Goal: Task Accomplishment & Management: Complete application form

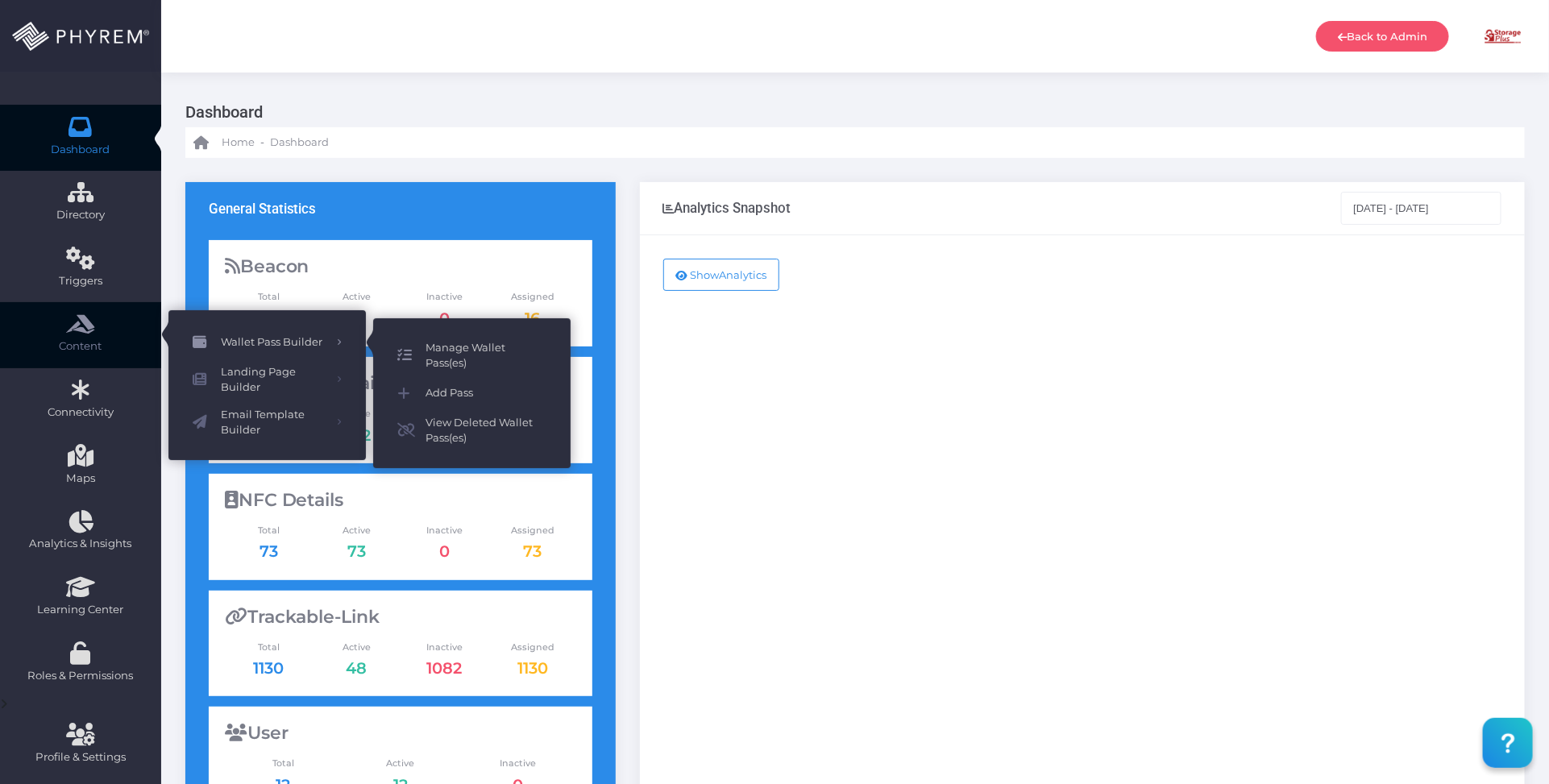
click at [468, 353] on span "Manage Wallet Pass(es)" at bounding box center [485, 356] width 121 height 32
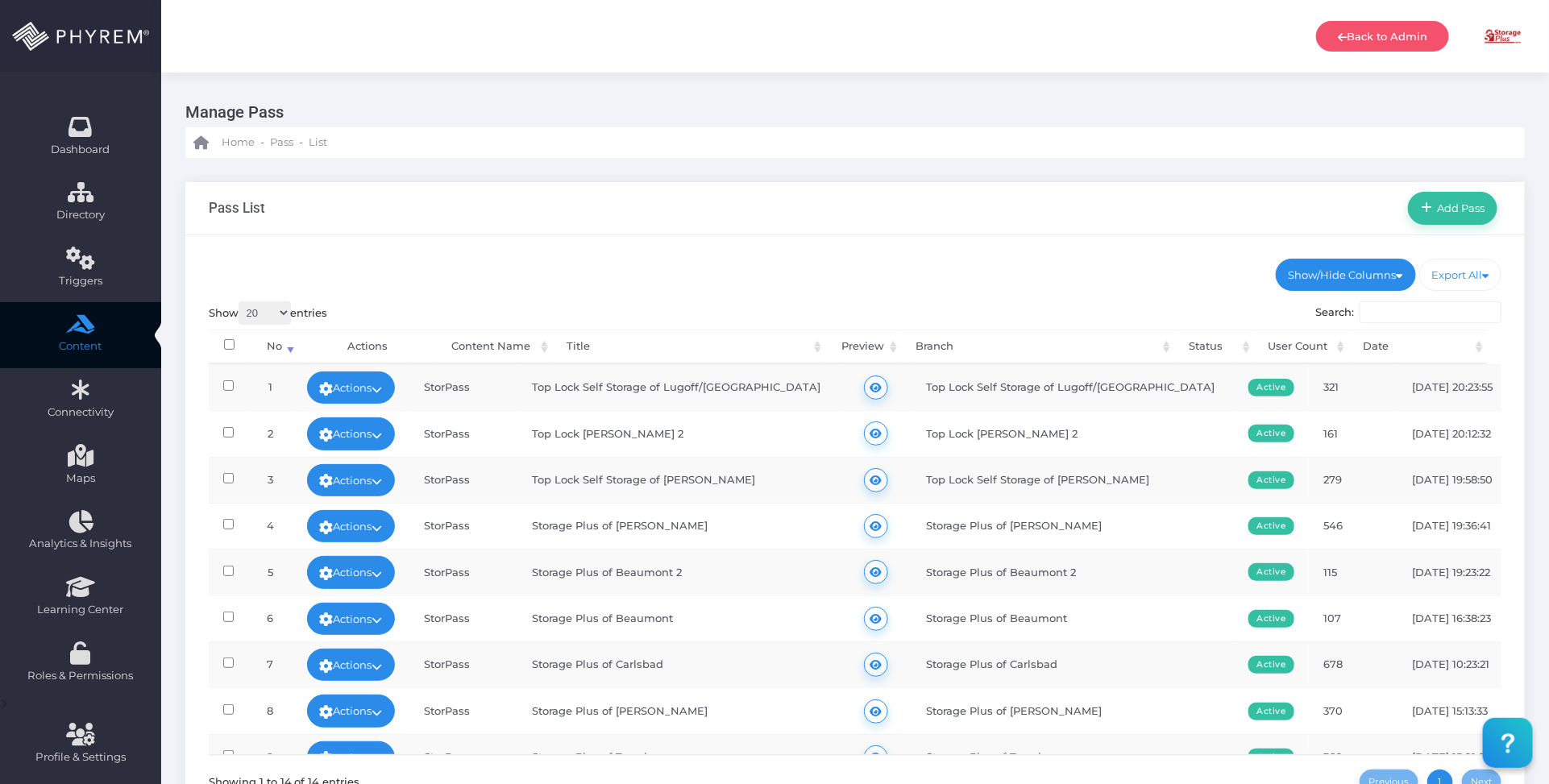
click at [556, 246] on div "Show/Hide Columns No Title" at bounding box center [855, 546] width 1339 height 623
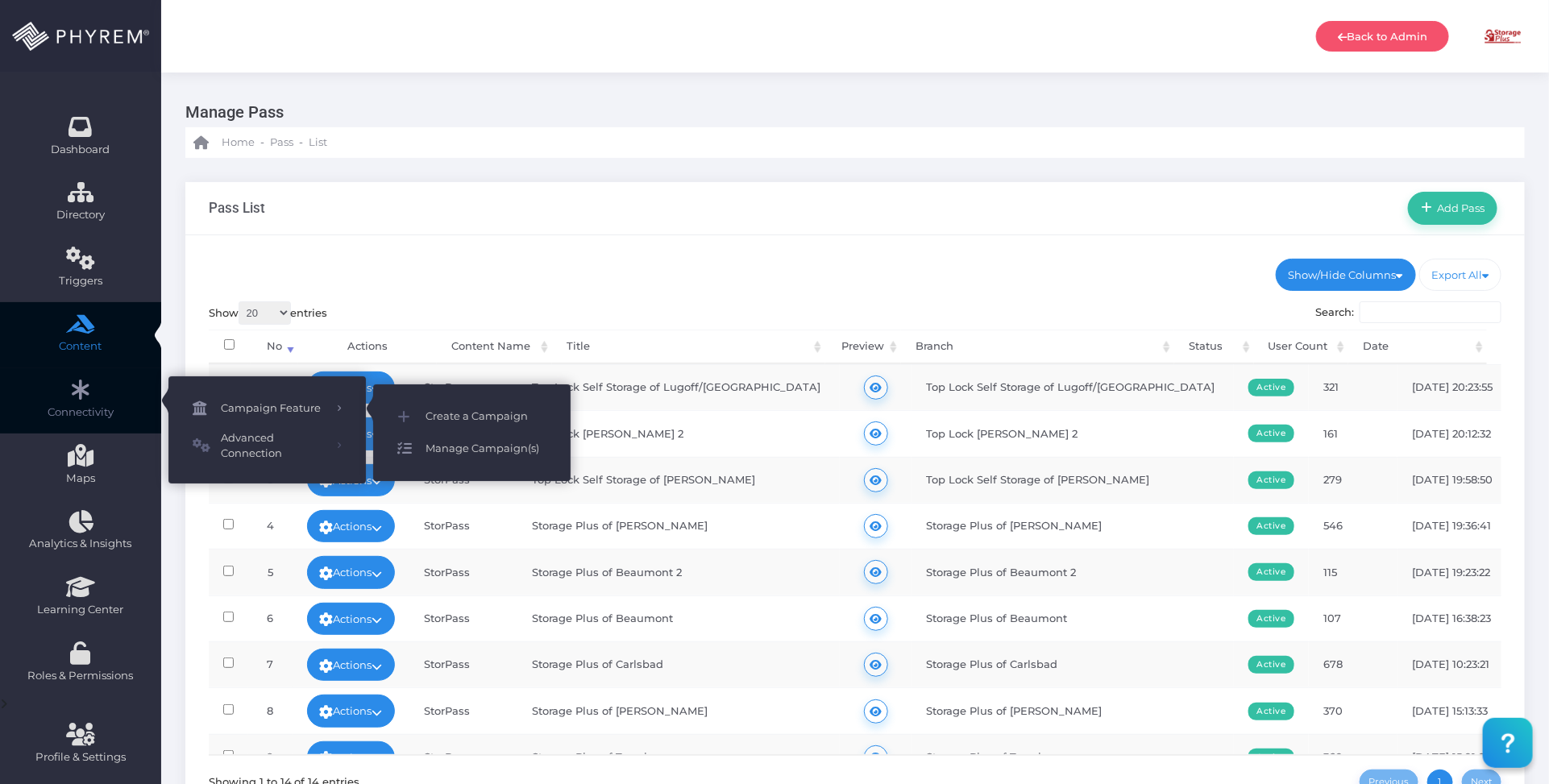
click at [480, 445] on span "Manage Campaign(s)" at bounding box center [485, 449] width 121 height 21
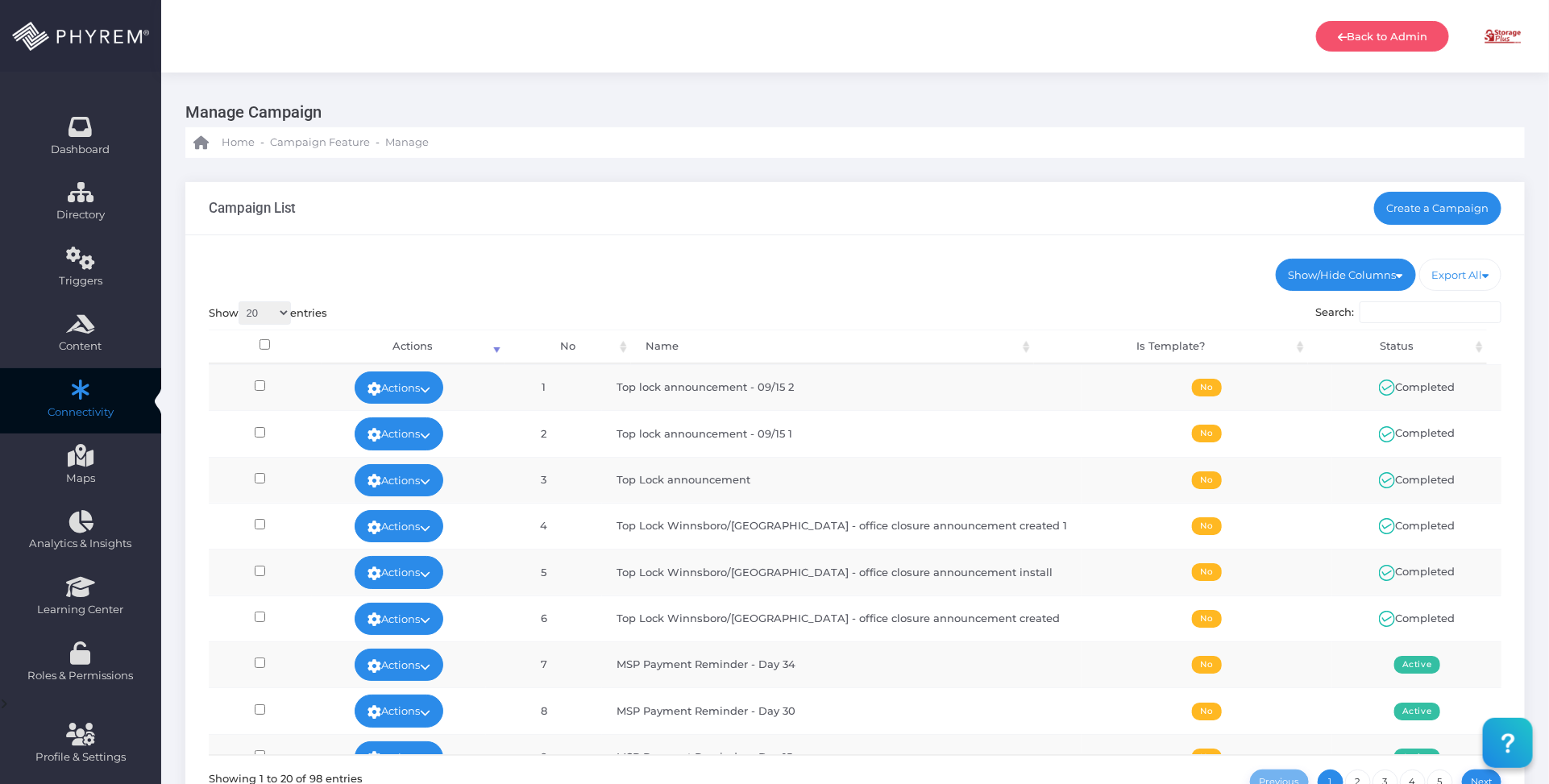
click at [956, 238] on div "Show/Hide Columns No Name Is Template? Status DONE" at bounding box center [855, 546] width 1339 height 623
drag, startPoint x: 977, startPoint y: 230, endPoint x: 986, endPoint y: 226, distance: 9.8
click at [985, 227] on div "Campaign List Create a Campaign" at bounding box center [855, 209] width 1339 height 53
click at [1440, 206] on link "Create a Campaign" at bounding box center [1437, 208] width 128 height 33
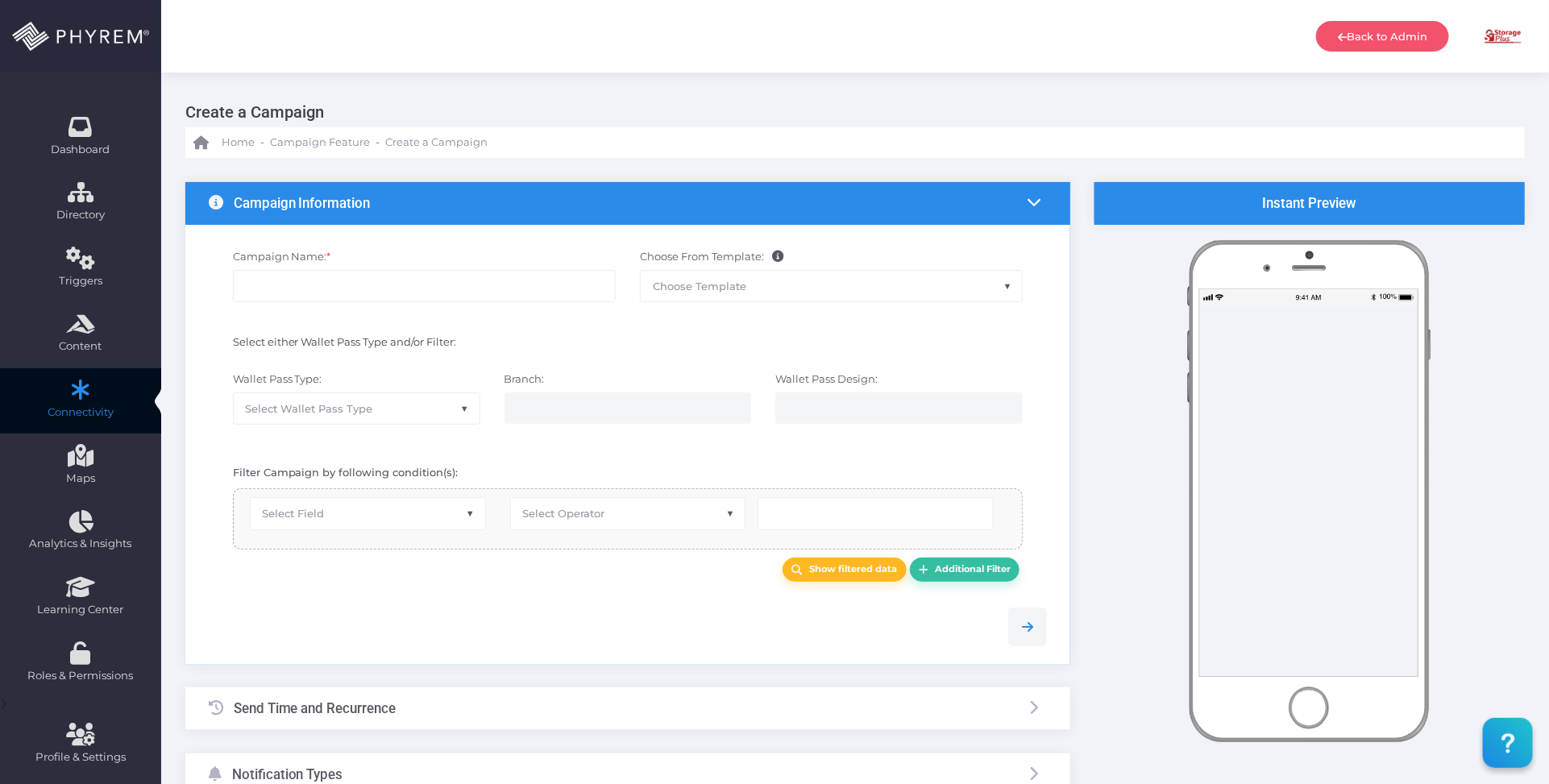
click at [796, 287] on span "Choose Template" at bounding box center [831, 285] width 382 height 31
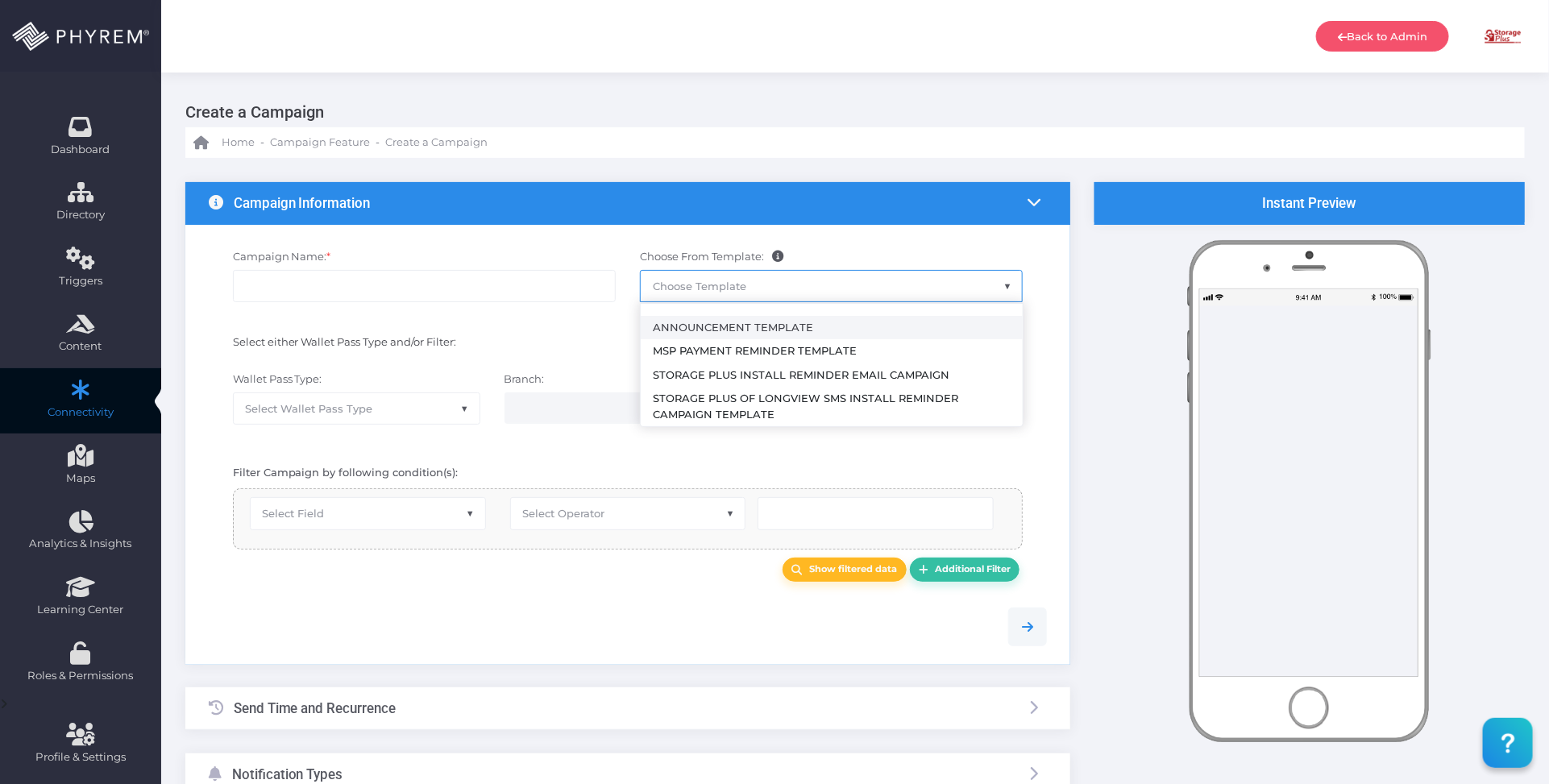
select select "2459"
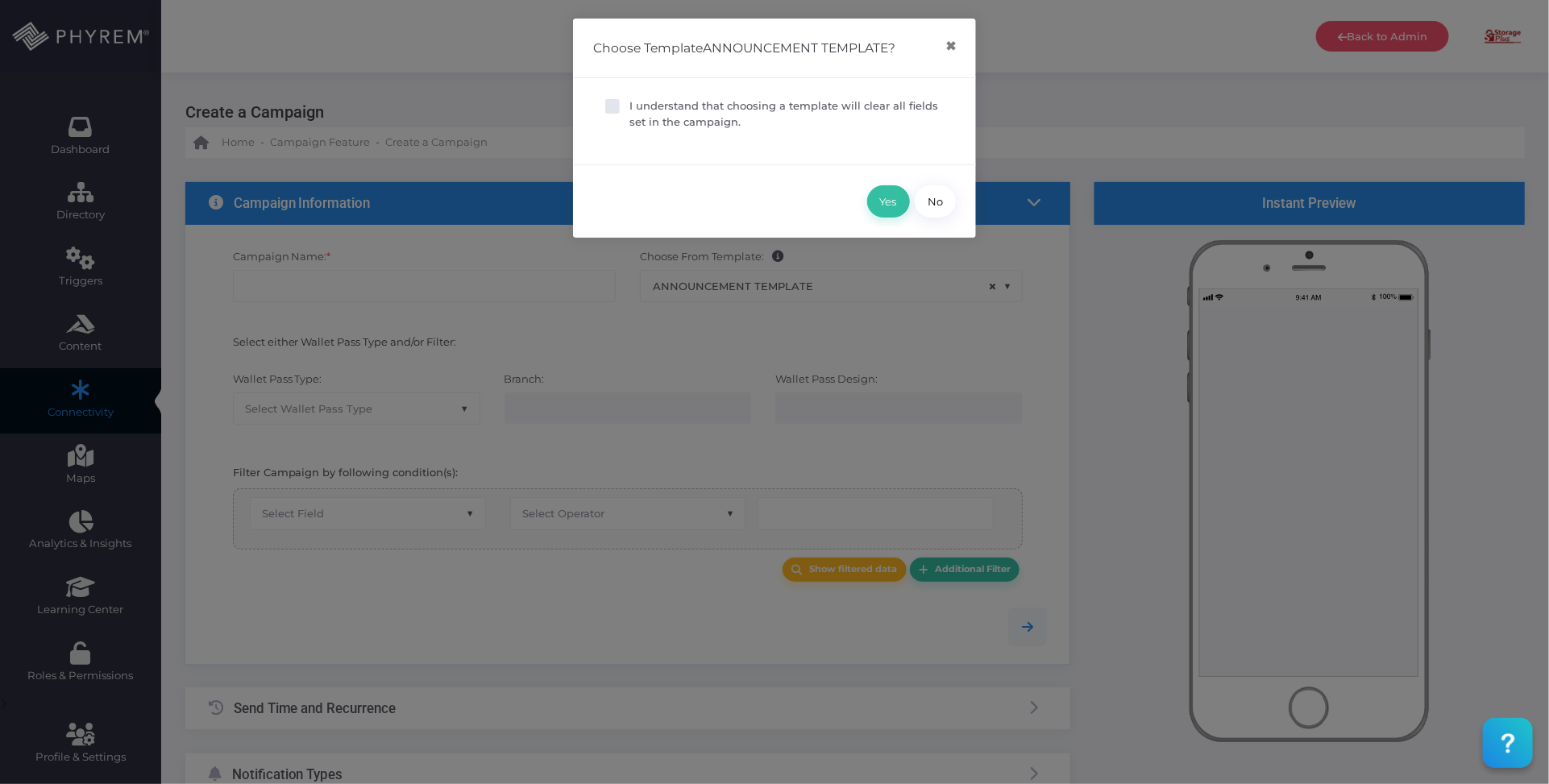
click at [689, 122] on p "I understand that choosing a template will clear all fields set in the campaign." at bounding box center [786, 115] width 315 height 32
click at [640, 108] on input "I understand that choosing a template will clear all fields set in the campaign." at bounding box center [634, 104] width 11 height 11
checkbox input "true"
click at [881, 198] on button "Yes" at bounding box center [888, 201] width 42 height 33
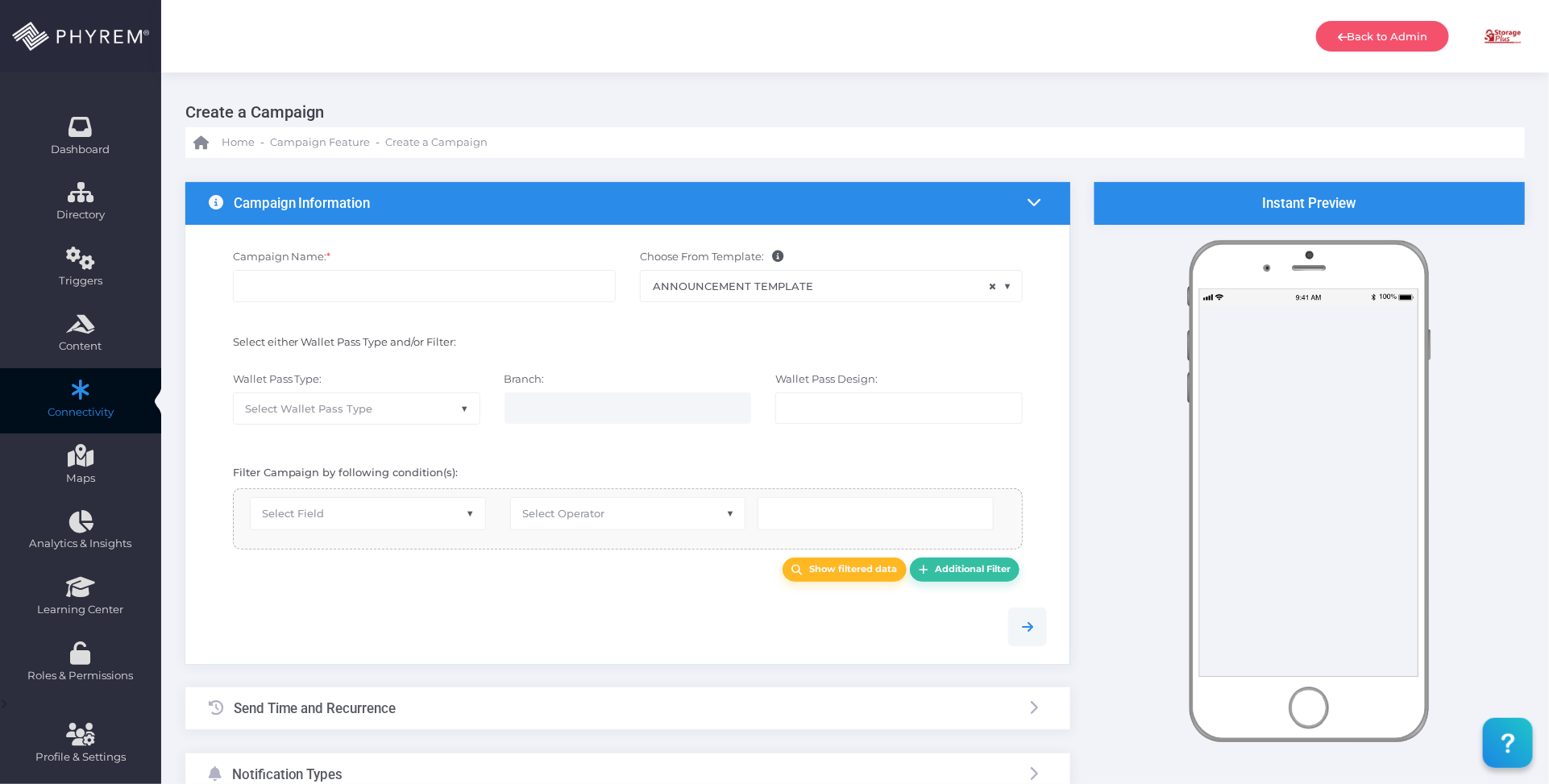
type input "Announcement Template"
select select "15"
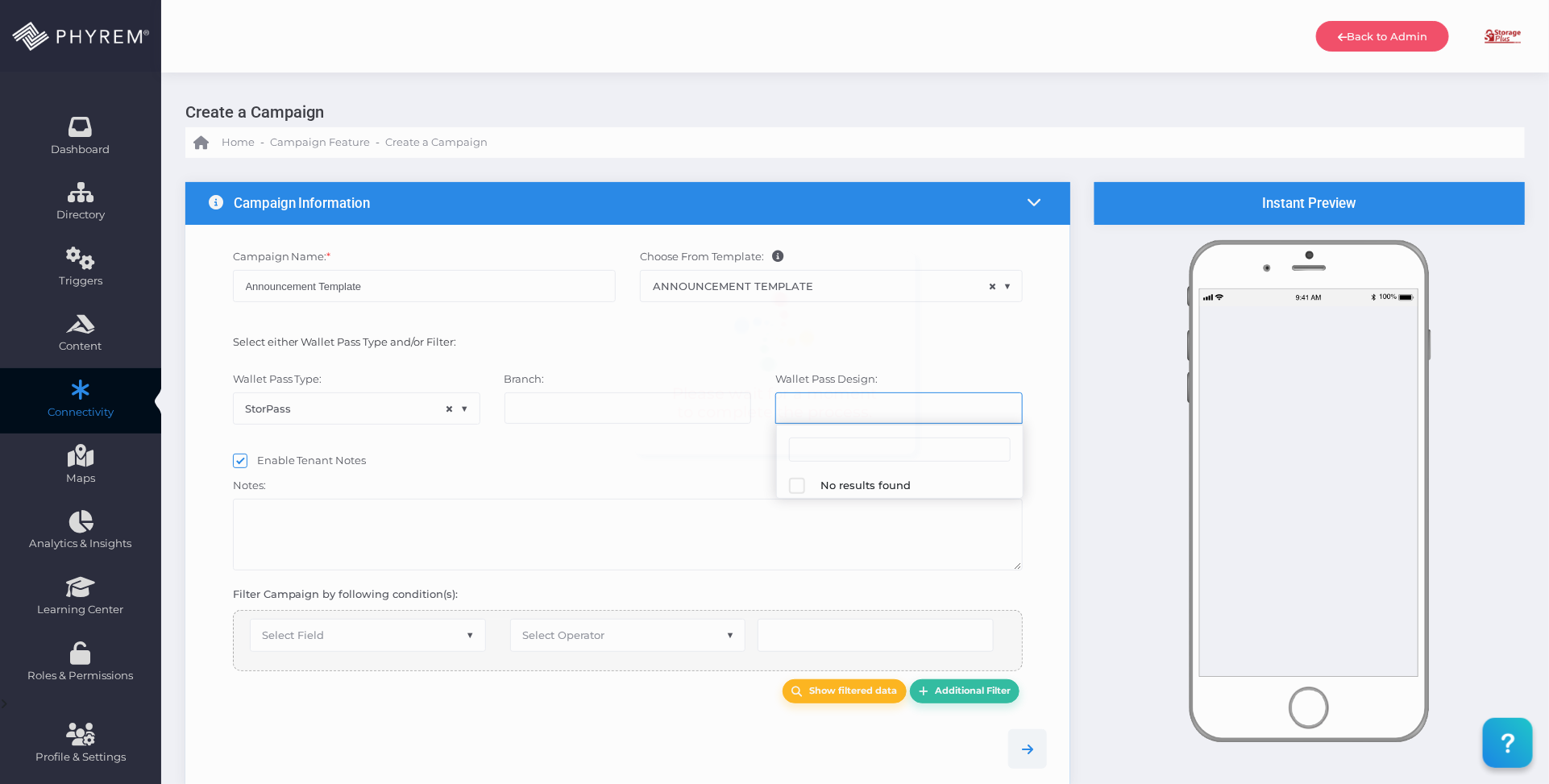
select select "624"
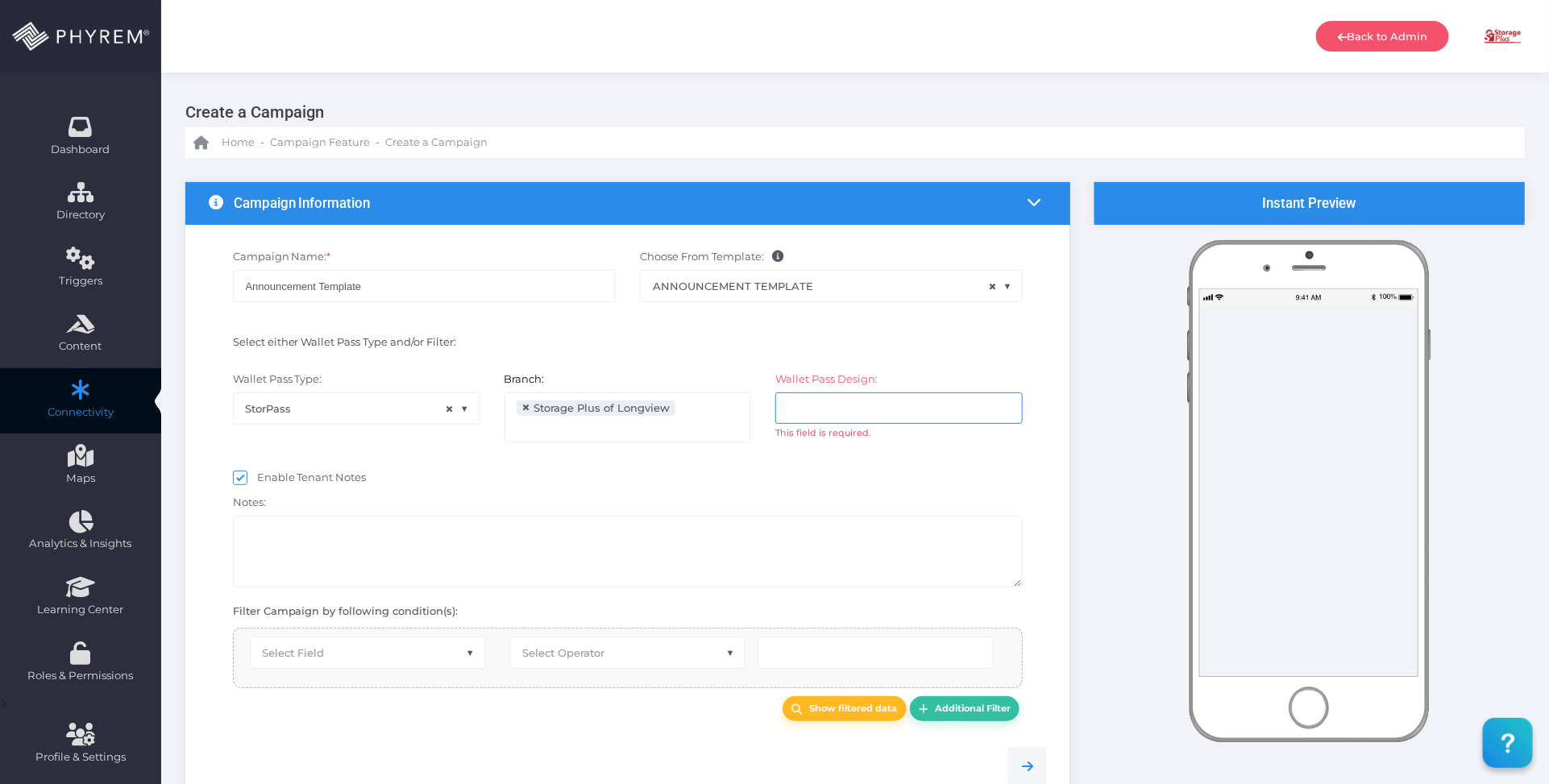
scroll to position [100, 0]
select select "equals"
select select "2112"
select select "pr_wallet_users.user_pass_status"
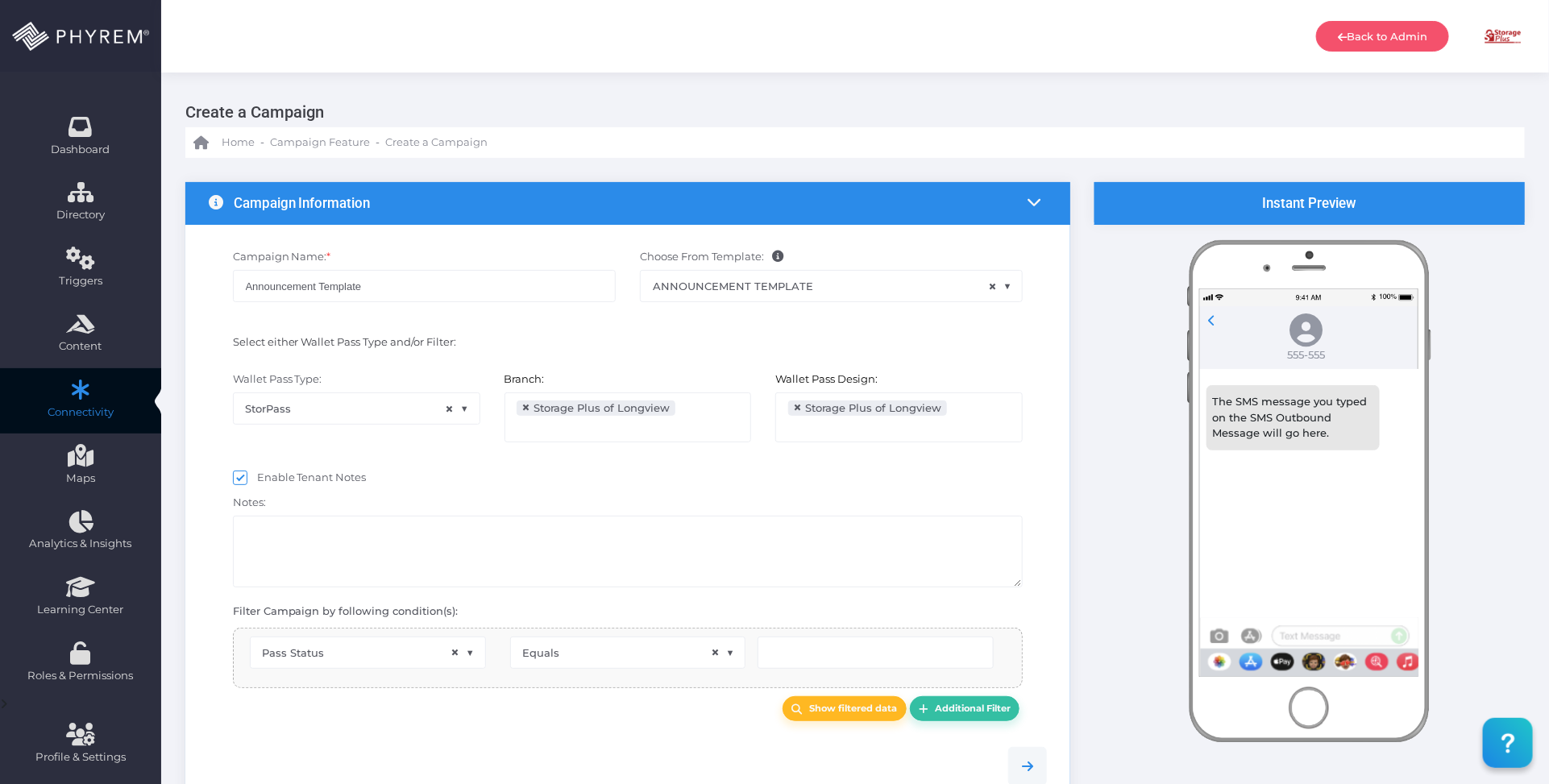
scroll to position [26, 0]
type input "Created"
select select "pr_wallet_users.voided"
select select "equals"
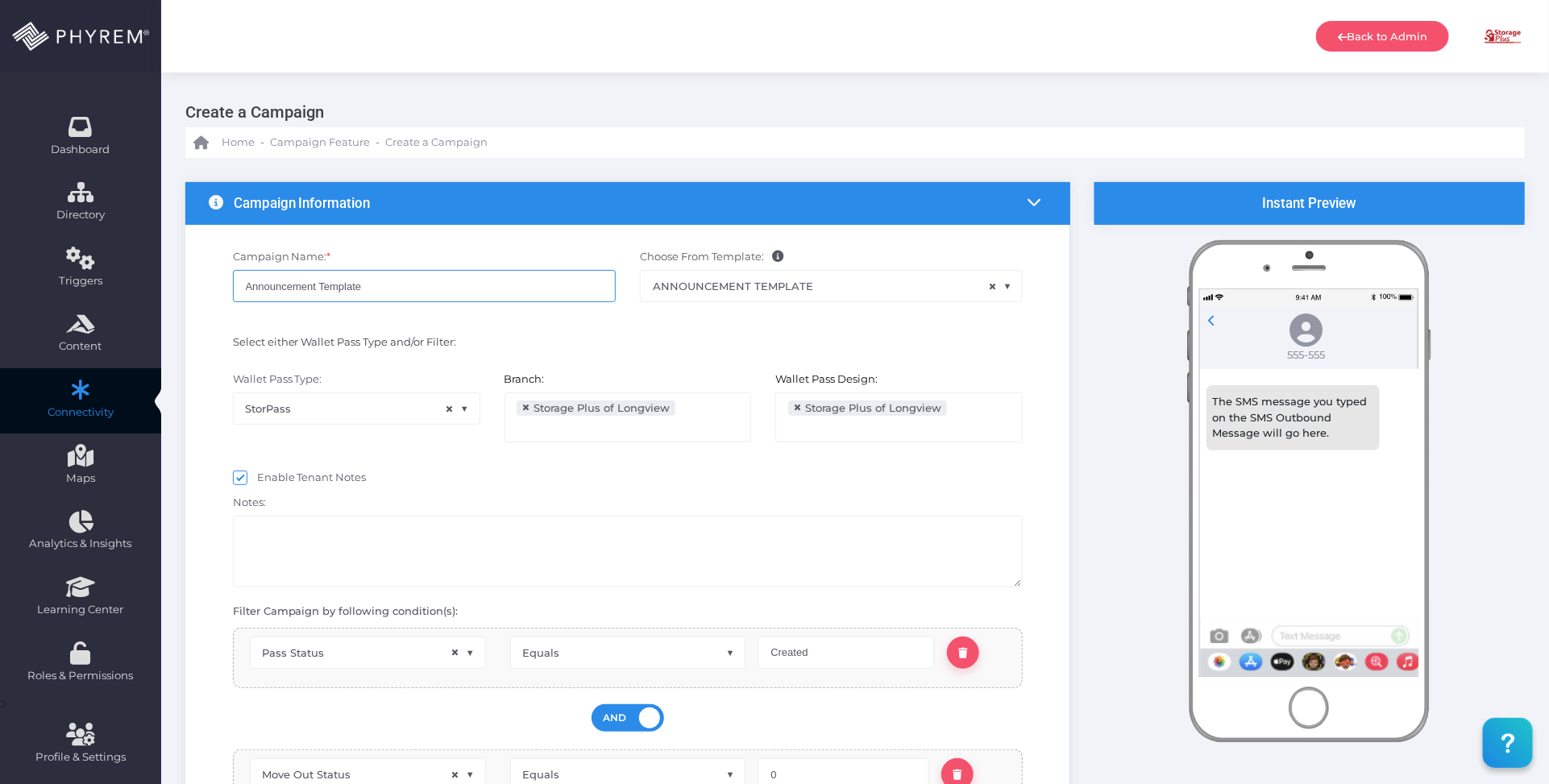
drag, startPoint x: 380, startPoint y: 285, endPoint x: 210, endPoint y: 288, distance: 170.0
click at [191, 288] on div "Campaign Name: * Announcement Template Choose From Template: ANNOUNCEMENT TEMPL…" at bounding box center [627, 574] width 885 height 700
type input "Top Lock Announcement - 09/17 1"
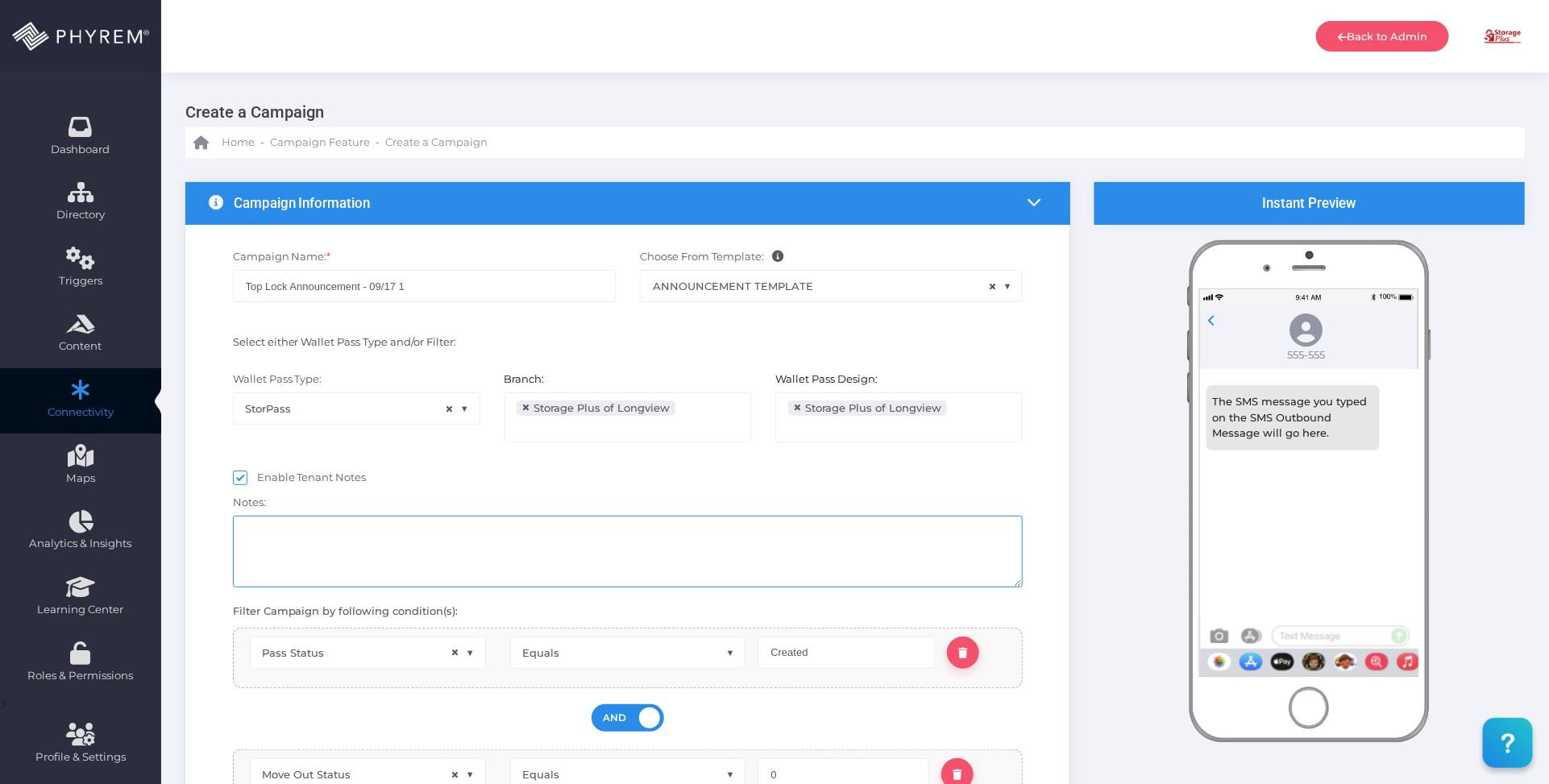
click at [595, 561] on textarea at bounding box center [627, 551] width 790 height 71
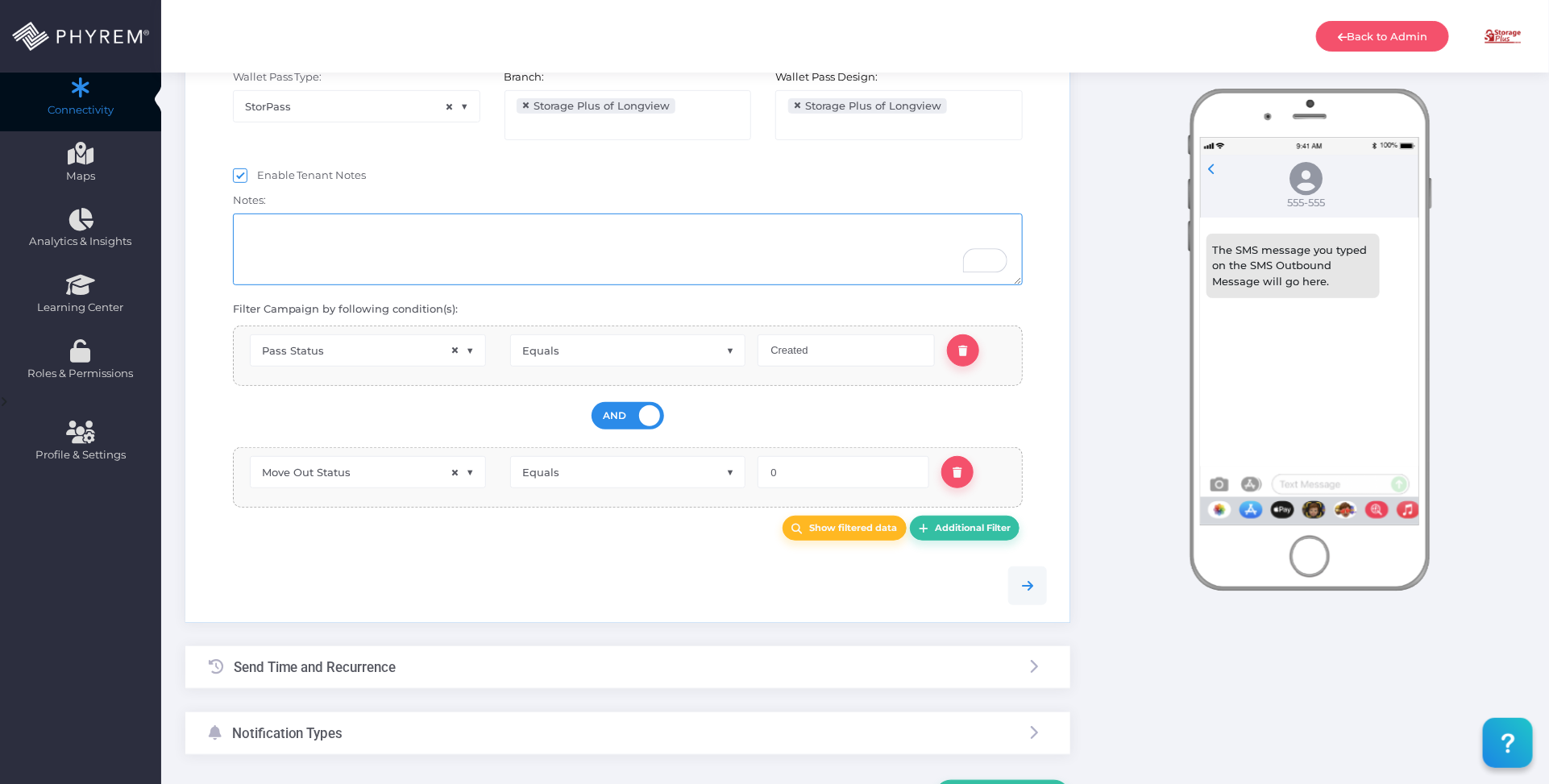
scroll to position [100, 0]
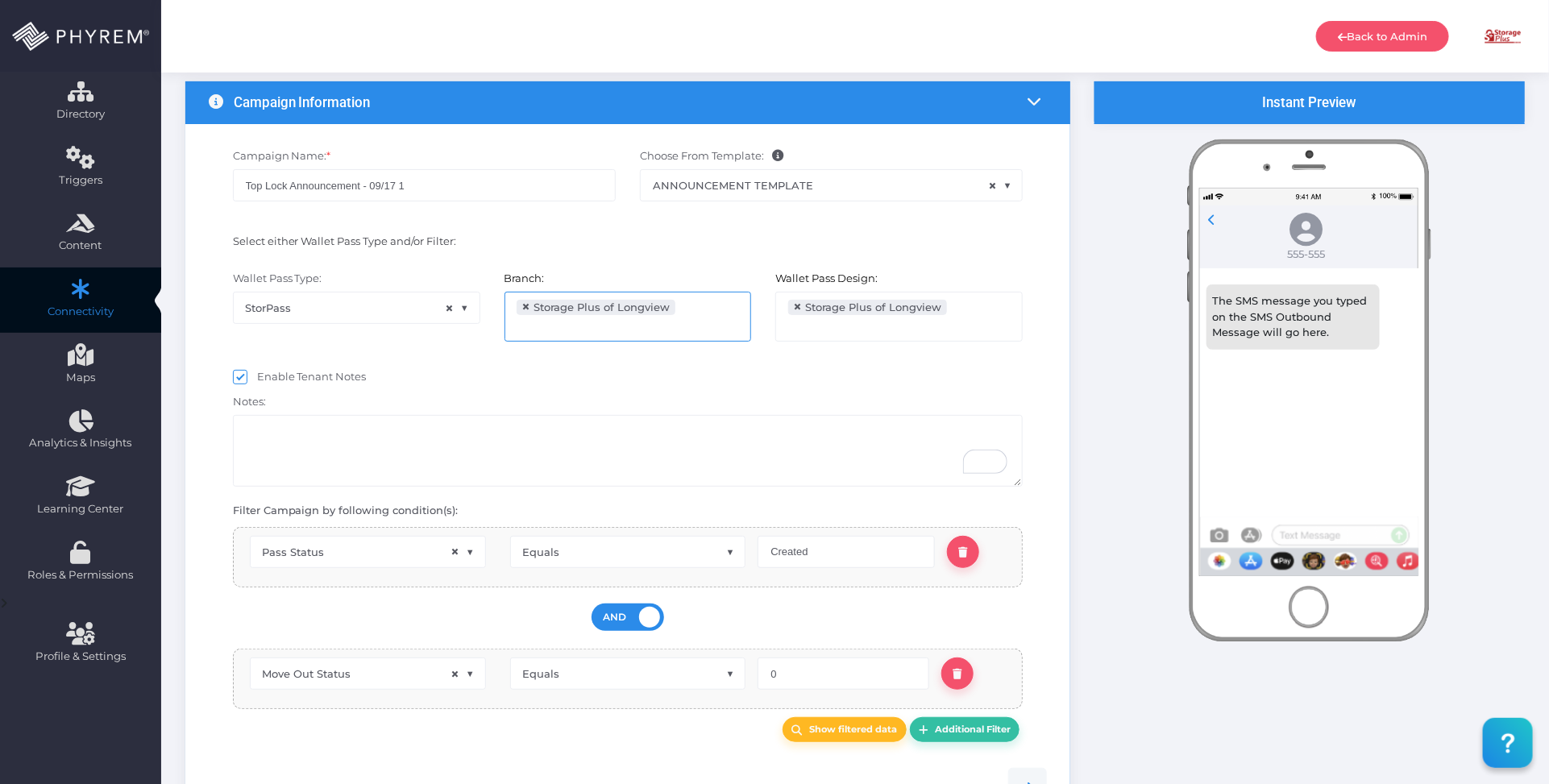
click at [525, 307] on span "×" at bounding box center [527, 307] width 9 height 0
select select
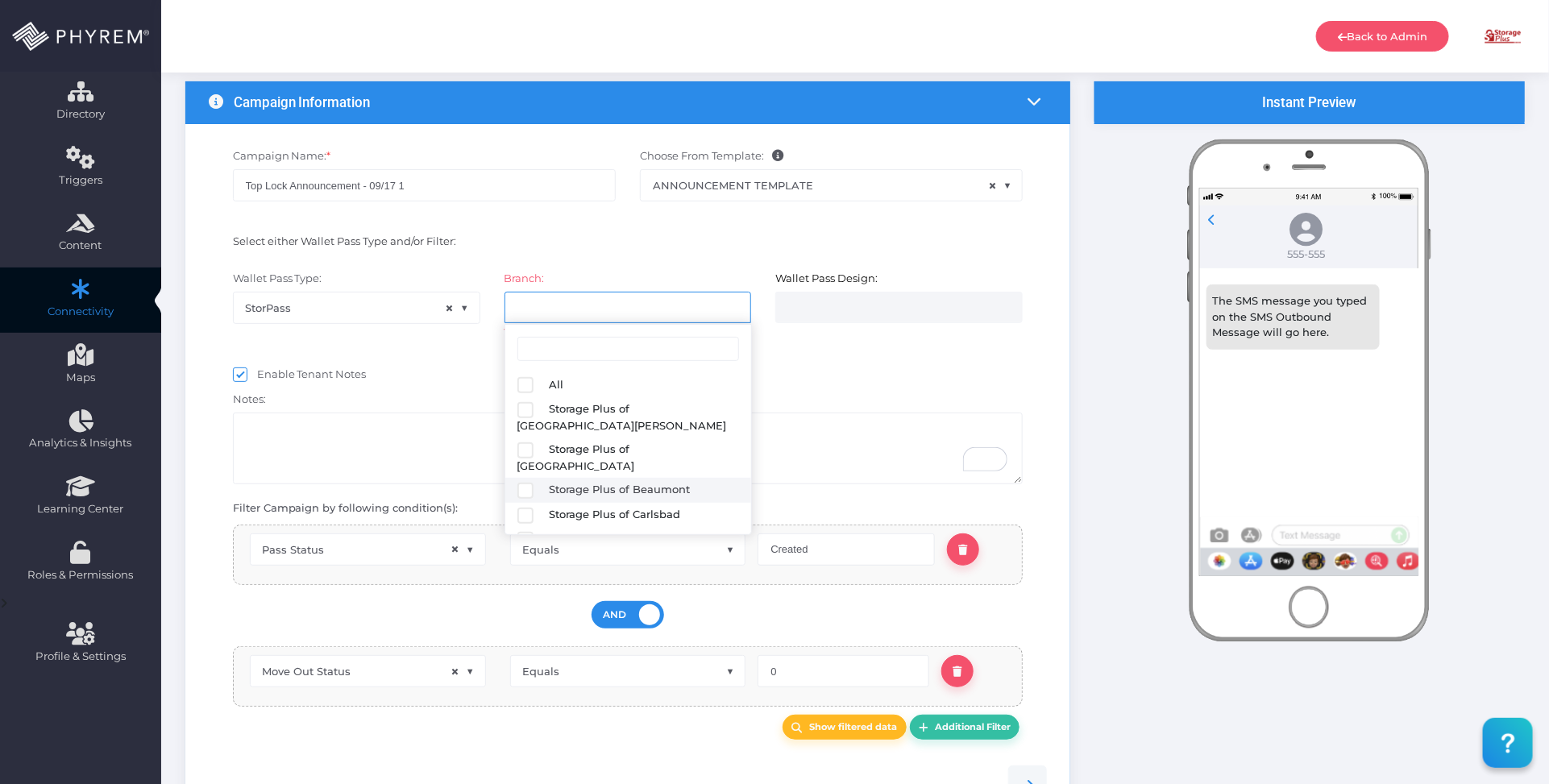
select select
select select "627"
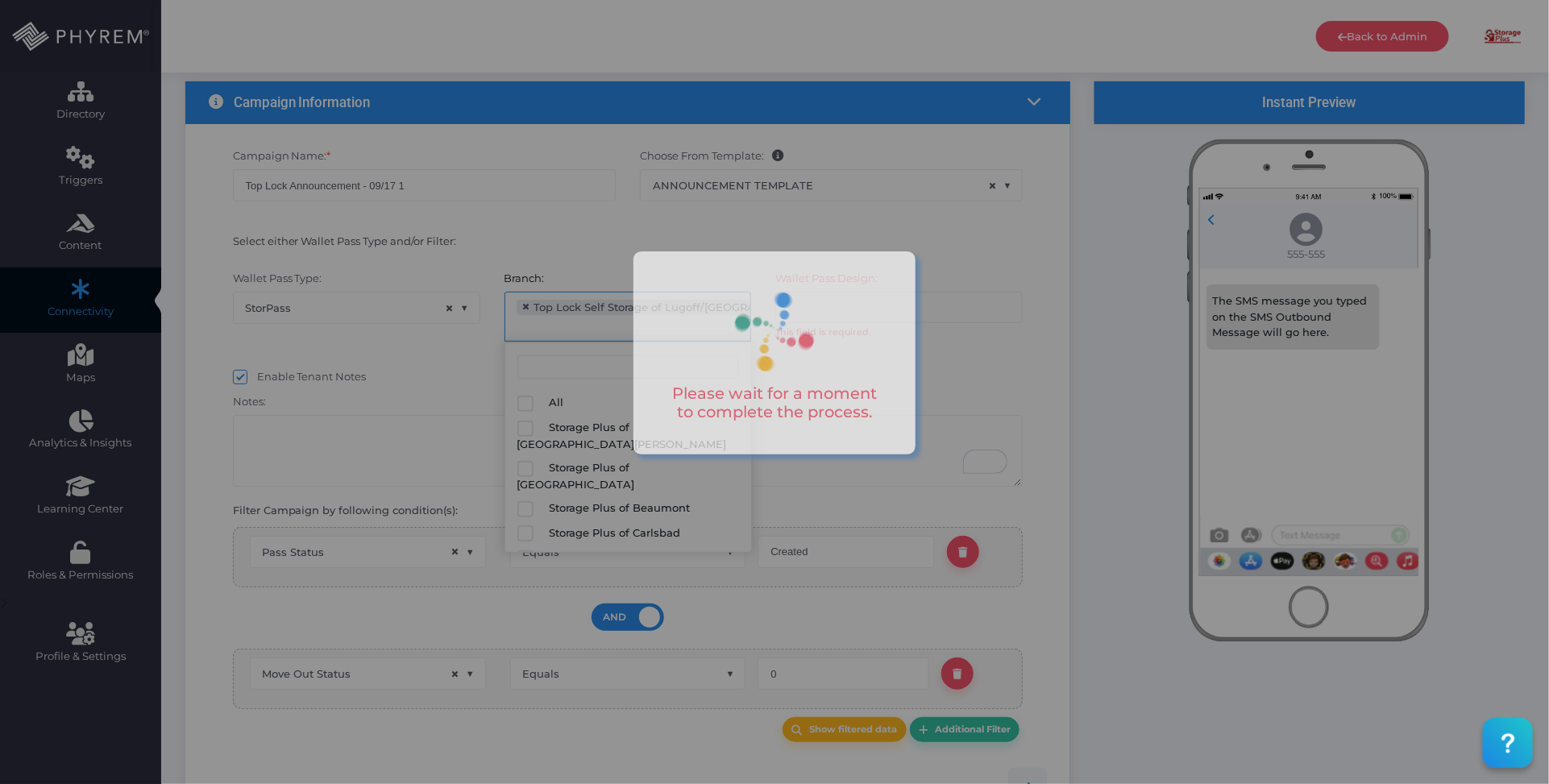
scroll to position [212, 0]
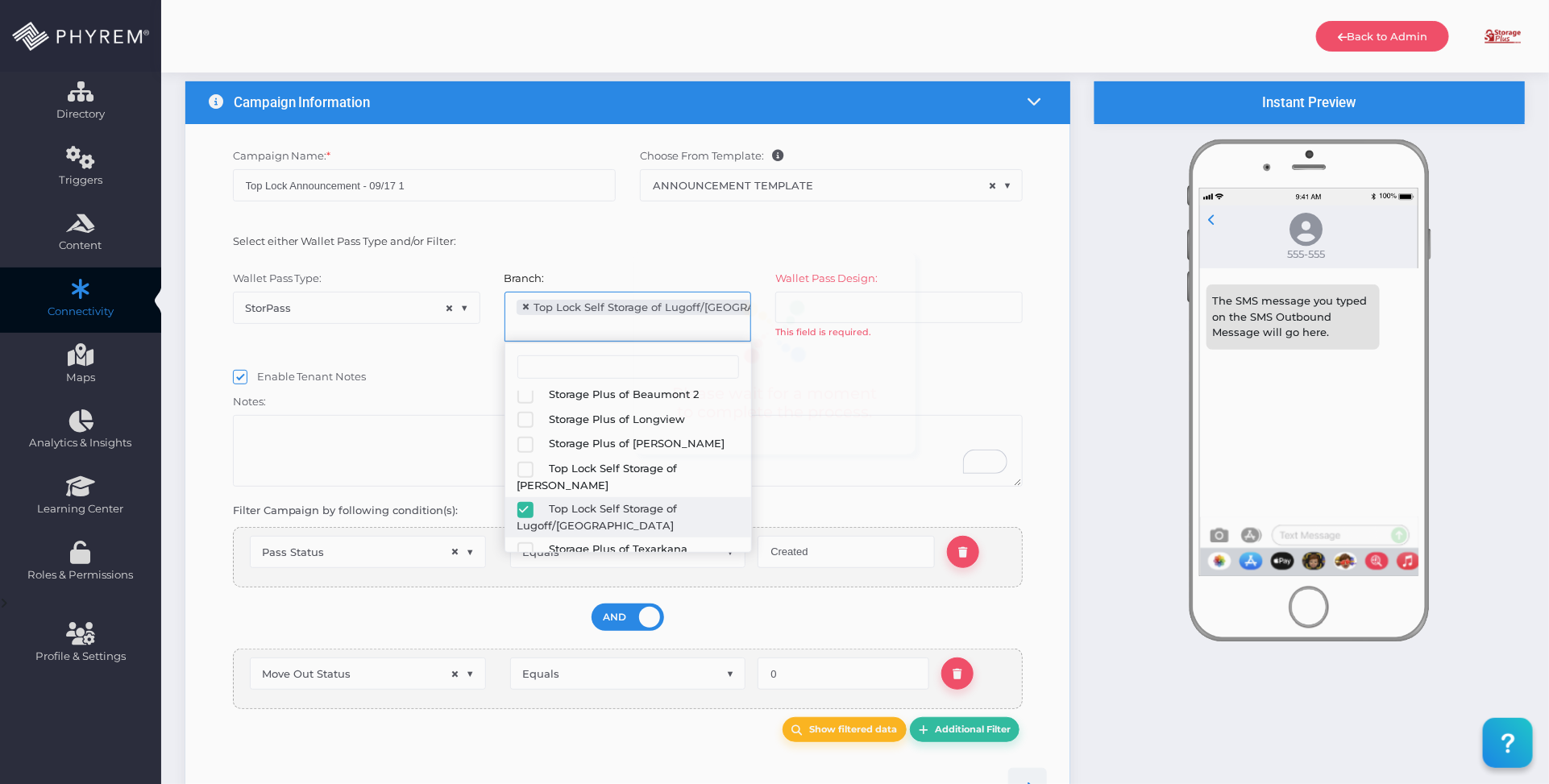
click at [933, 360] on div "Wallet Pass Type: StorPass × StorPass Branch: All Storage Plus of Lake Charles …" at bounding box center [628, 314] width 863 height 102
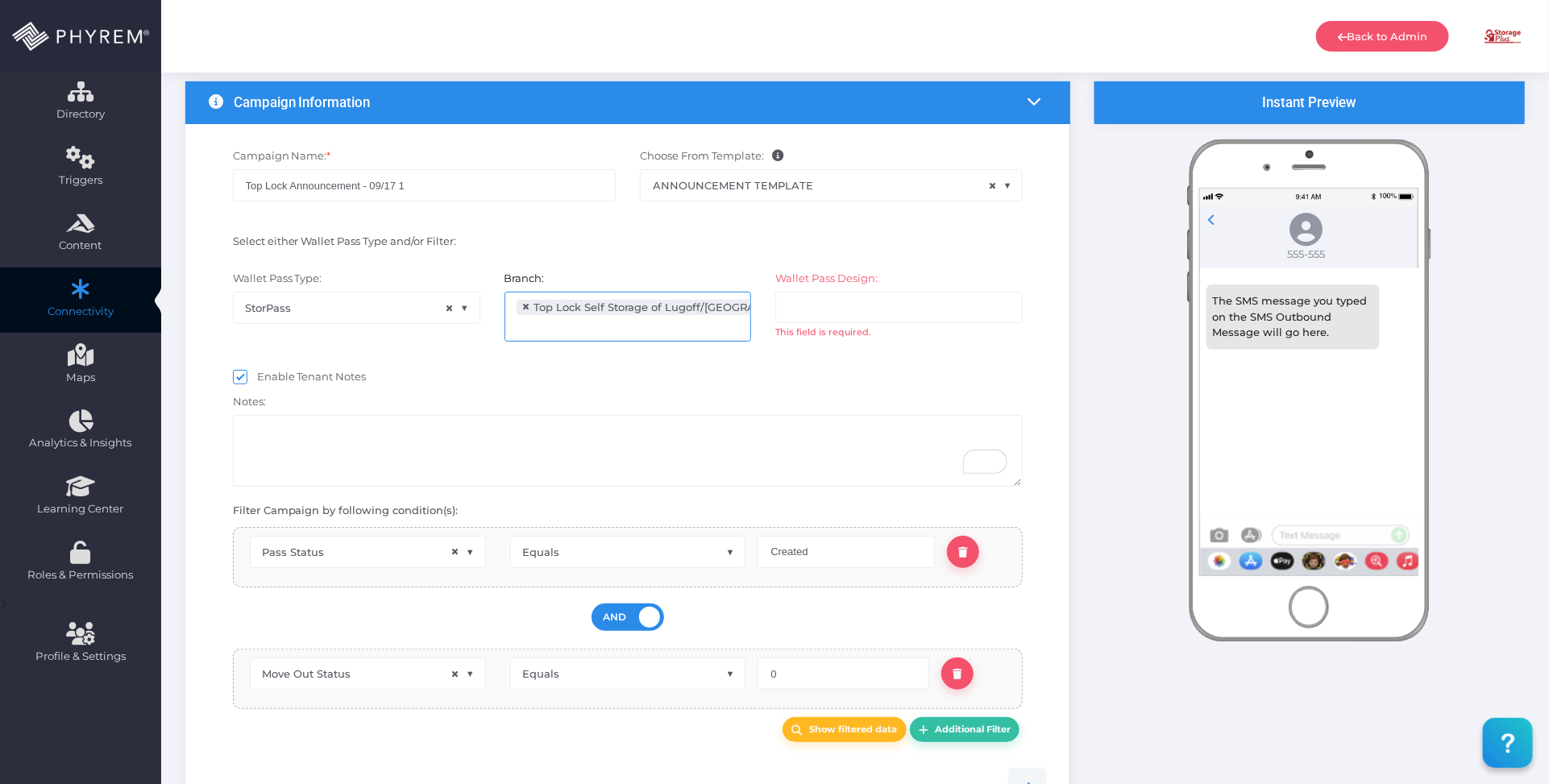
click at [909, 302] on input "search" at bounding box center [852, 307] width 127 height 13
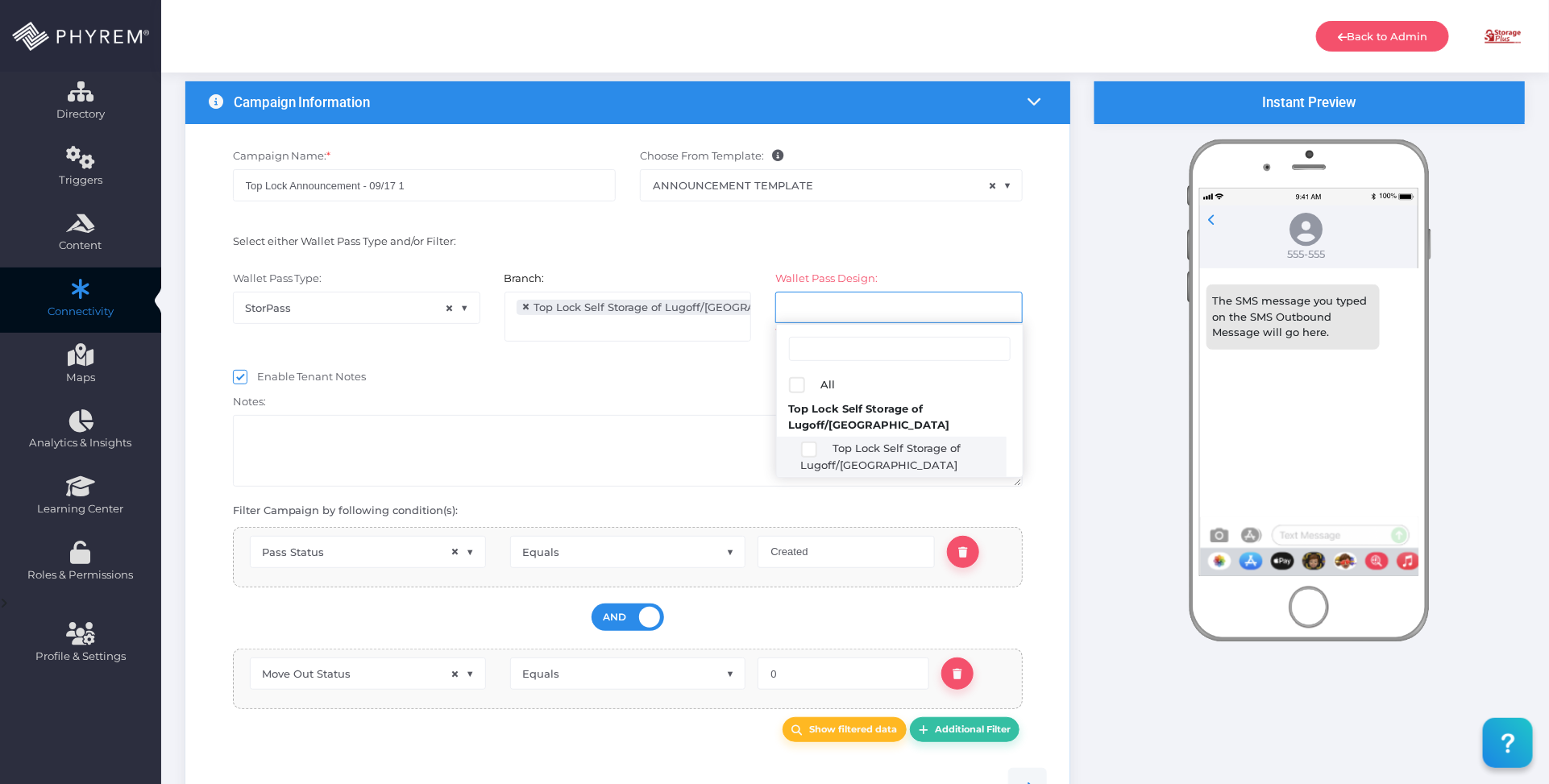
select select "2689"
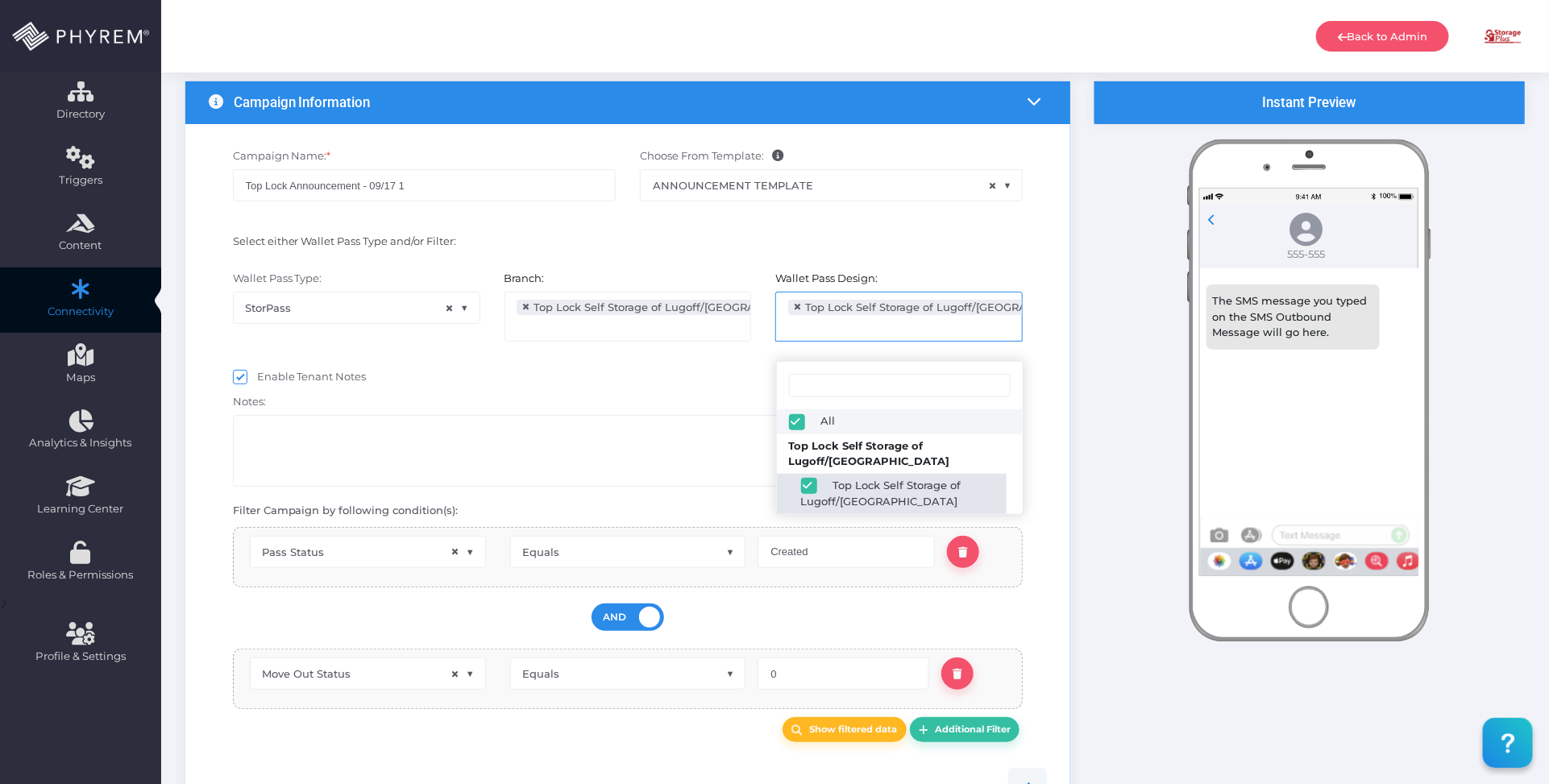
scroll to position [26, 0]
click at [649, 381] on div "Enable Tenant Notes" at bounding box center [627, 379] width 790 height 20
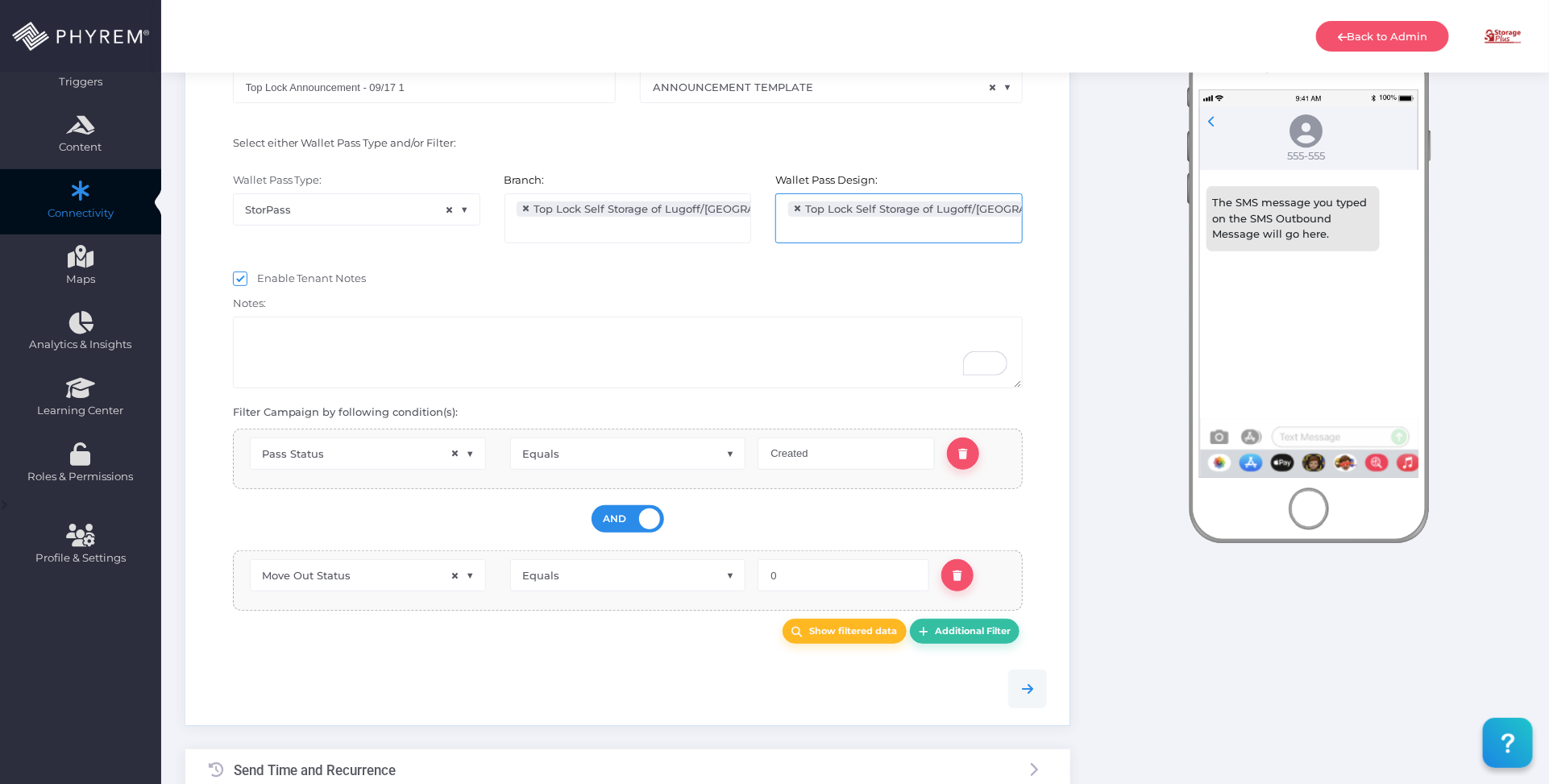
scroll to position [405, 0]
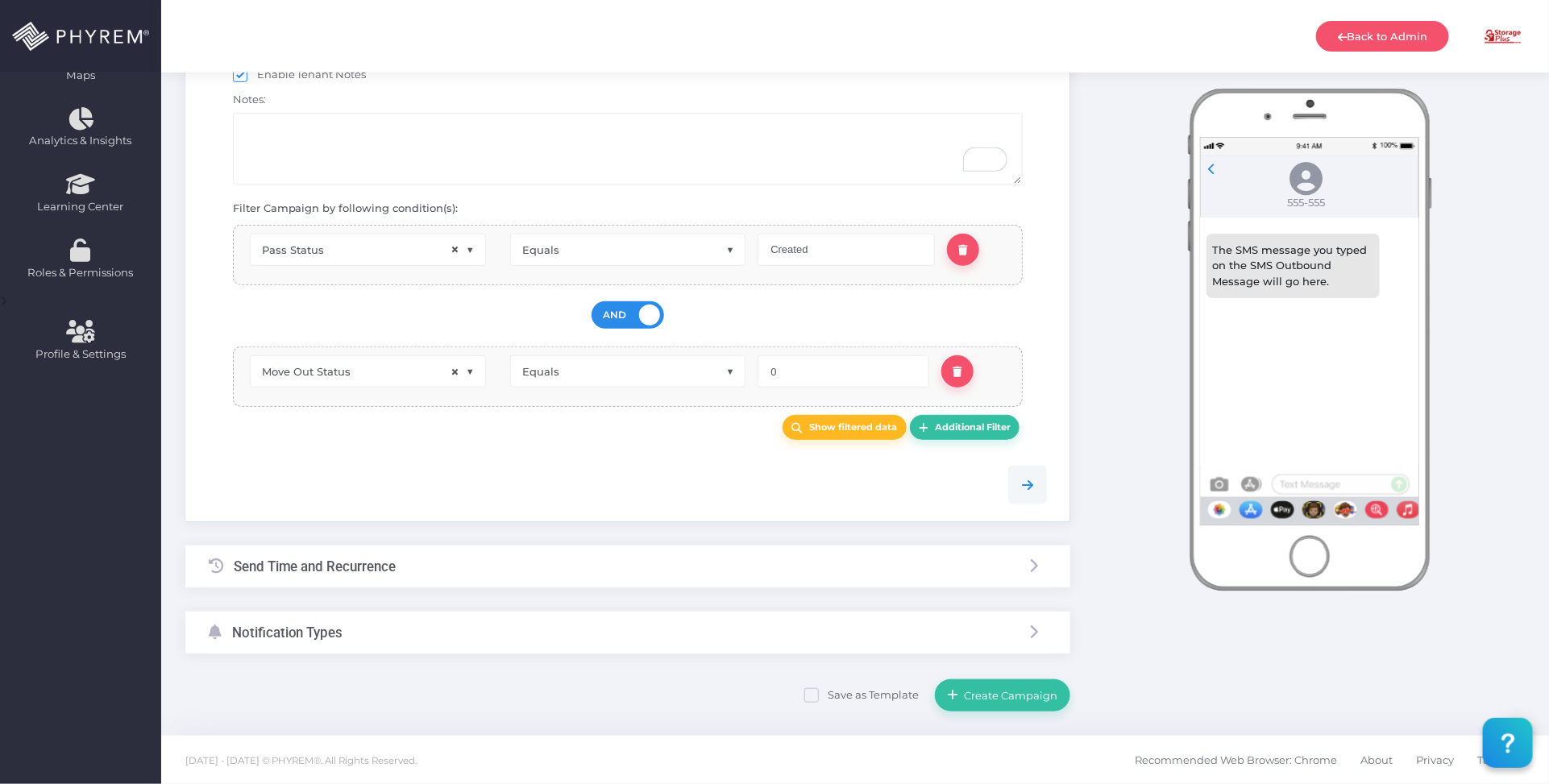
click at [578, 570] on div "Send Time and Recurrence" at bounding box center [627, 566] width 885 height 42
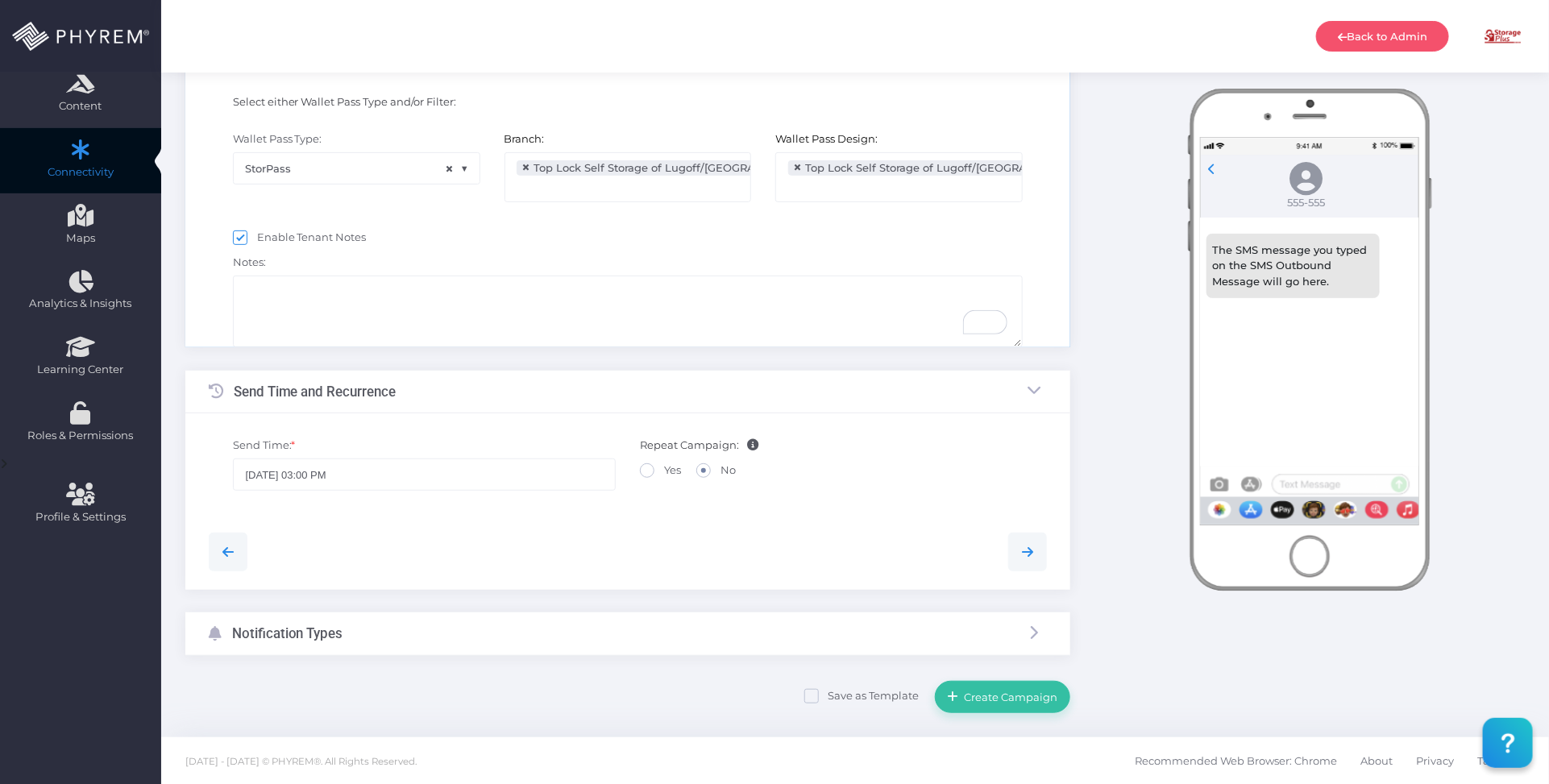
scroll to position [42, 0]
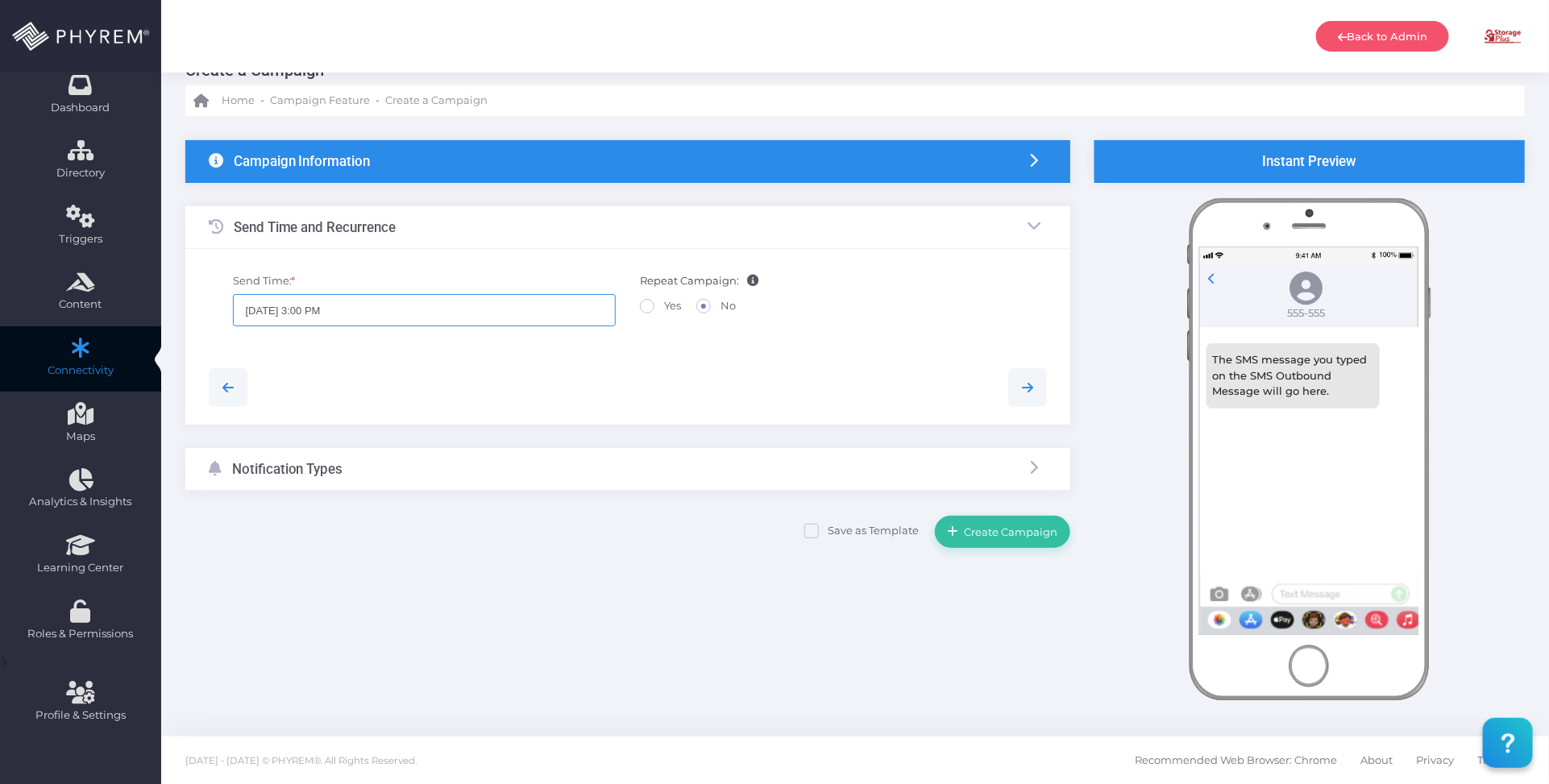
click at [470, 307] on input "08/17/2025 3:00 PM" at bounding box center [424, 310] width 382 height 33
click at [404, 412] on icon at bounding box center [403, 415] width 11 height 11
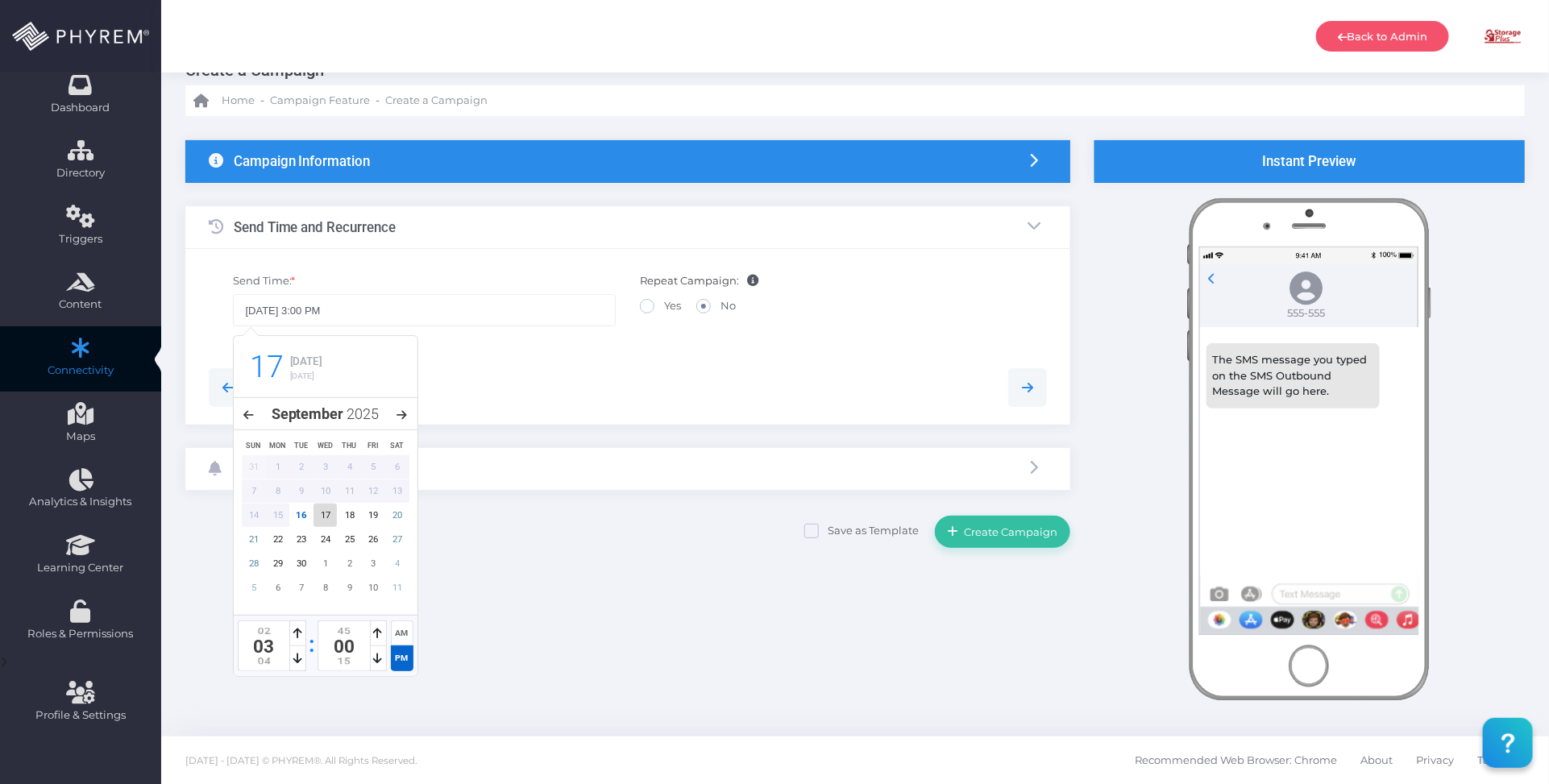
click at [325, 510] on div "17" at bounding box center [325, 515] width 24 height 24
type input "09/17/2025 3:00 PM"
click at [694, 372] on div at bounding box center [628, 388] width 863 height 39
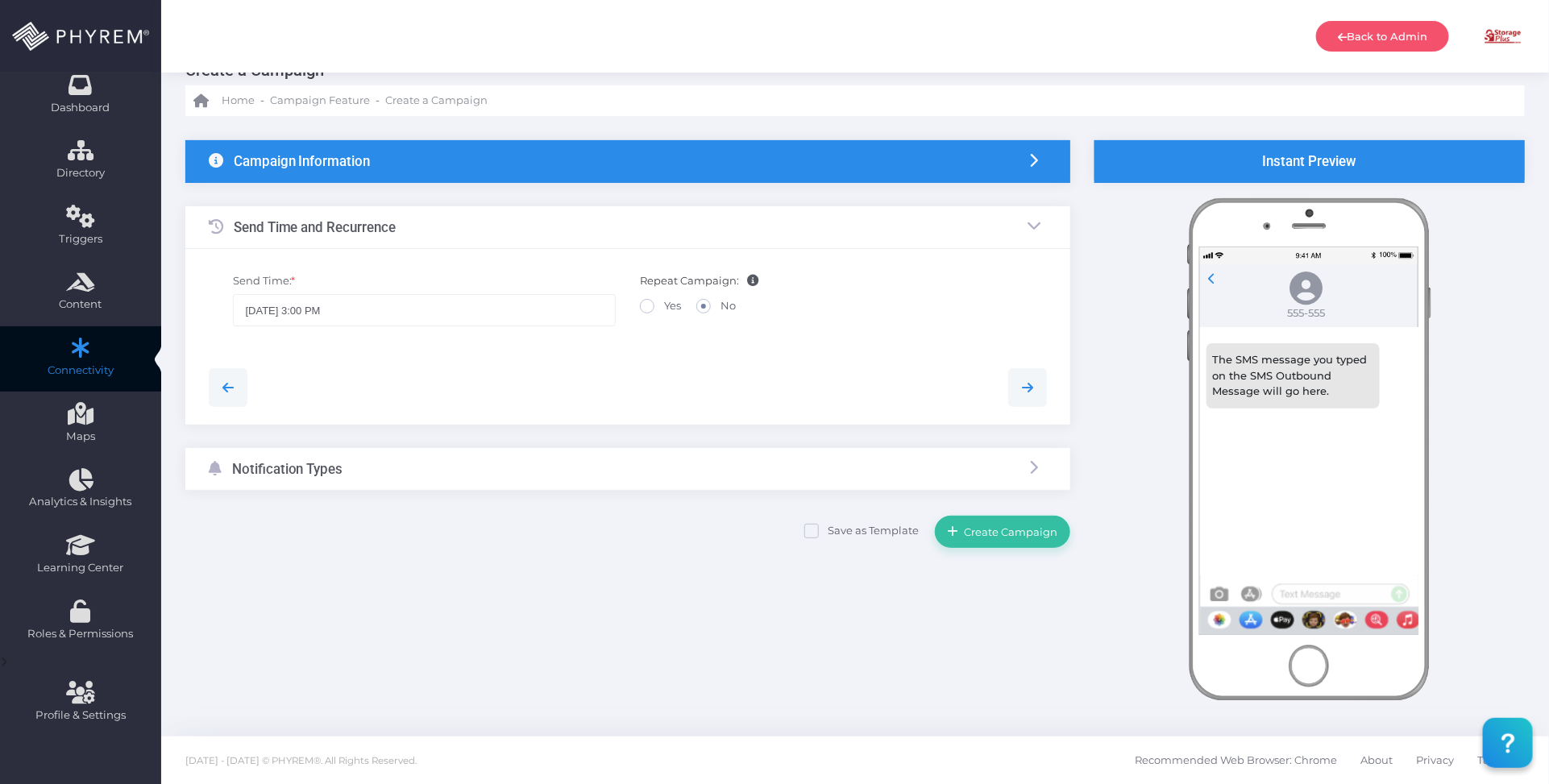
click at [457, 484] on div "Notification Types" at bounding box center [627, 470] width 885 height 42
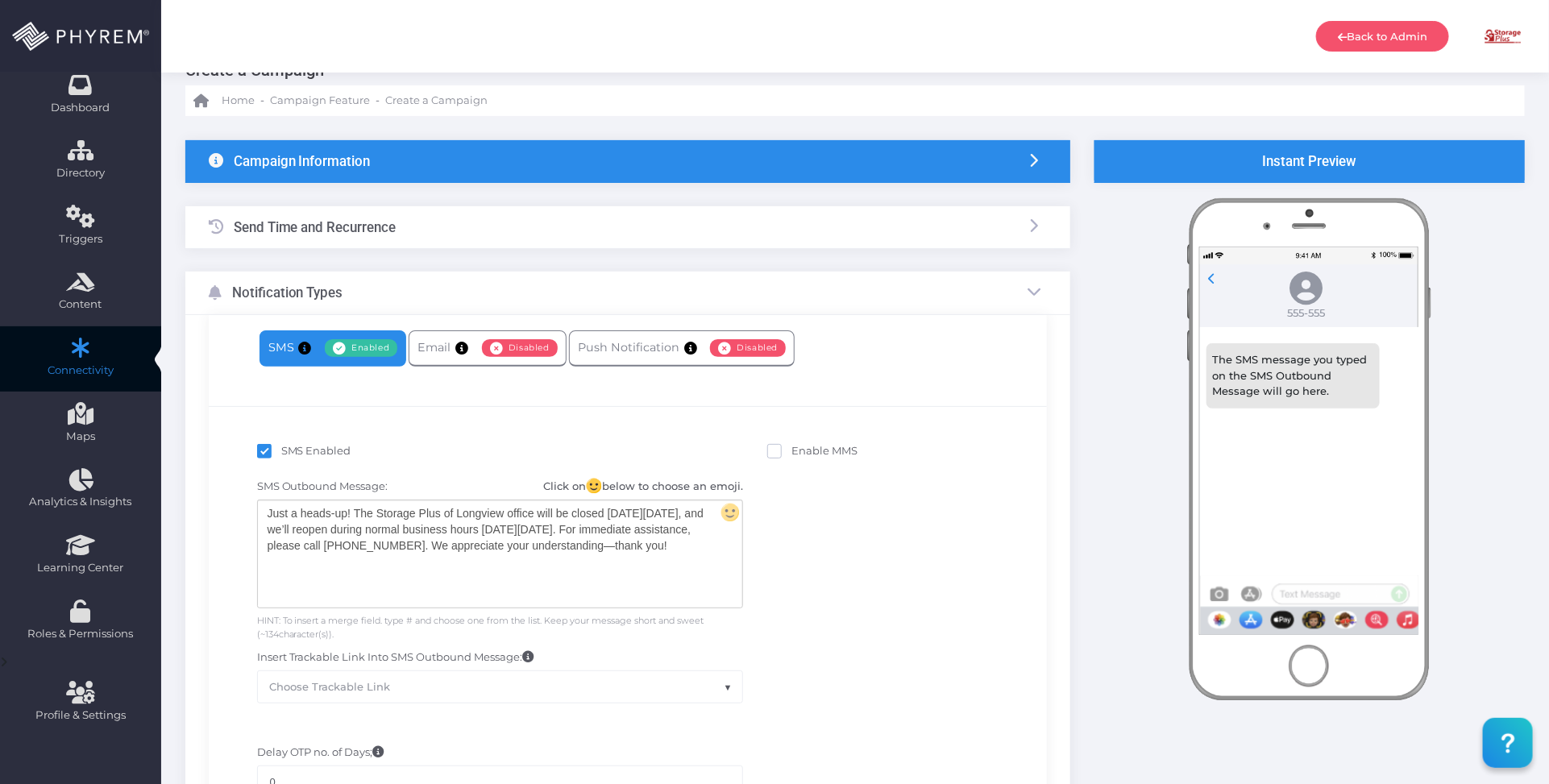
click at [315, 449] on span "SMS Enabled" at bounding box center [316, 450] width 70 height 13
click at [292, 449] on input "SMS Enabled" at bounding box center [286, 448] width 11 height 11
checkbox input "false"
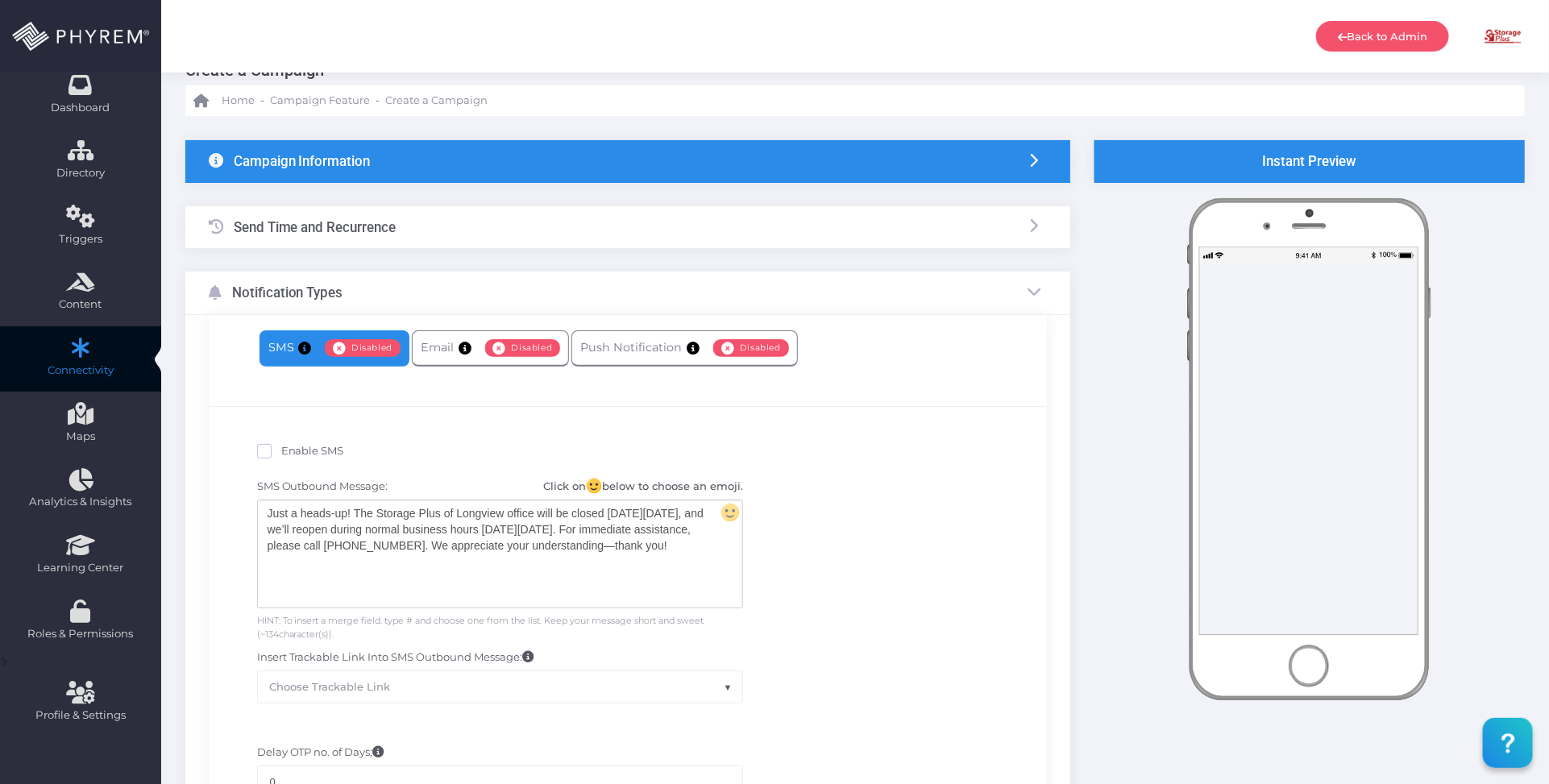
click at [421, 545] on div "Just a heads-up! The Storage Plus of Longview office will be closed on Monday, …" at bounding box center [500, 554] width 485 height 107
click at [429, 554] on div "Just a heads-up! The Storage Plus of Longview office will be closed on Monday, …" at bounding box center [500, 554] width 485 height 107
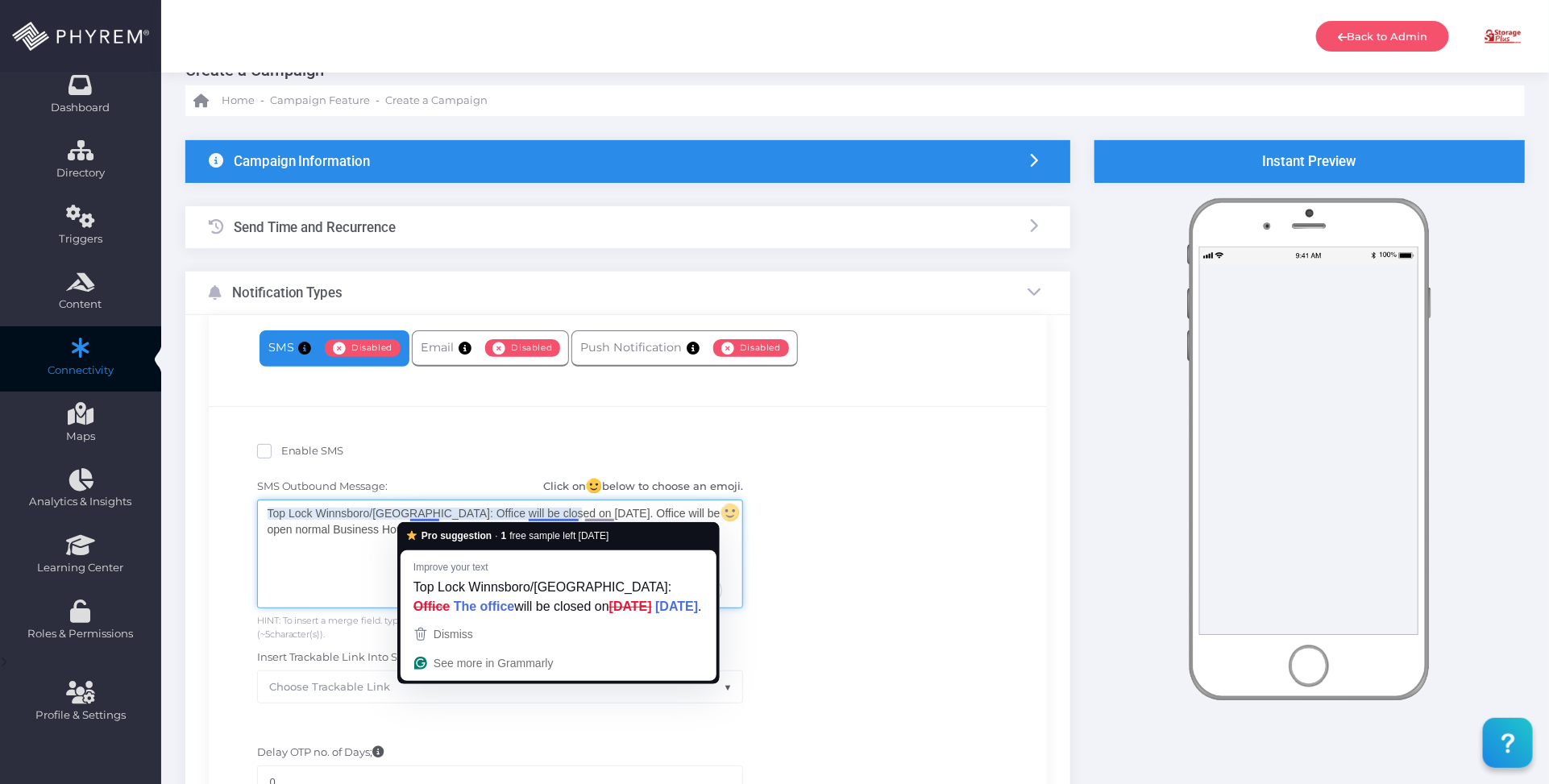
click at [412, 513] on div "Top Lock Winnsboro/Lugoff: Office will be closed on 9/18/2025. Office will be o…" at bounding box center [500, 554] width 485 height 107
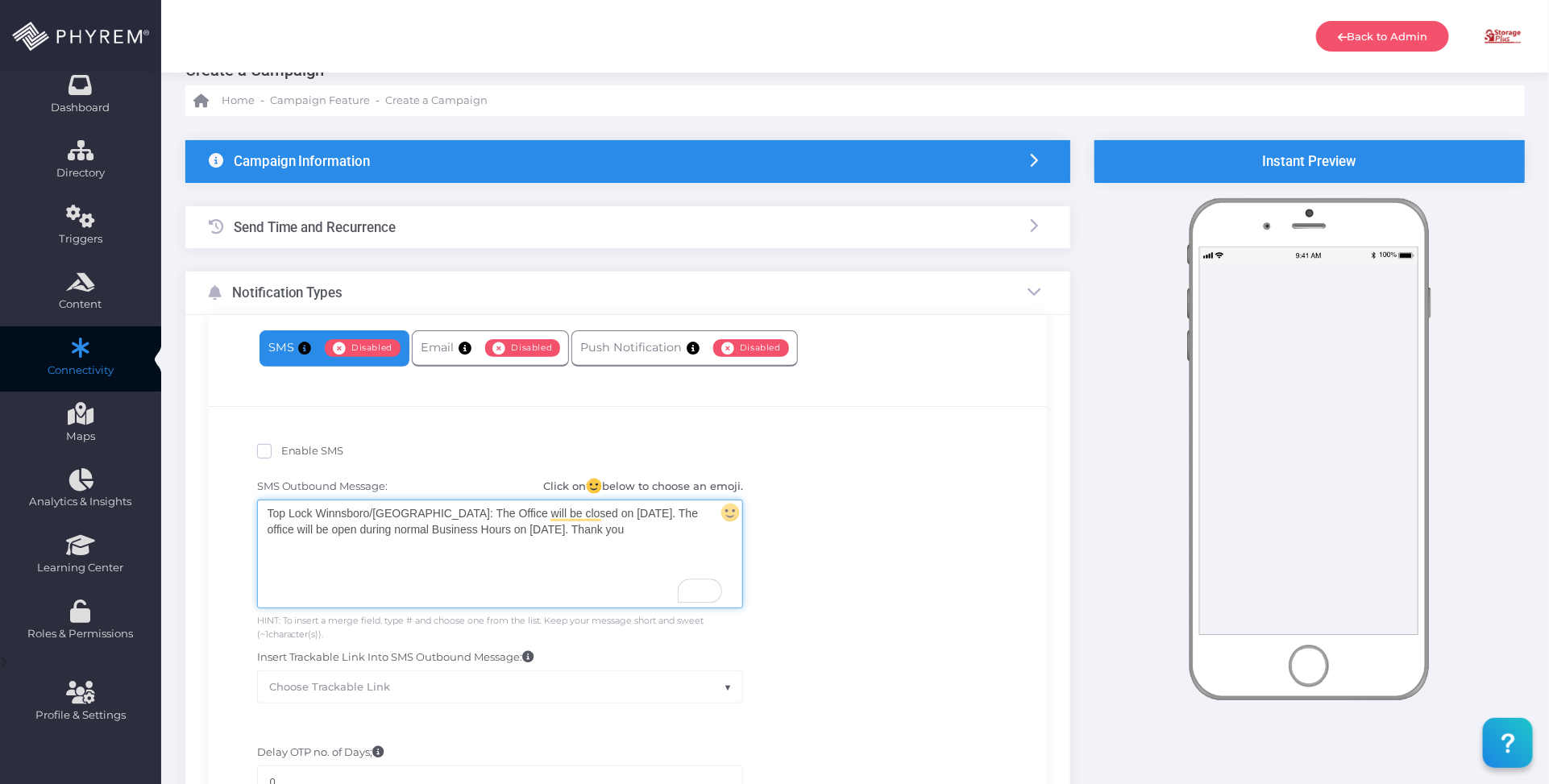
click at [593, 529] on div "Top Lock Winnsboro/Lugoff: The Office will be closed on 9/18/2025. The office w…" at bounding box center [500, 554] width 485 height 107
click at [587, 532] on div "Top Lock Winnsboro/Lugoff: The Office will be closed on 9/18/2025. The office w…" at bounding box center [500, 554] width 485 height 107
click at [618, 541] on div "Top Lock Winnsboro/Lugoff: The Office will be closed on 9/18/2025. The office w…" at bounding box center [500, 554] width 485 height 107
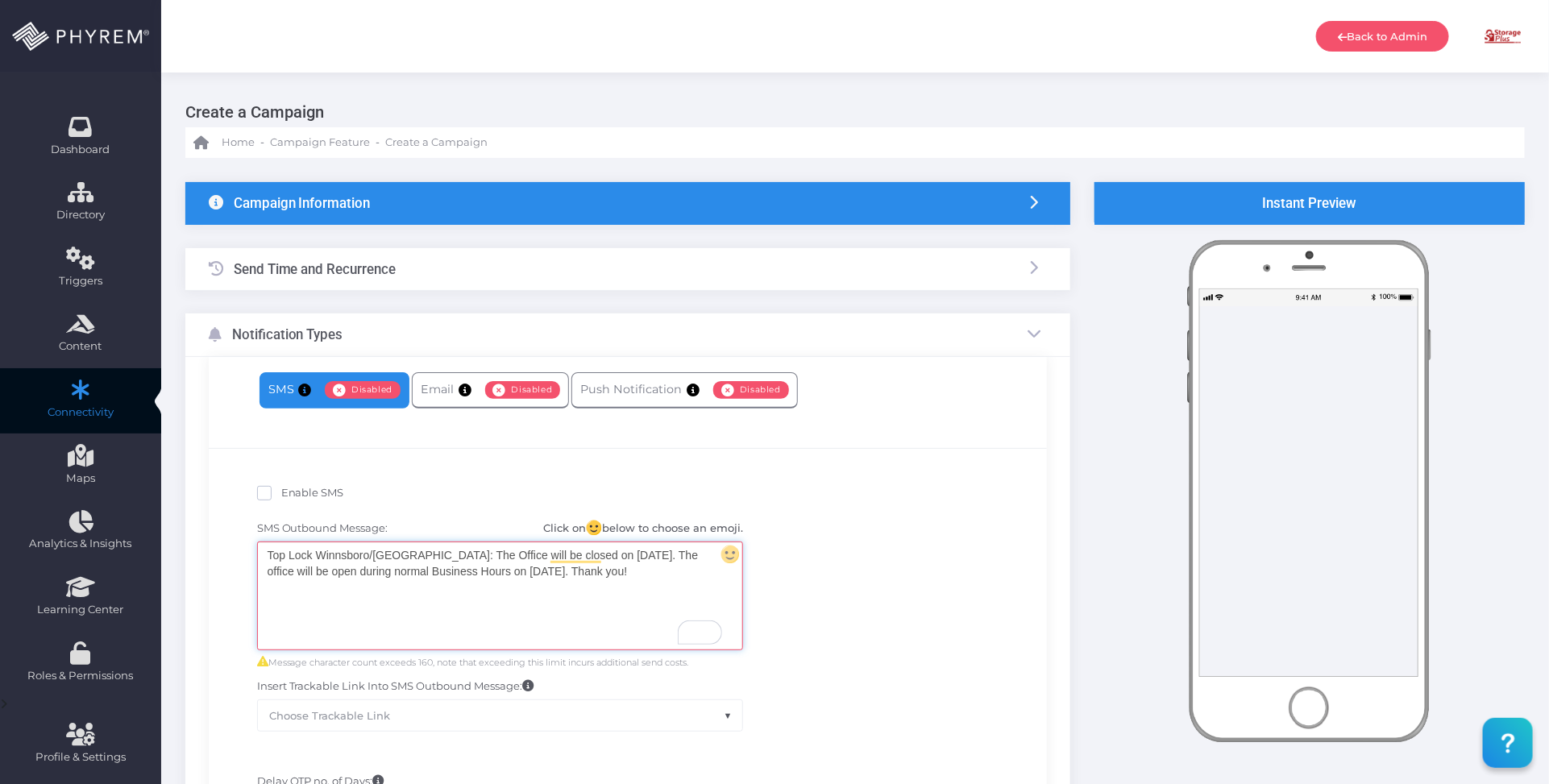
click at [515, 197] on div "Campaign Information" at bounding box center [627, 203] width 885 height 42
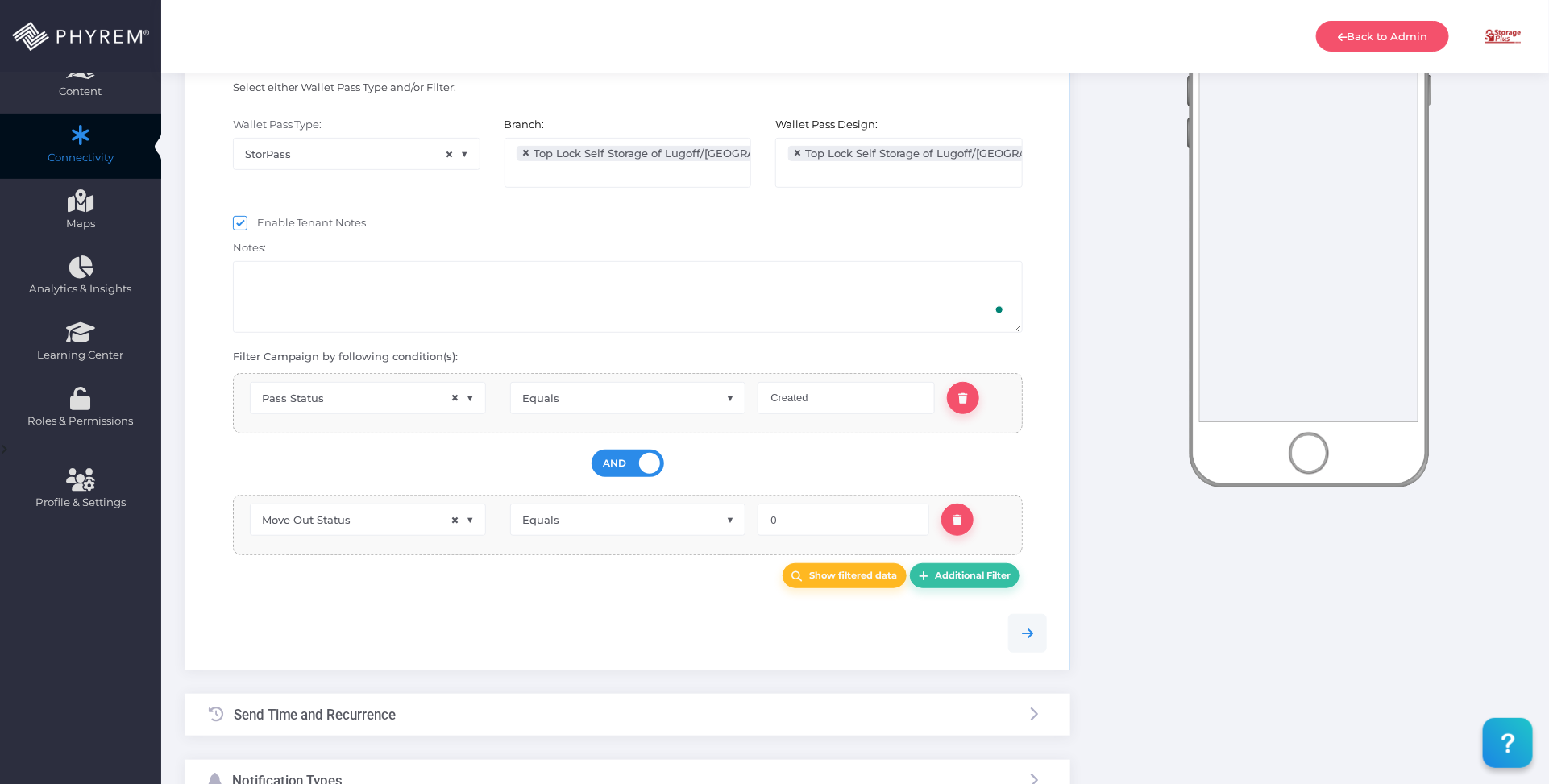
scroll to position [302, 0]
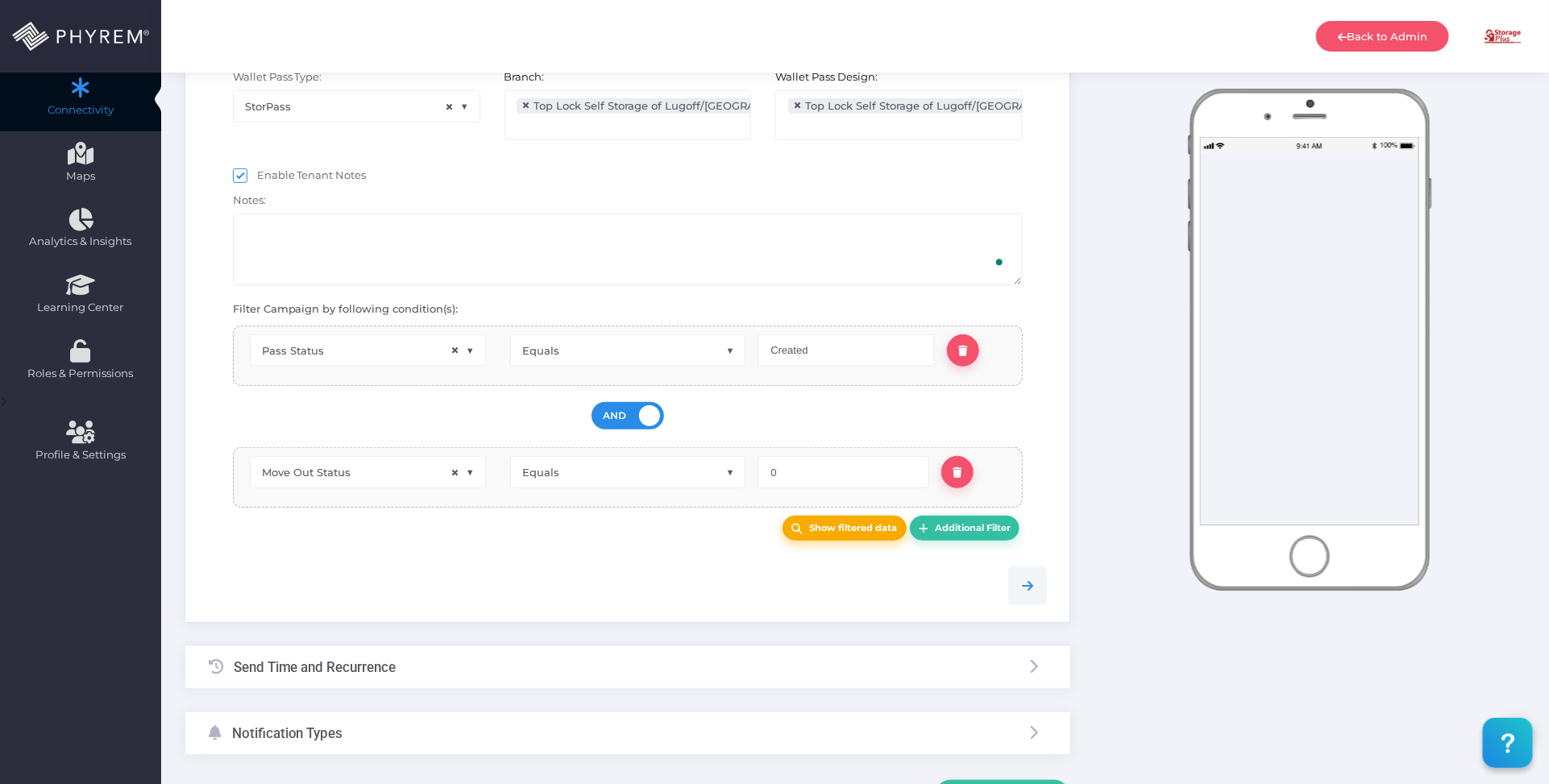
click at [834, 524] on link "Show filtered data" at bounding box center [844, 528] width 124 height 25
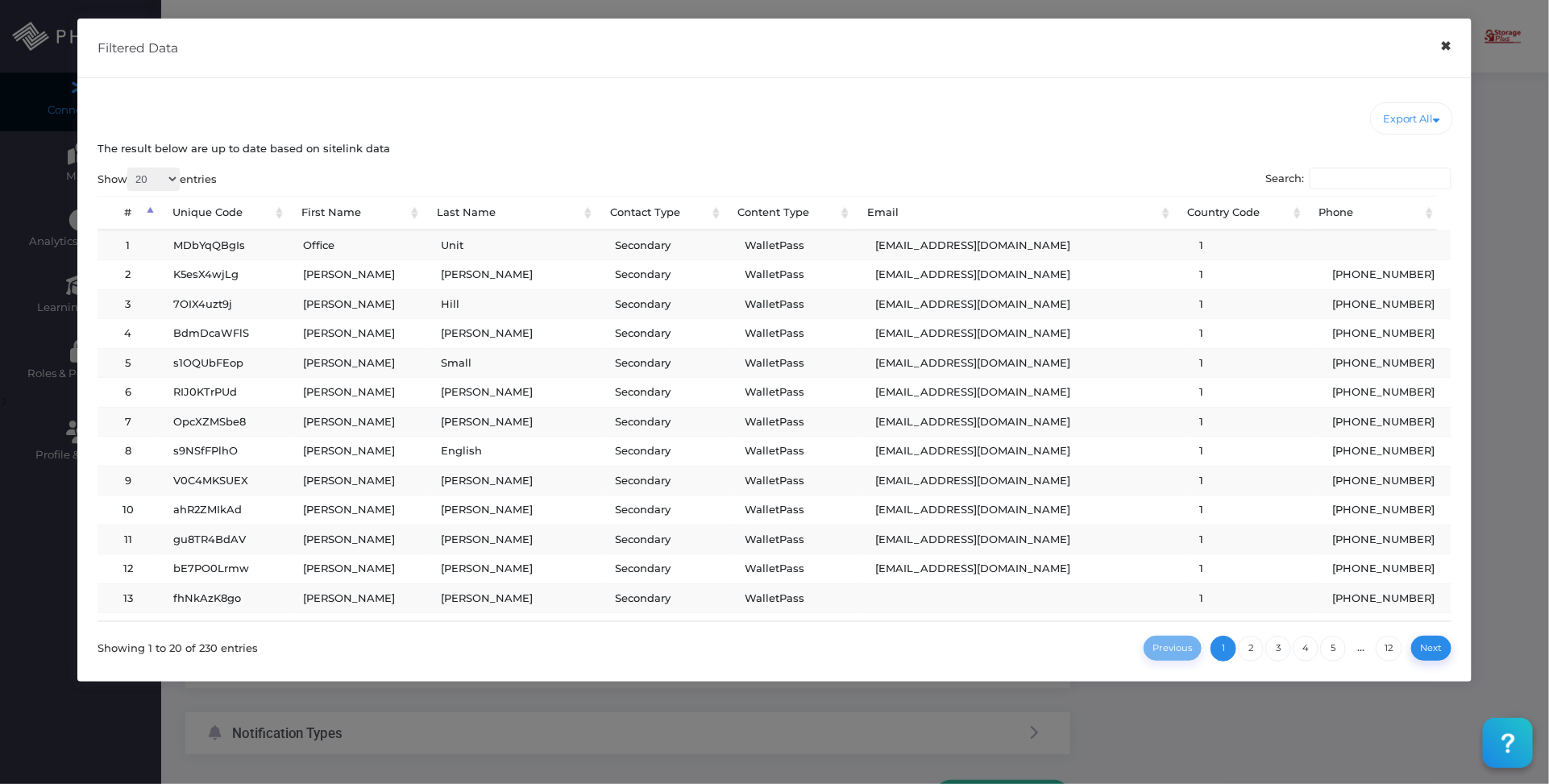
click at [1444, 48] on button "×" at bounding box center [1447, 46] width 32 height 36
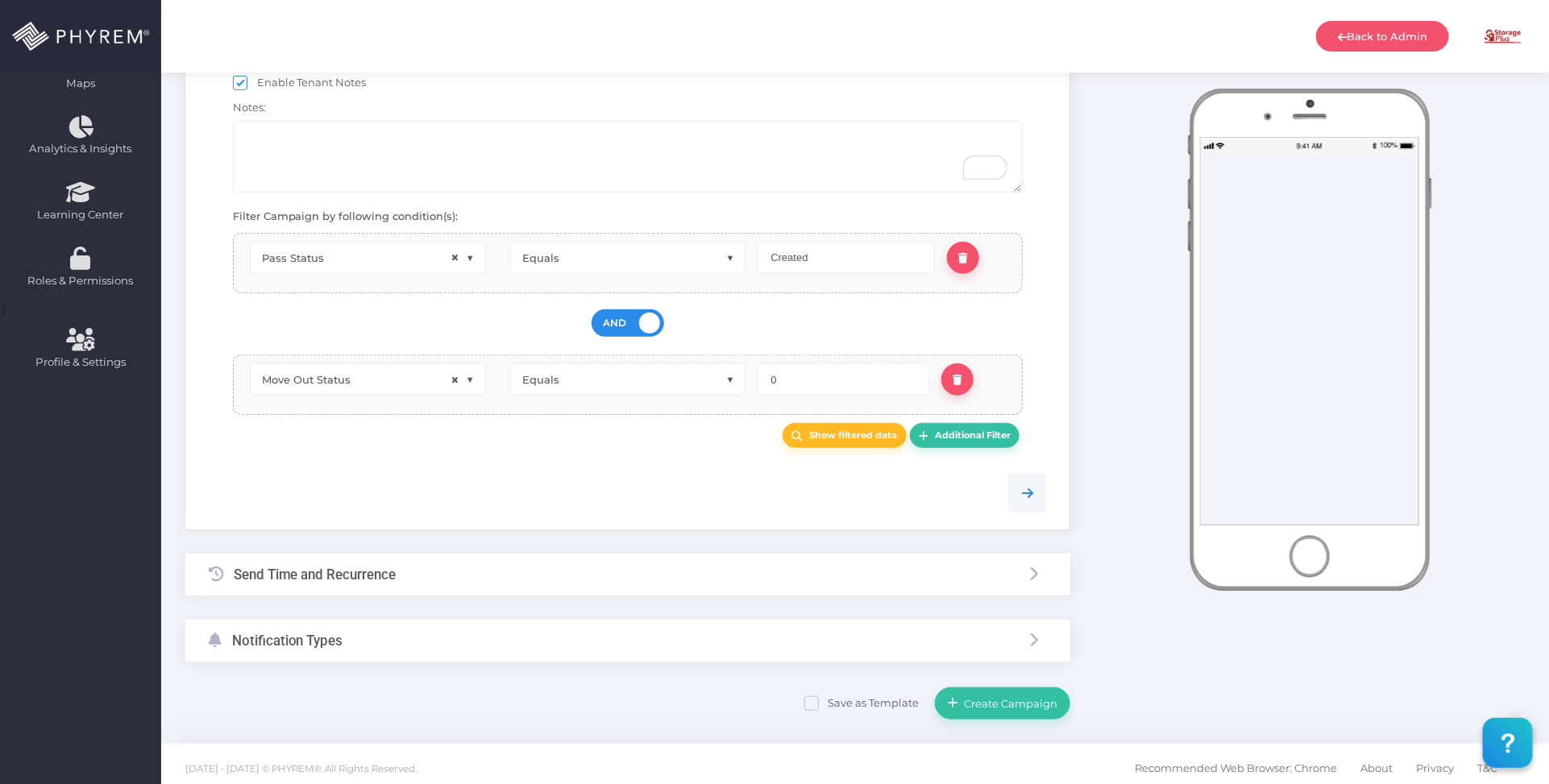
scroll to position [405, 0]
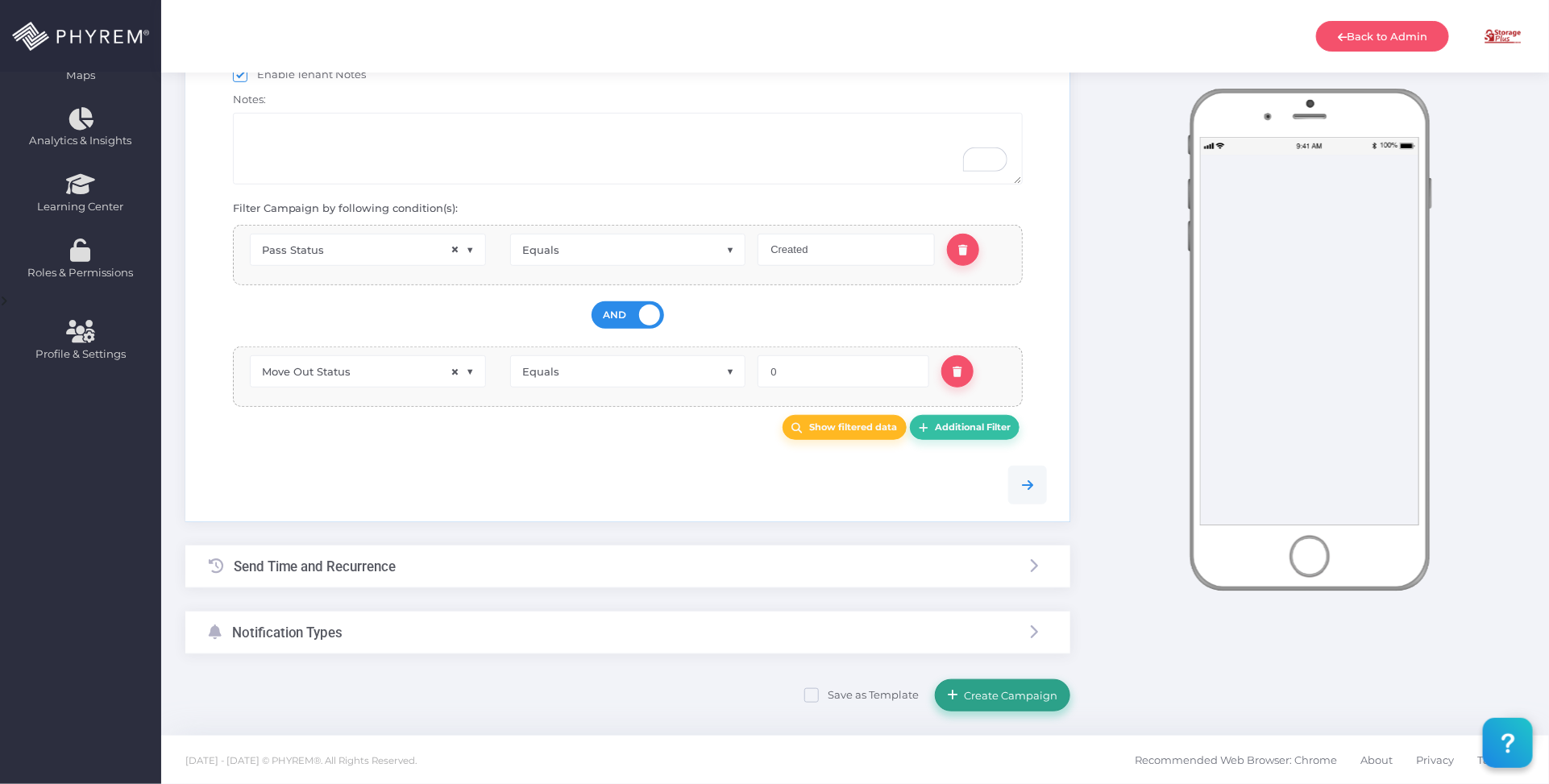
click at [1009, 689] on span "Create Campaign" at bounding box center [1008, 695] width 100 height 13
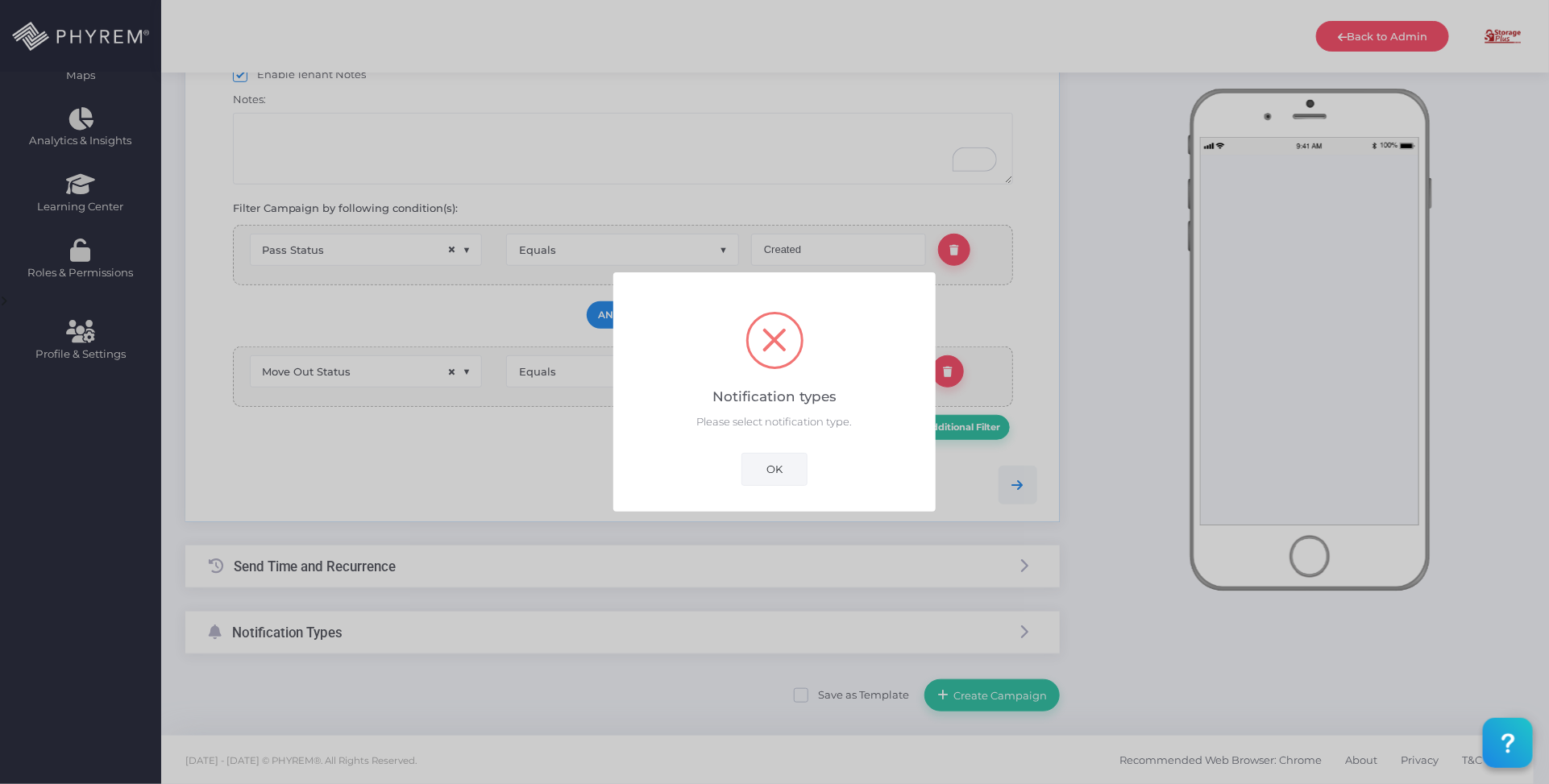
click at [759, 468] on button "OK" at bounding box center [774, 469] width 66 height 33
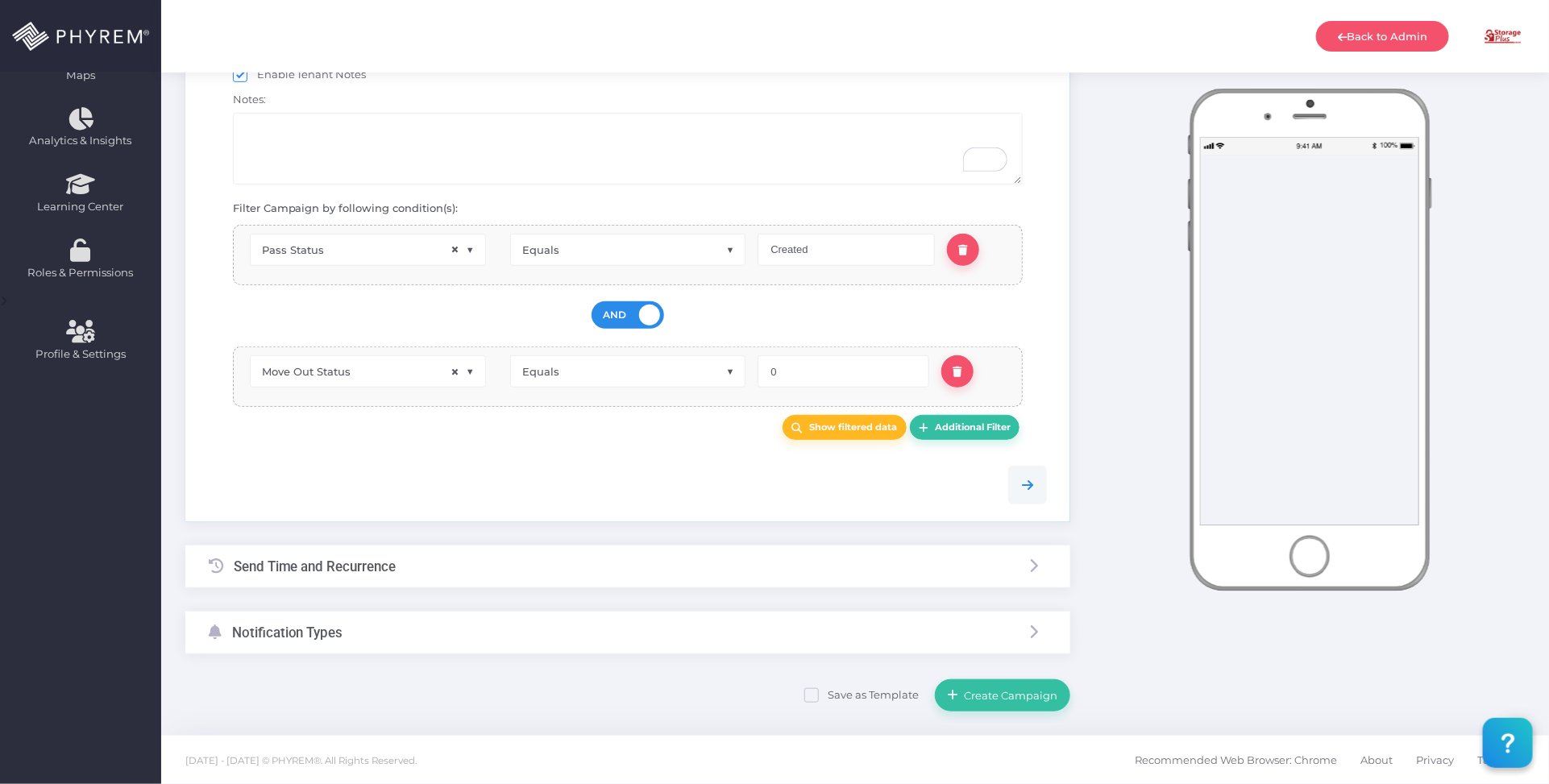
click at [544, 558] on div "Send Time and Recurrence" at bounding box center [627, 566] width 885 height 42
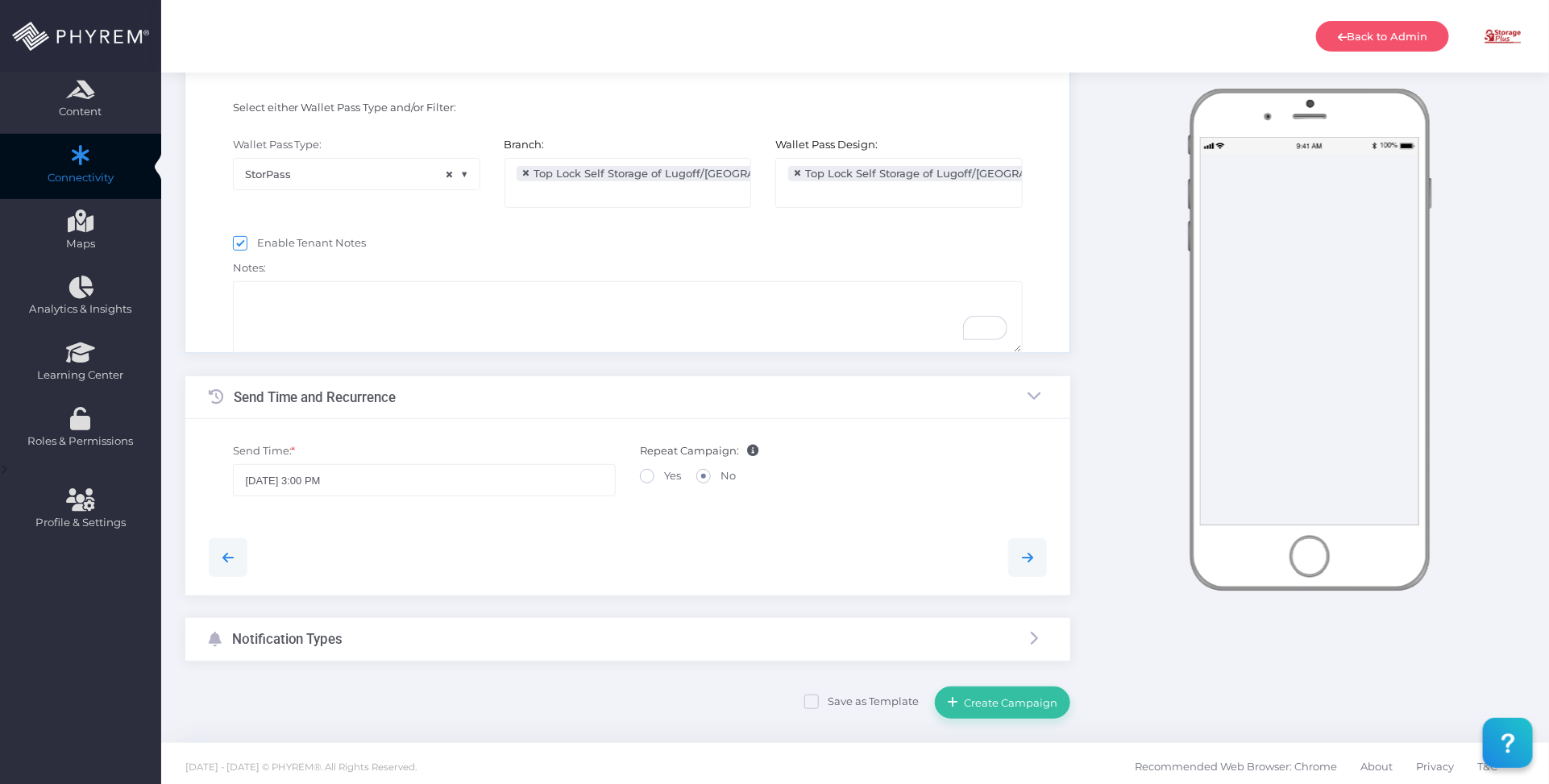
scroll to position [42, 0]
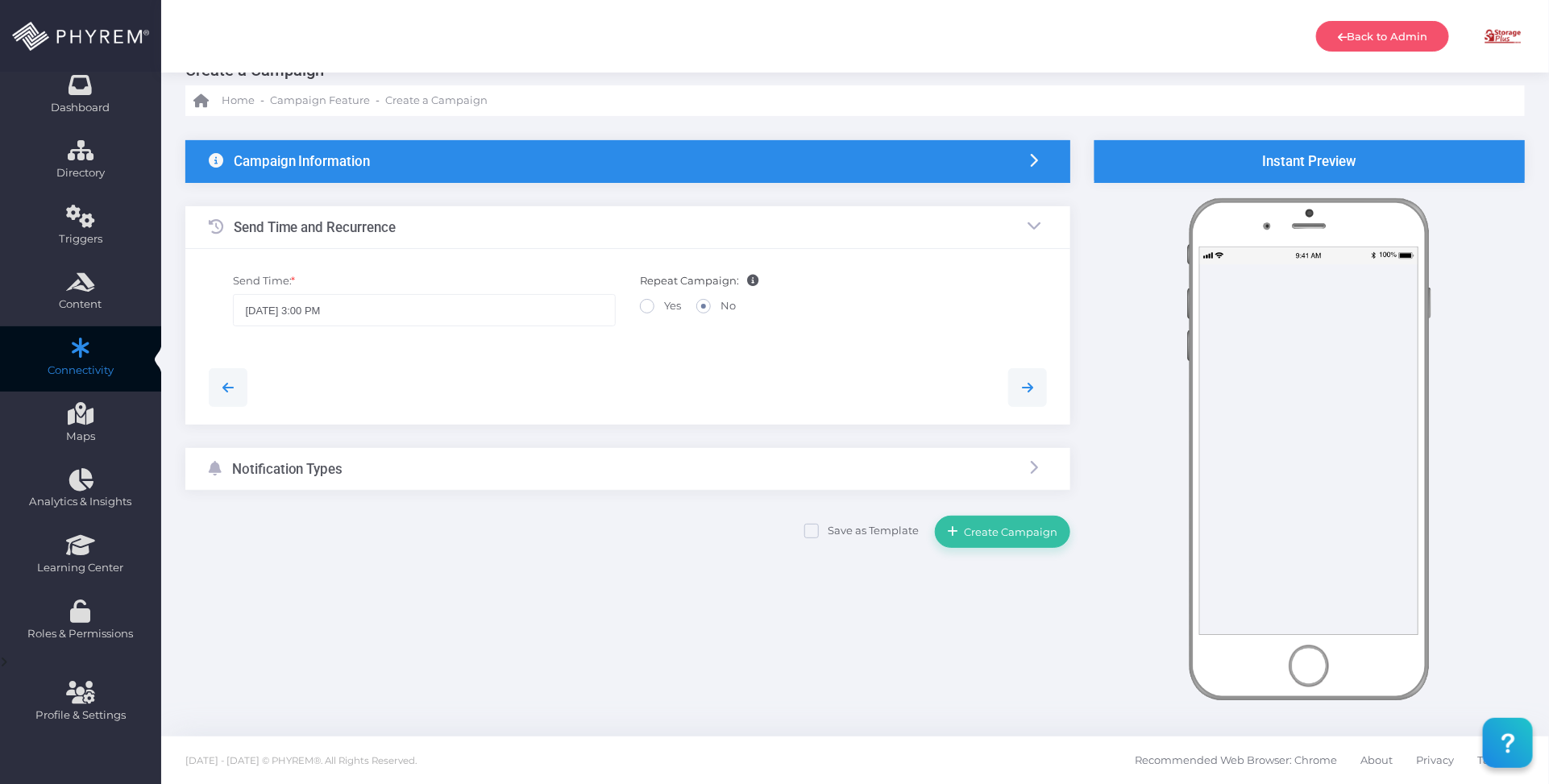
click at [493, 486] on div "Notification Types" at bounding box center [627, 470] width 885 height 42
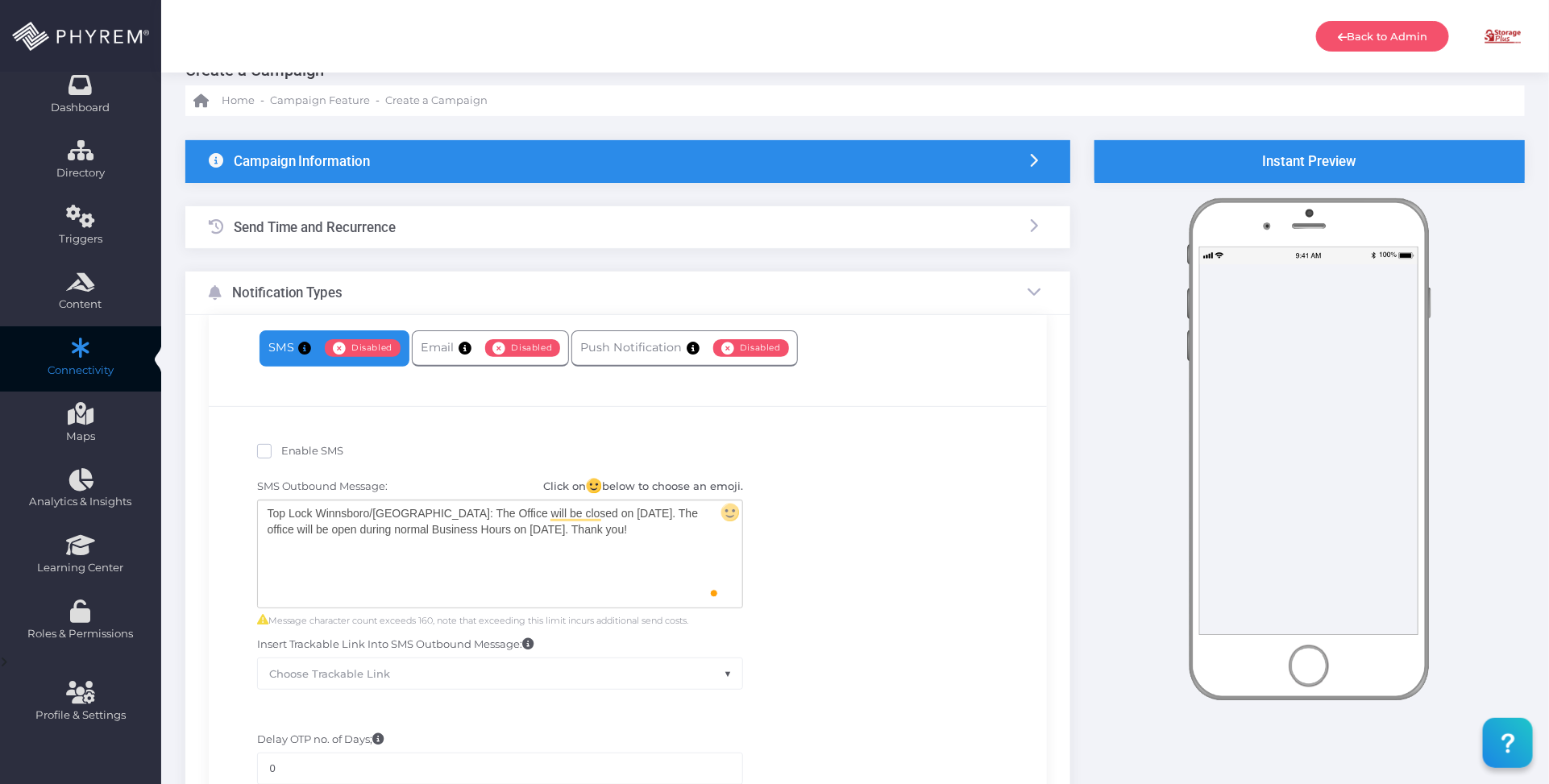
click at [319, 448] on span "Enable SMS" at bounding box center [312, 450] width 63 height 13
click at [292, 448] on input "Enable SMS" at bounding box center [286, 448] width 11 height 11
checkbox input "true"
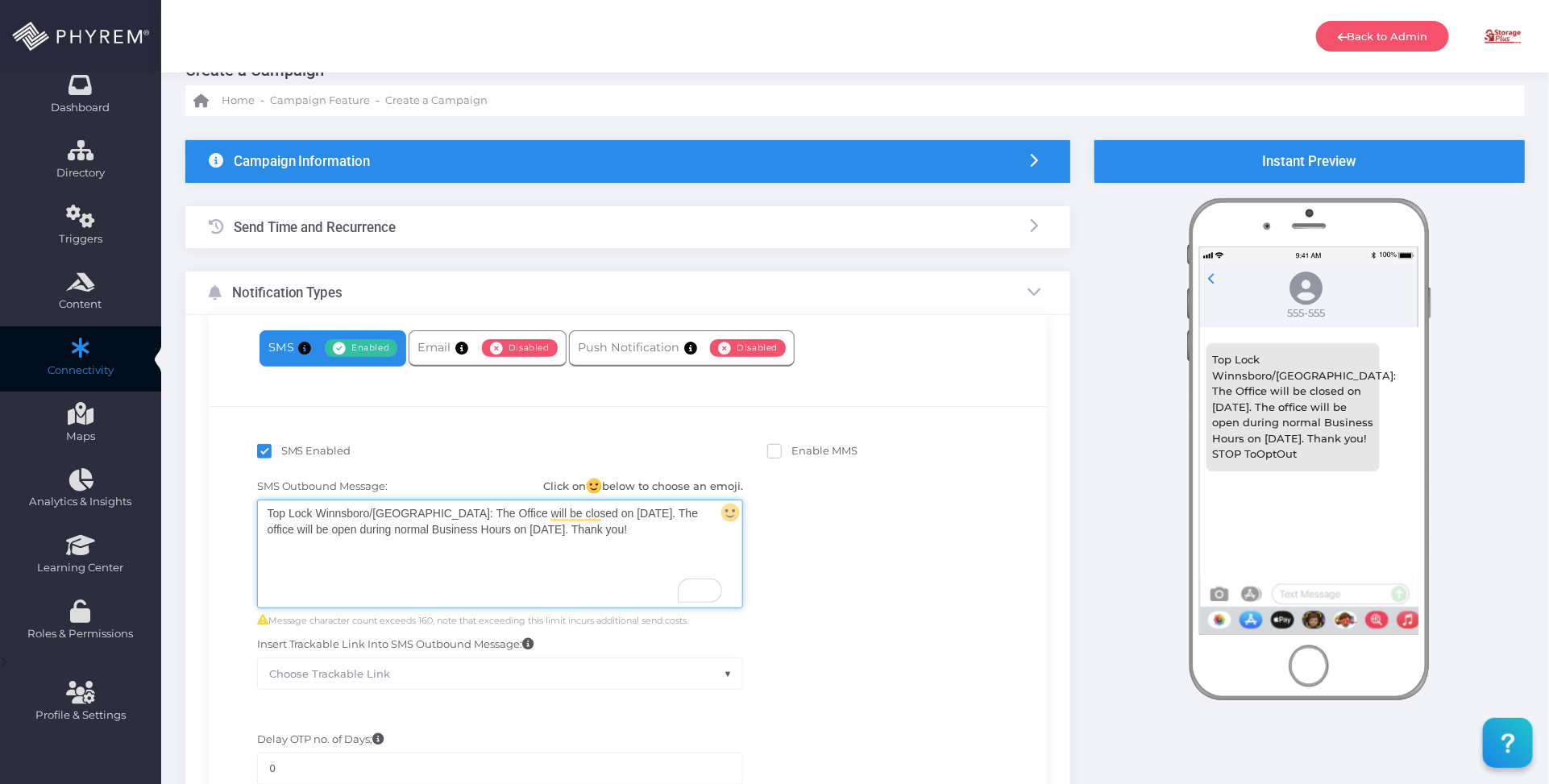
click at [562, 541] on div "Top Lock Winnsboro/[GEOGRAPHIC_DATA]: The Office will be closed on [DATE]. The …" at bounding box center [500, 554] width 485 height 107
click at [928, 566] on div "SMS Outbound Message: Click on below to choose an emoji. Top Lock Winnsboro/Lug…" at bounding box center [628, 584] width 815 height 227
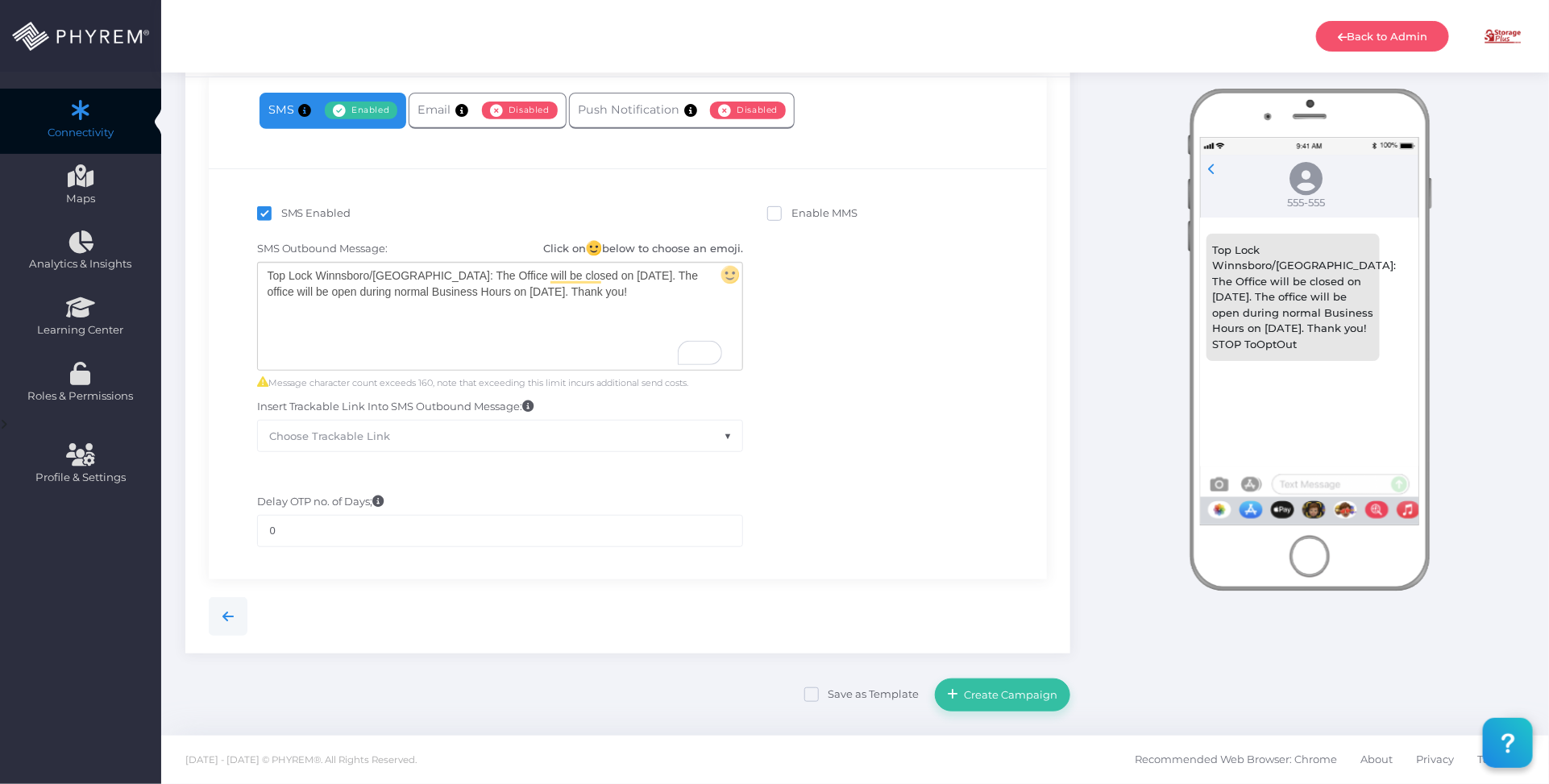
scroll to position [280, 0]
click at [1004, 688] on span "Create Campaign" at bounding box center [1008, 694] width 100 height 13
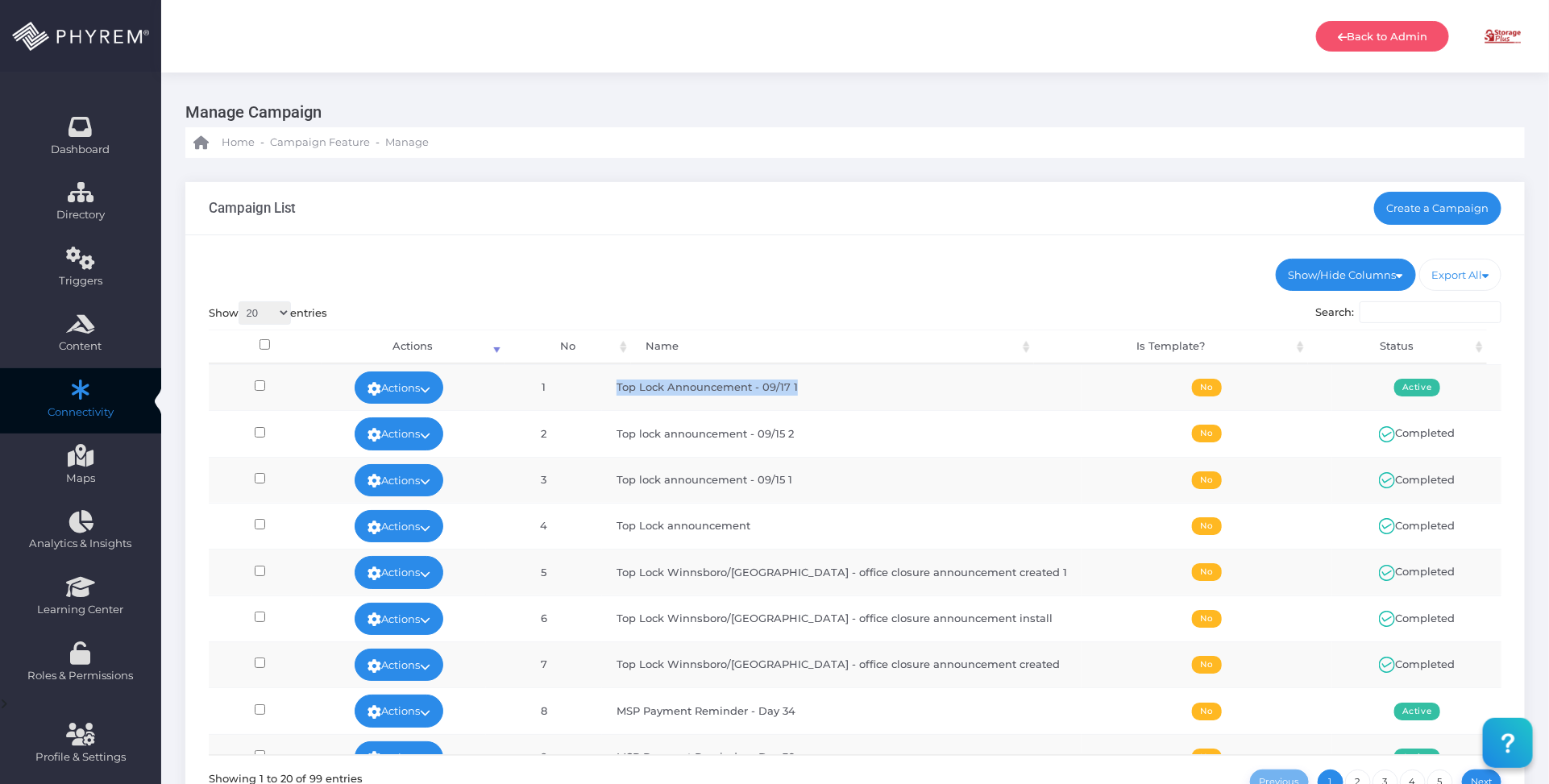
drag, startPoint x: 831, startPoint y: 392, endPoint x: 605, endPoint y: 389, distance: 226.0
click at [605, 389] on tr "Actions Edit Deactivate Delete Run Test View Stats 1 Top Lock Announcement - 09…" at bounding box center [856, 387] width 1293 height 46
copy tr "Top Lock Announcement - 09/17 1"
click at [1407, 212] on link "Create a Campaign" at bounding box center [1437, 208] width 128 height 33
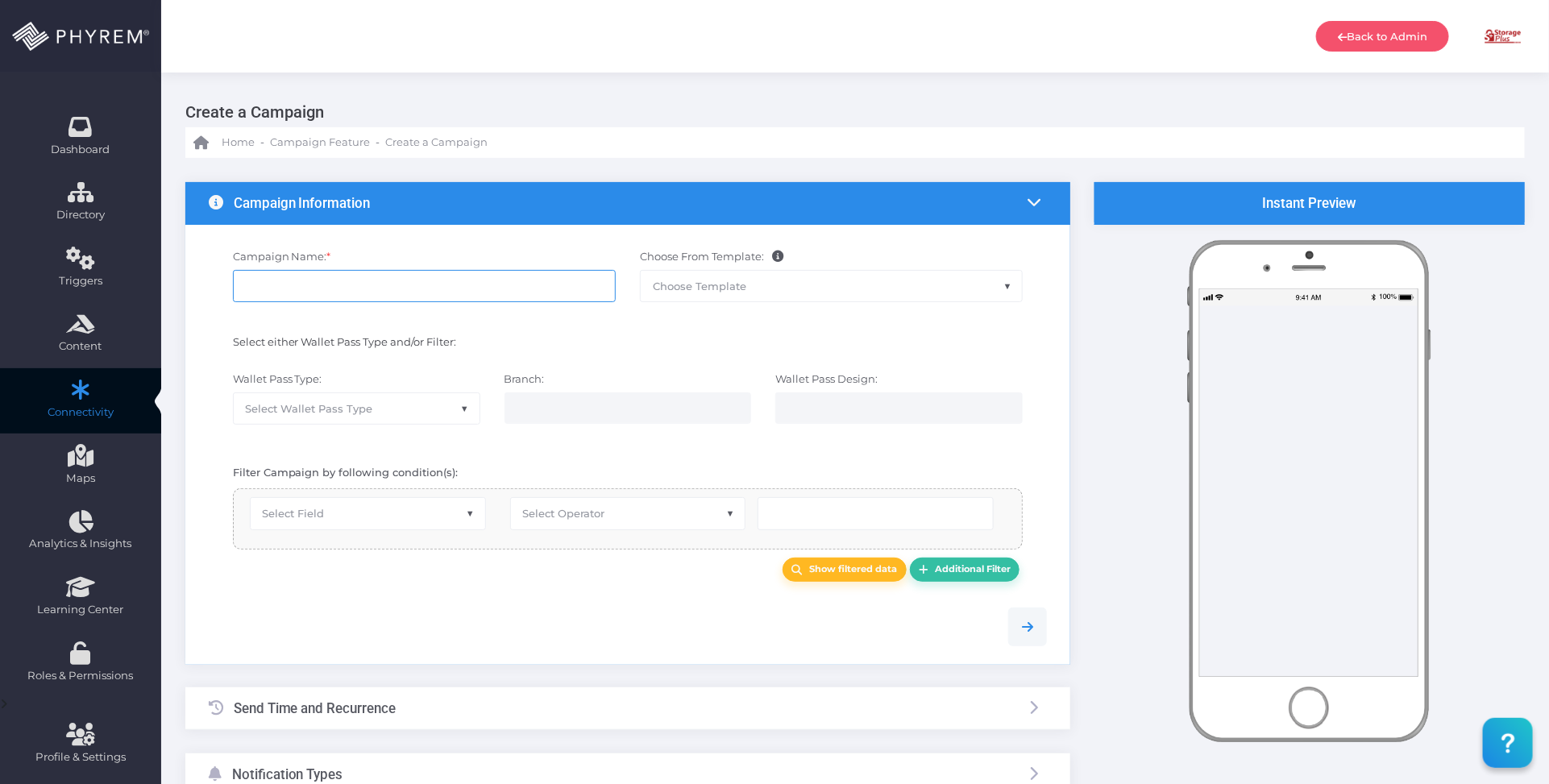
click at [438, 282] on input "Campaign Name: *" at bounding box center [424, 285] width 382 height 33
paste input "Top Lock Announcement - 09/17 1"
click at [269, 284] on input "Top Lock Announcement - 09/17 1" at bounding box center [424, 285] width 382 height 33
type input "Top Lock Announcement - 09/17 1"
click at [325, 135] on span "Campaign Feature" at bounding box center [319, 143] width 100 height 16
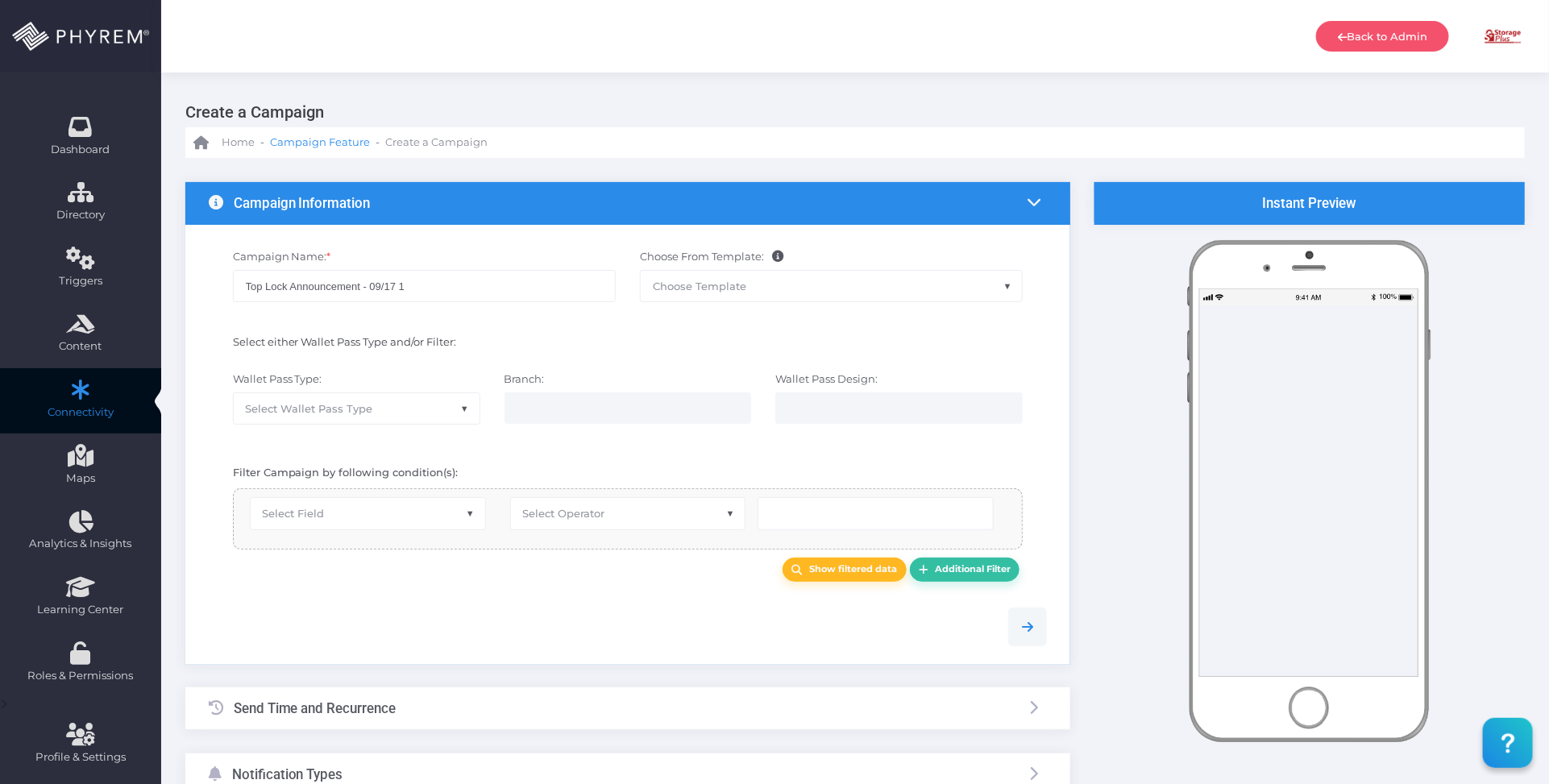
click at [355, 137] on span "Campaign Feature" at bounding box center [319, 143] width 100 height 16
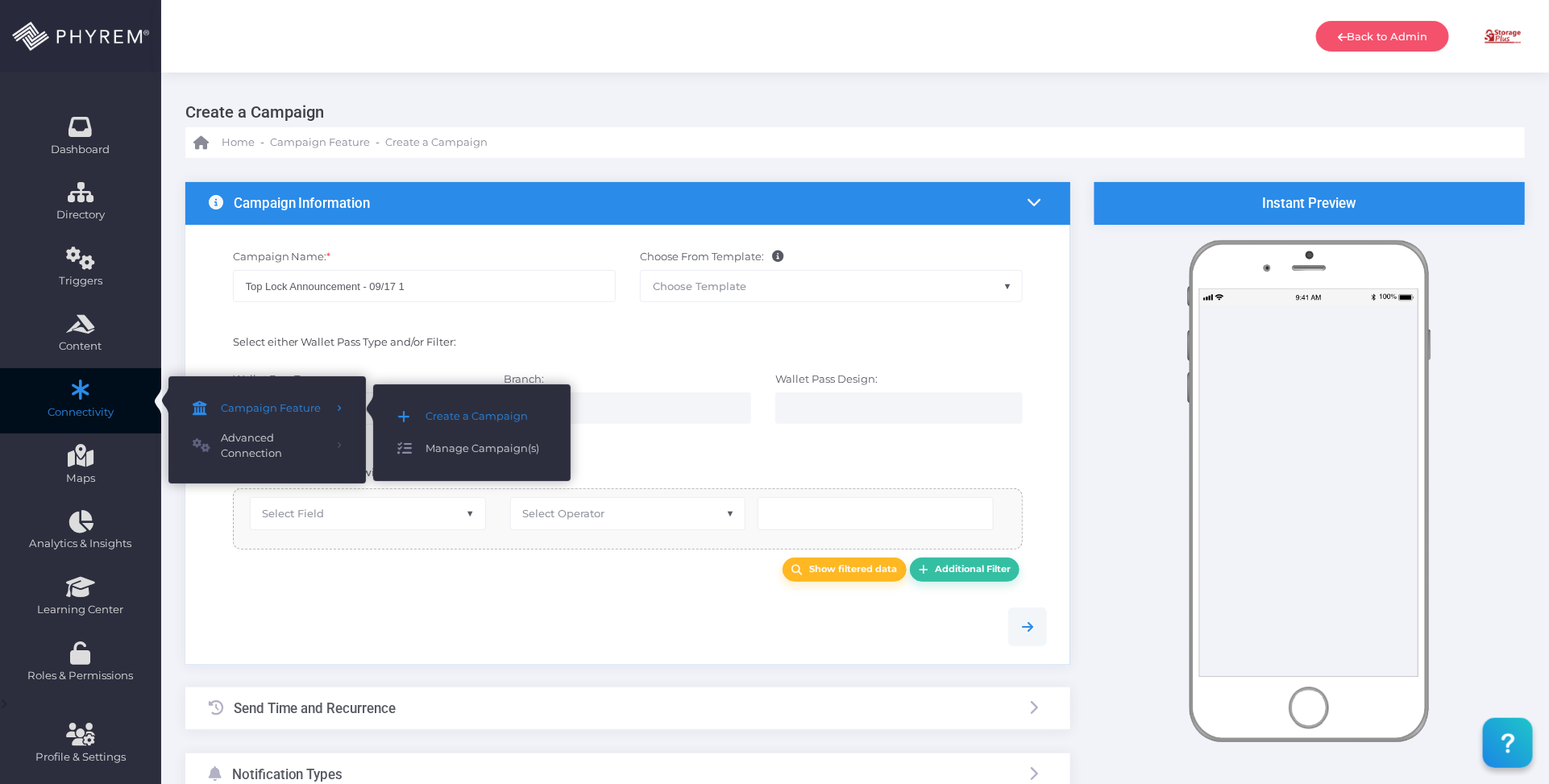
click at [451, 449] on span "Manage Campaign(s)" at bounding box center [485, 449] width 121 height 21
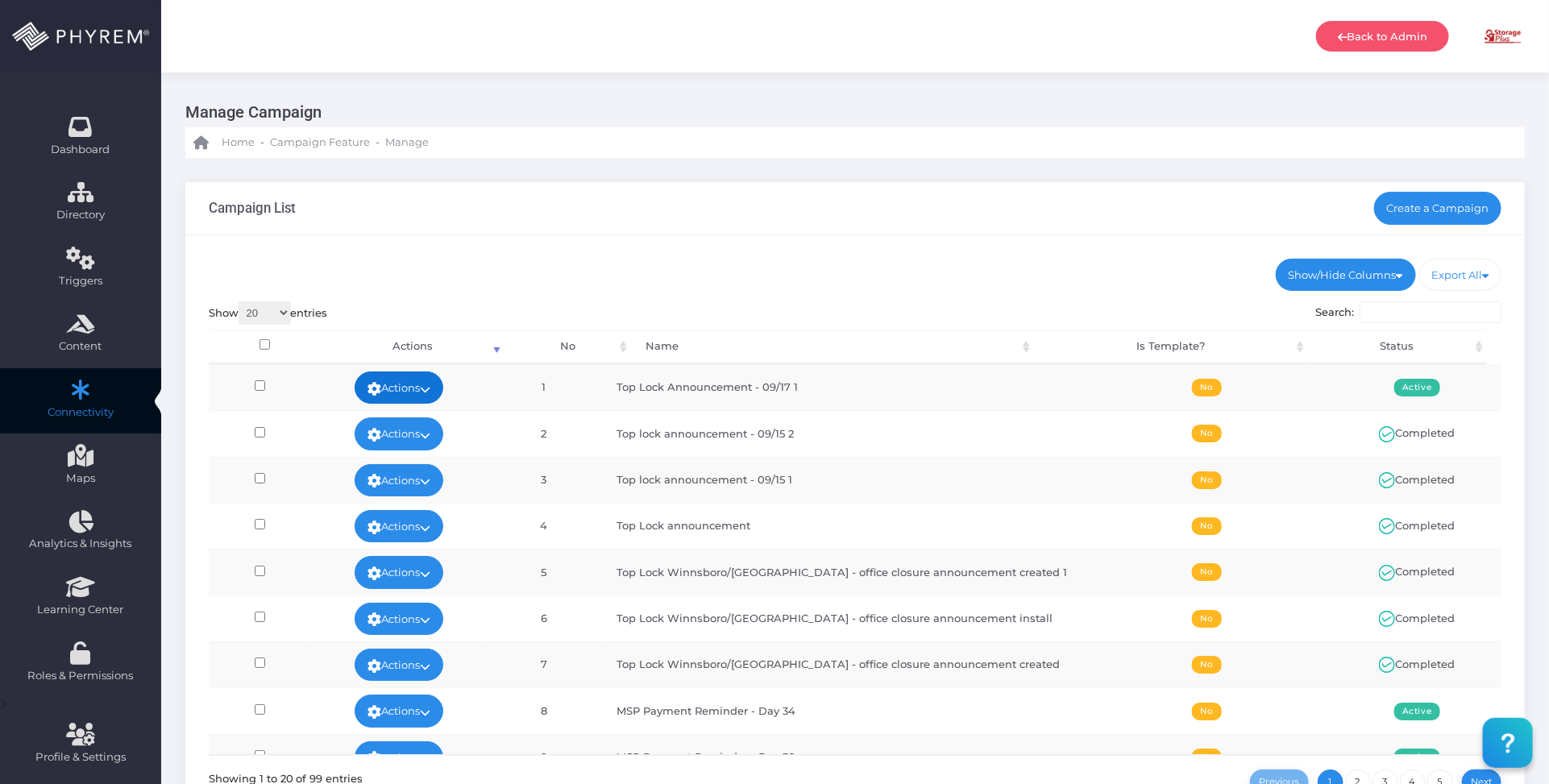
click at [423, 379] on link "Actions" at bounding box center [398, 388] width 89 height 33
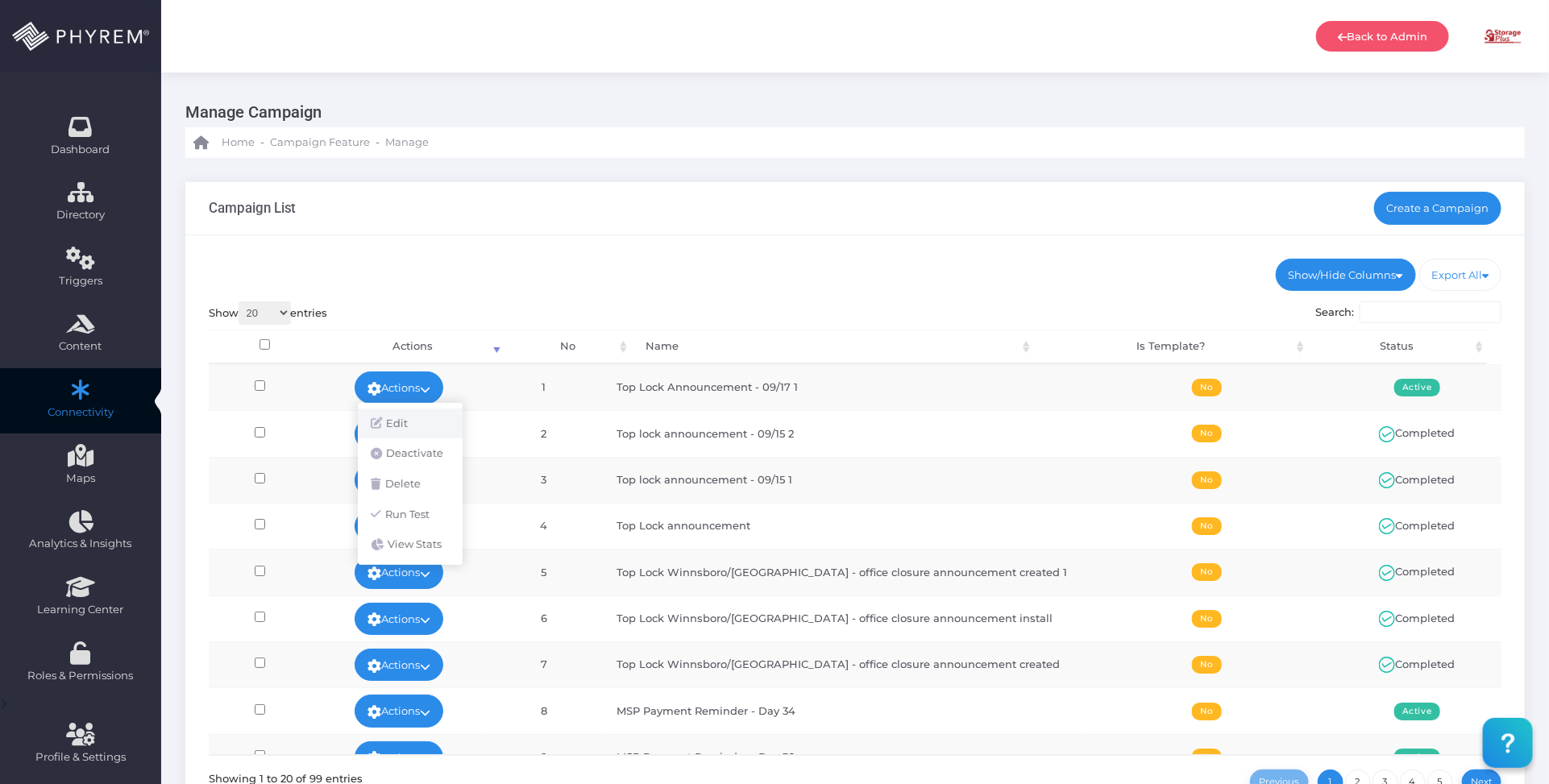
click at [408, 420] on link "Edit" at bounding box center [410, 424] width 105 height 31
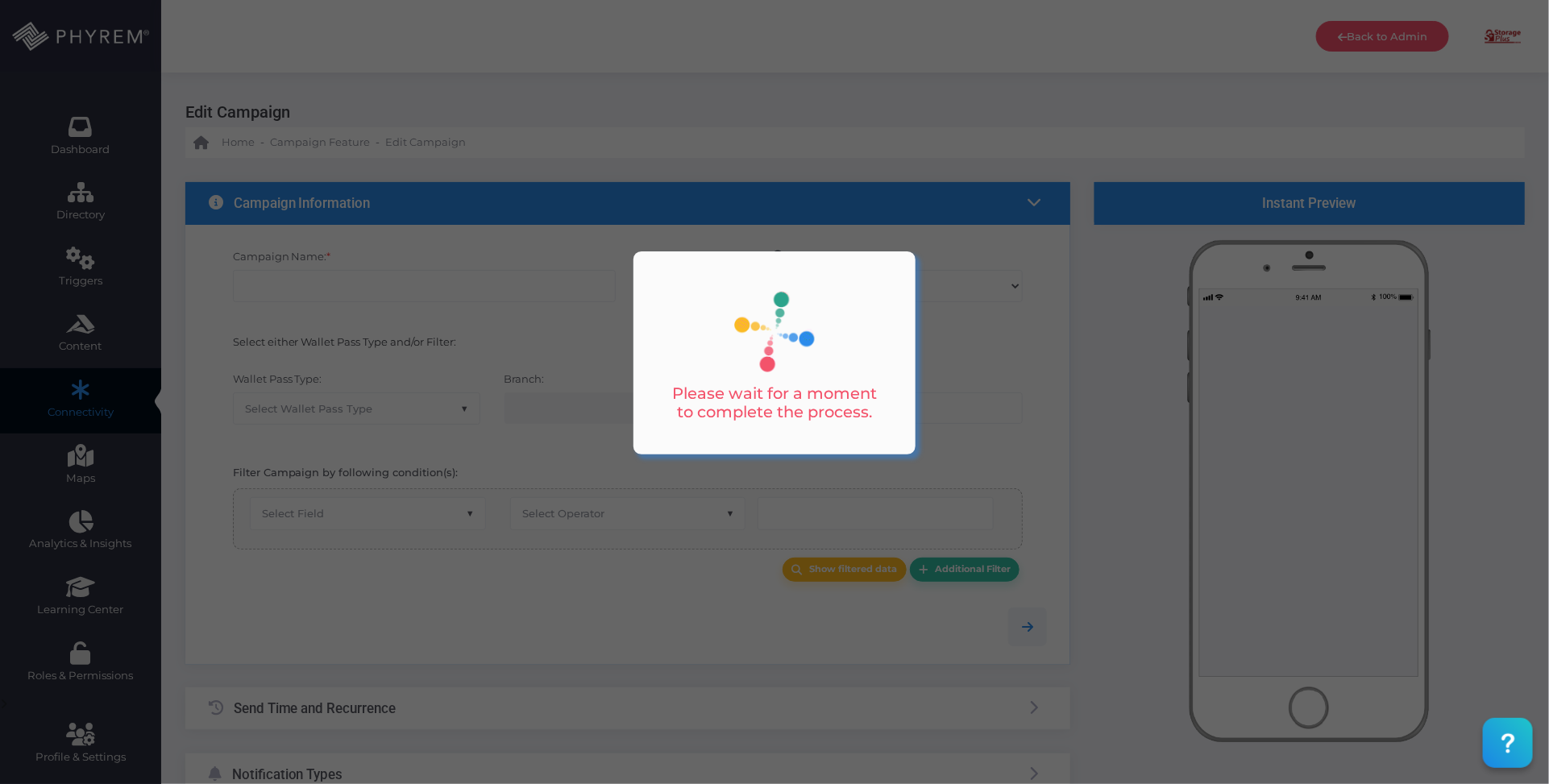
checkbox input "true"
type input "Top Lock Announcement - 09/17 1"
select select "15"
checkbox input "true"
checkbox input "false"
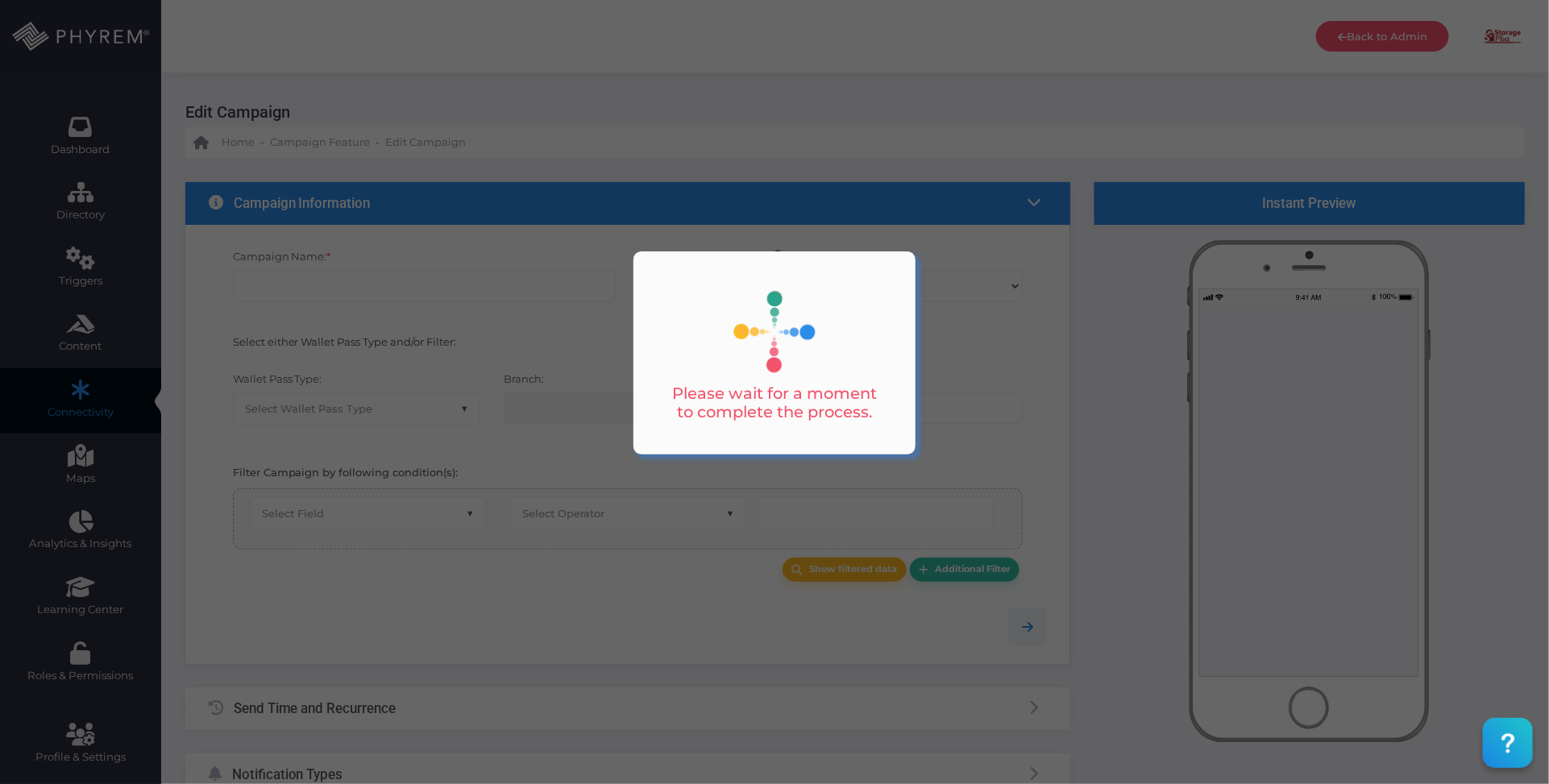
type input "0"
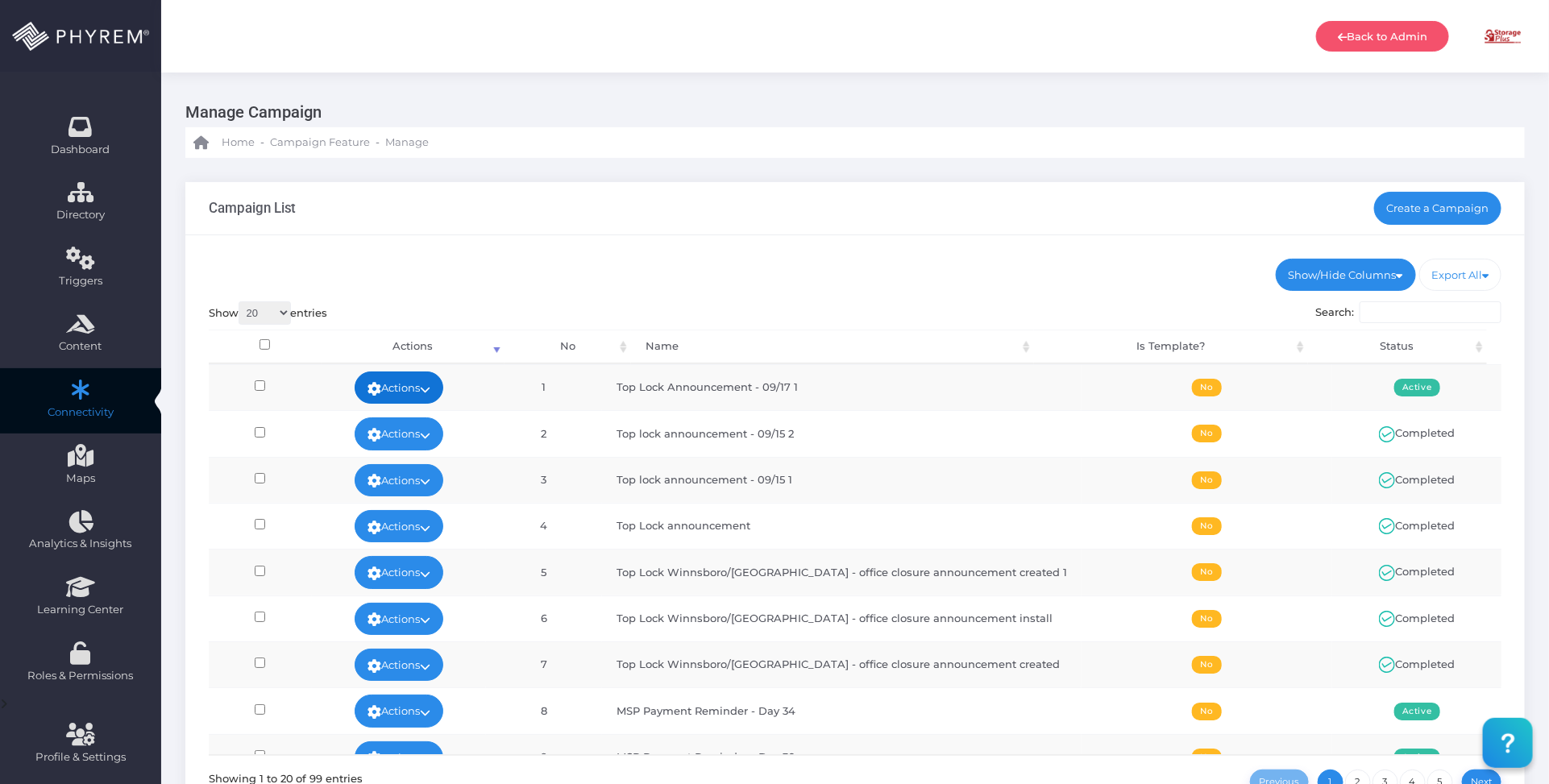
click at [443, 381] on link "Actions" at bounding box center [398, 388] width 89 height 33
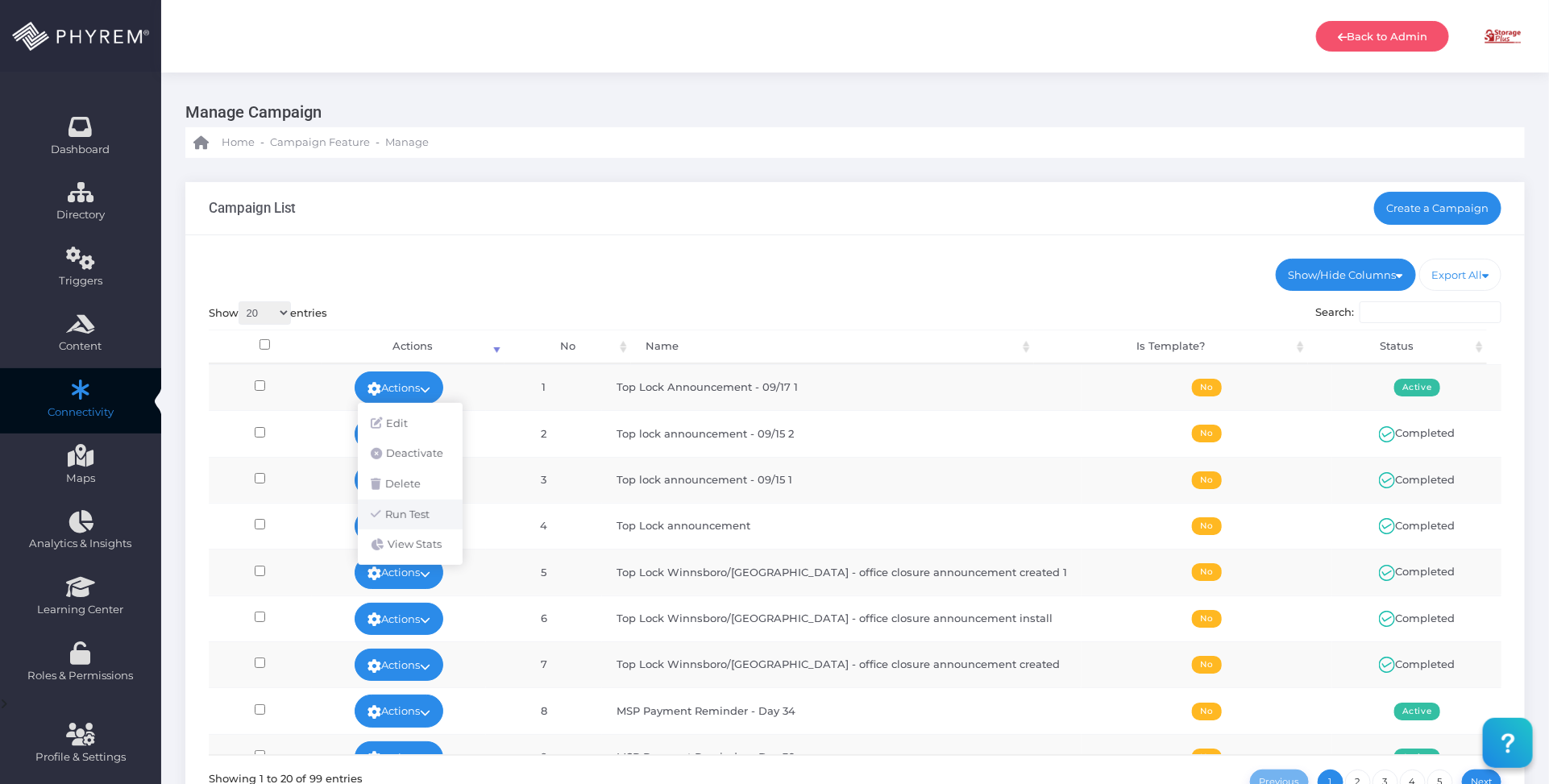
click at [425, 517] on link "Run Test" at bounding box center [410, 514] width 105 height 31
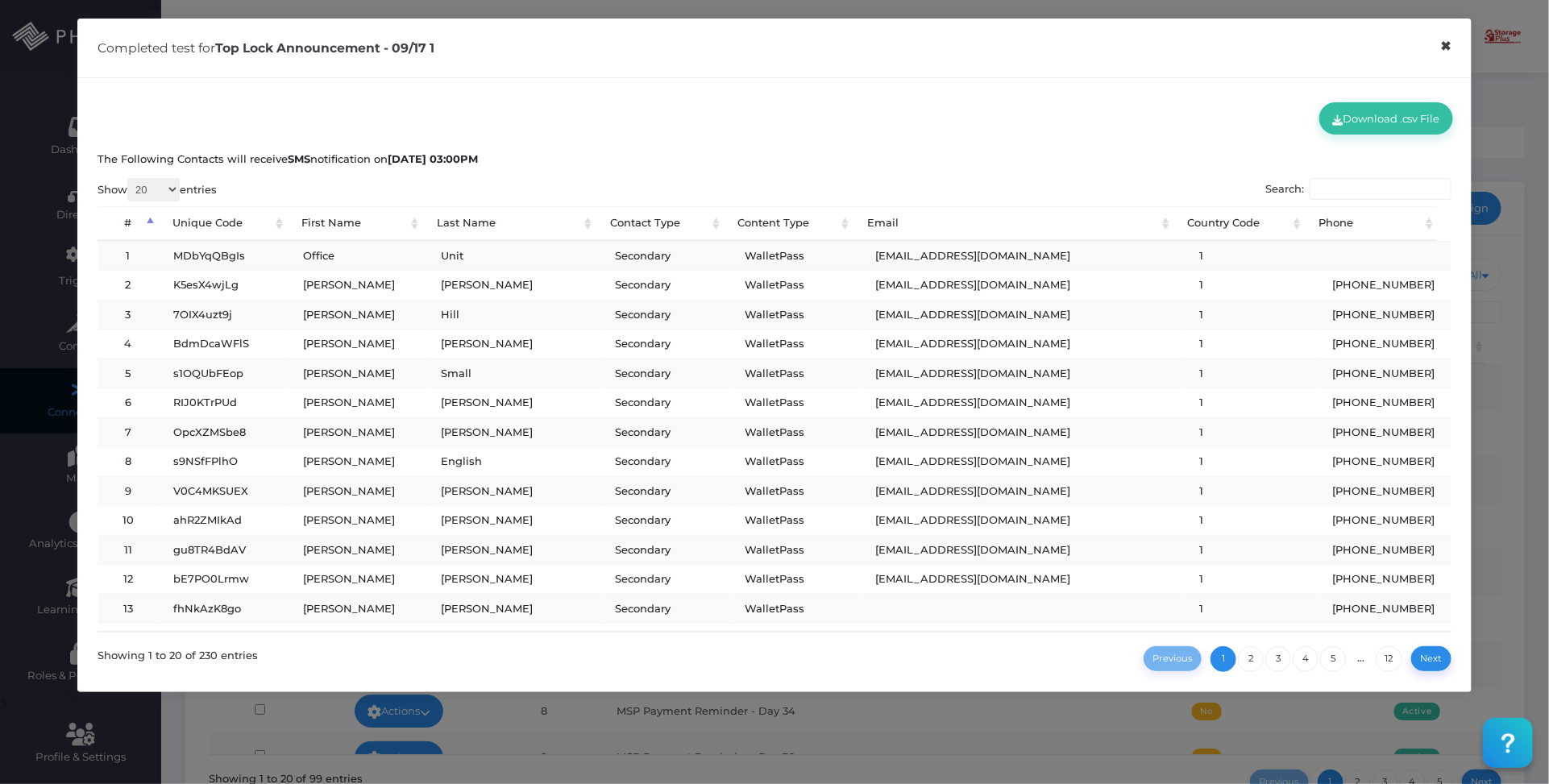
click at [1443, 46] on button "×" at bounding box center [1447, 46] width 32 height 36
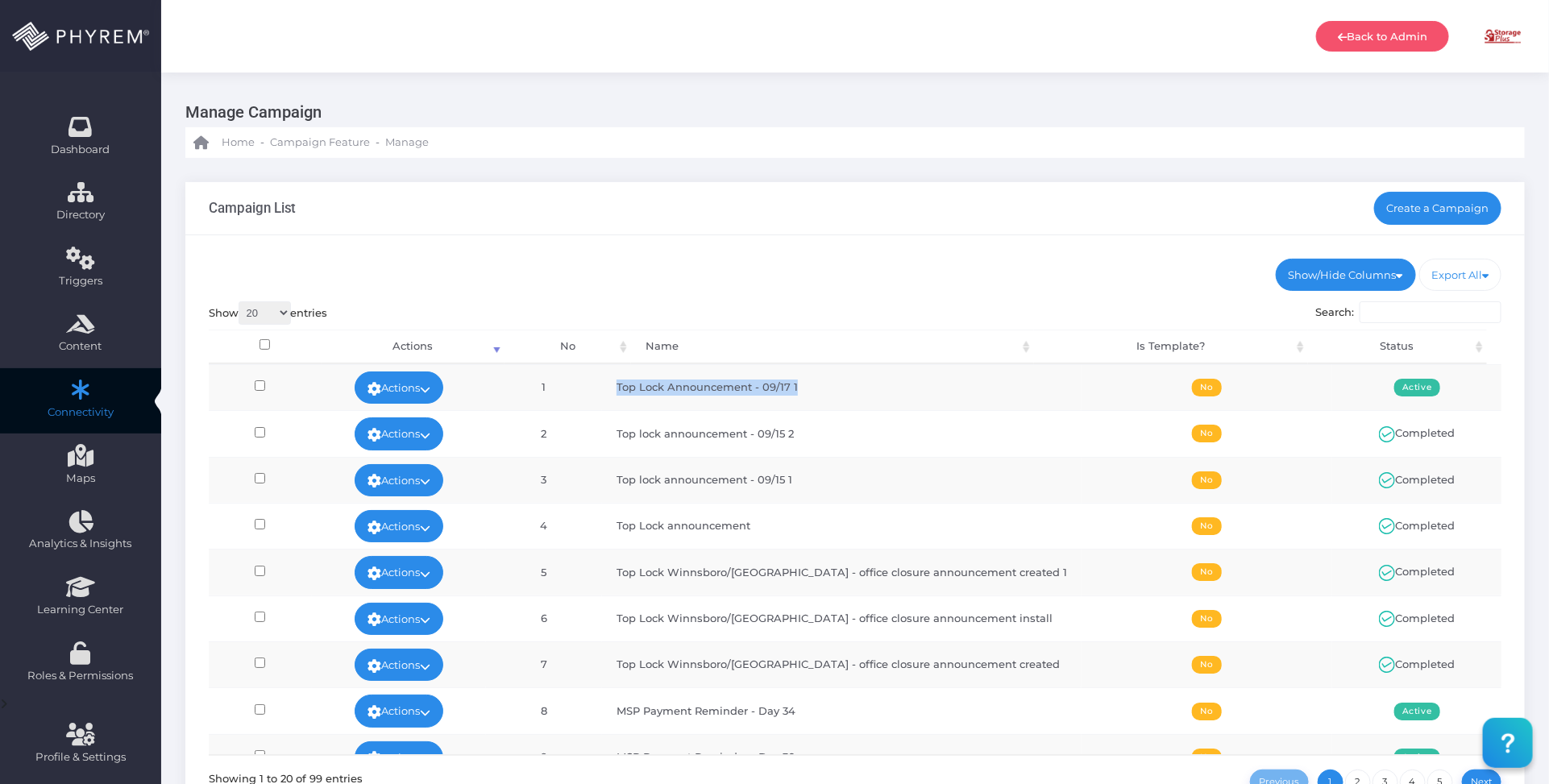
drag, startPoint x: 835, startPoint y: 383, endPoint x: 902, endPoint y: 343, distance: 78.0
click at [642, 387] on td "Top Lock Announcement - 09/17 1" at bounding box center [841, 387] width 479 height 46
copy td "Top Lock Announcement - 09/17 1"
click at [1416, 214] on link "Create a Campaign" at bounding box center [1437, 208] width 128 height 33
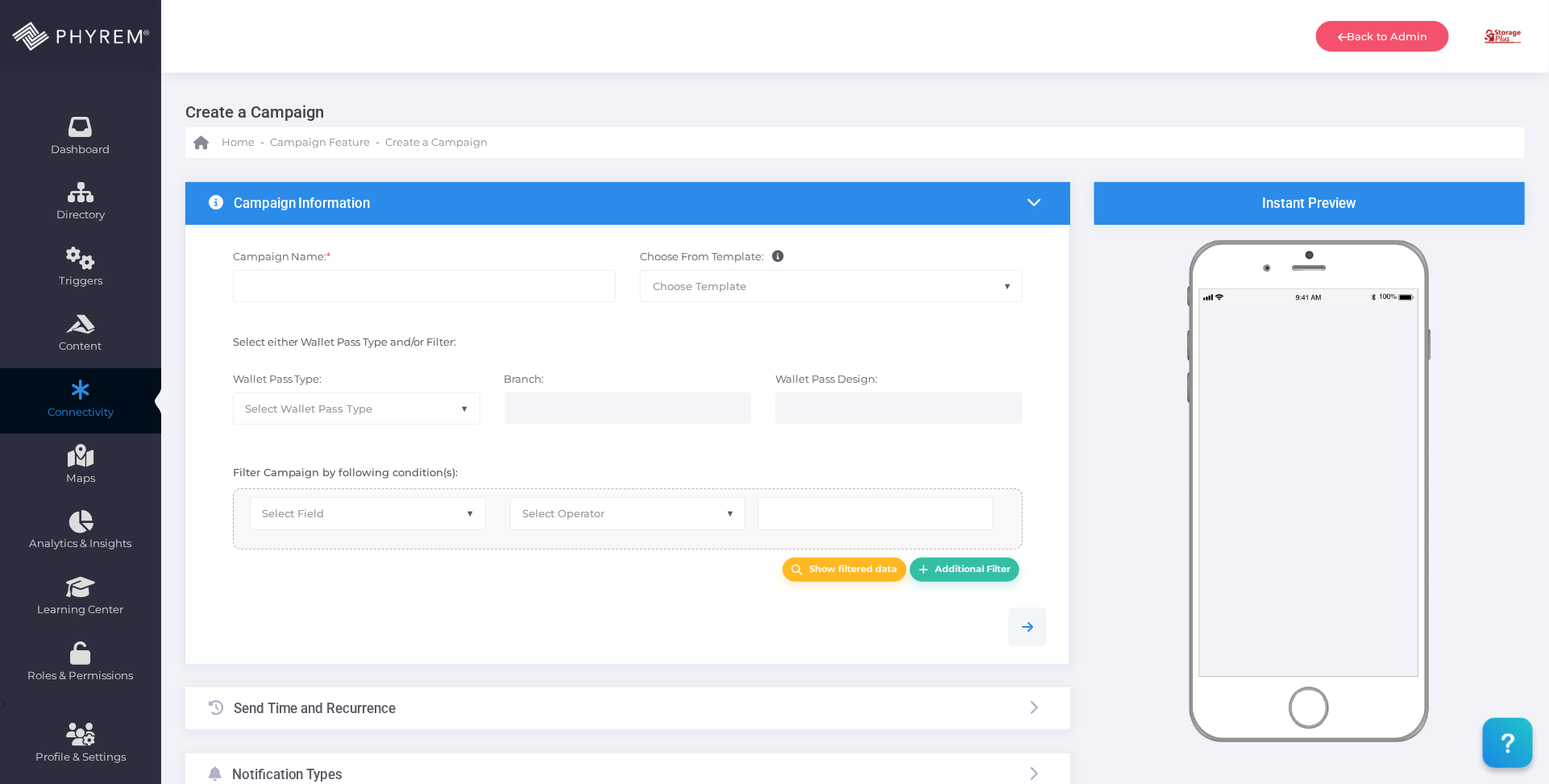
click at [723, 284] on span "Choose Template" at bounding box center [700, 285] width 93 height 13
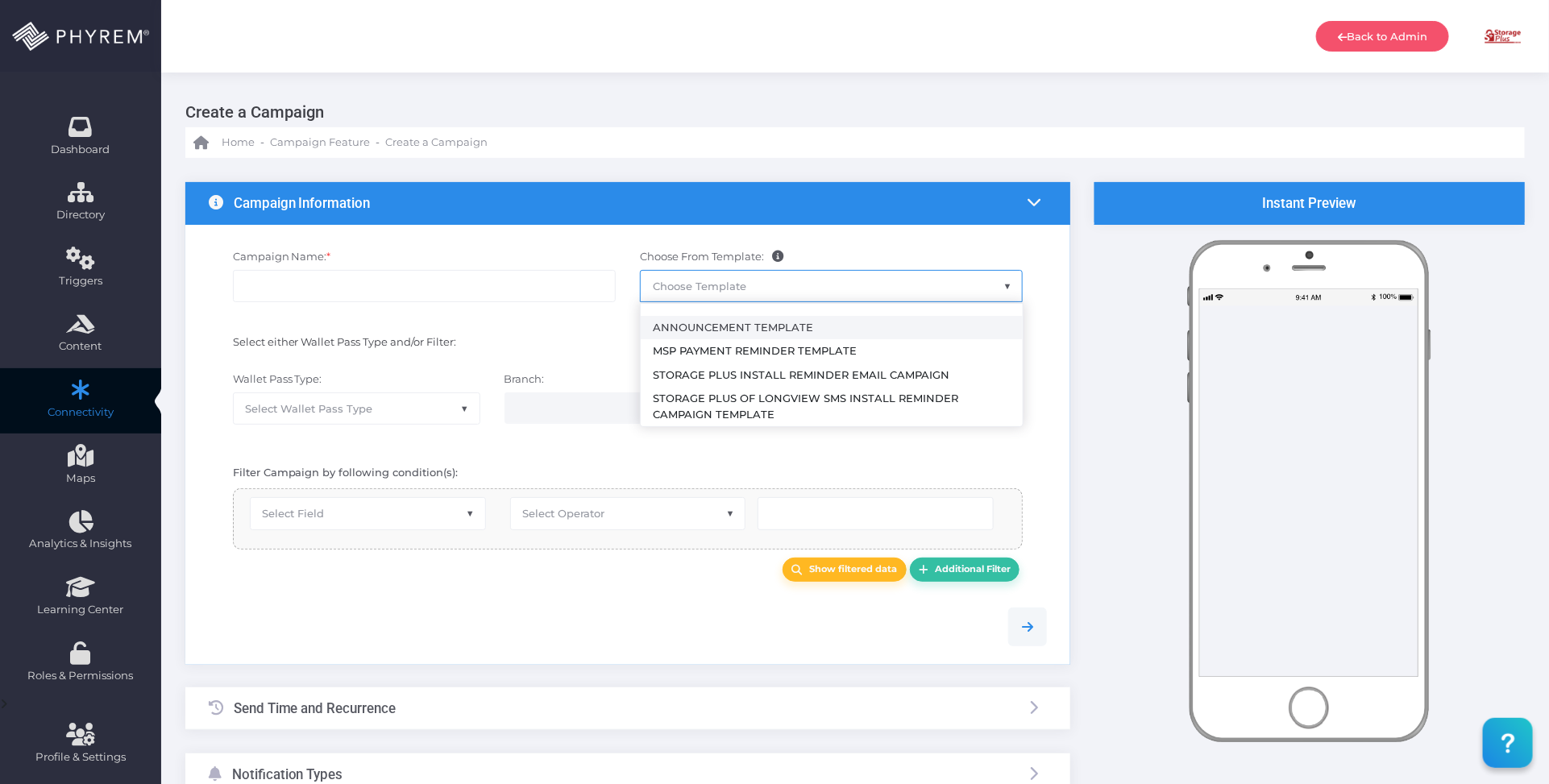
select select "2459"
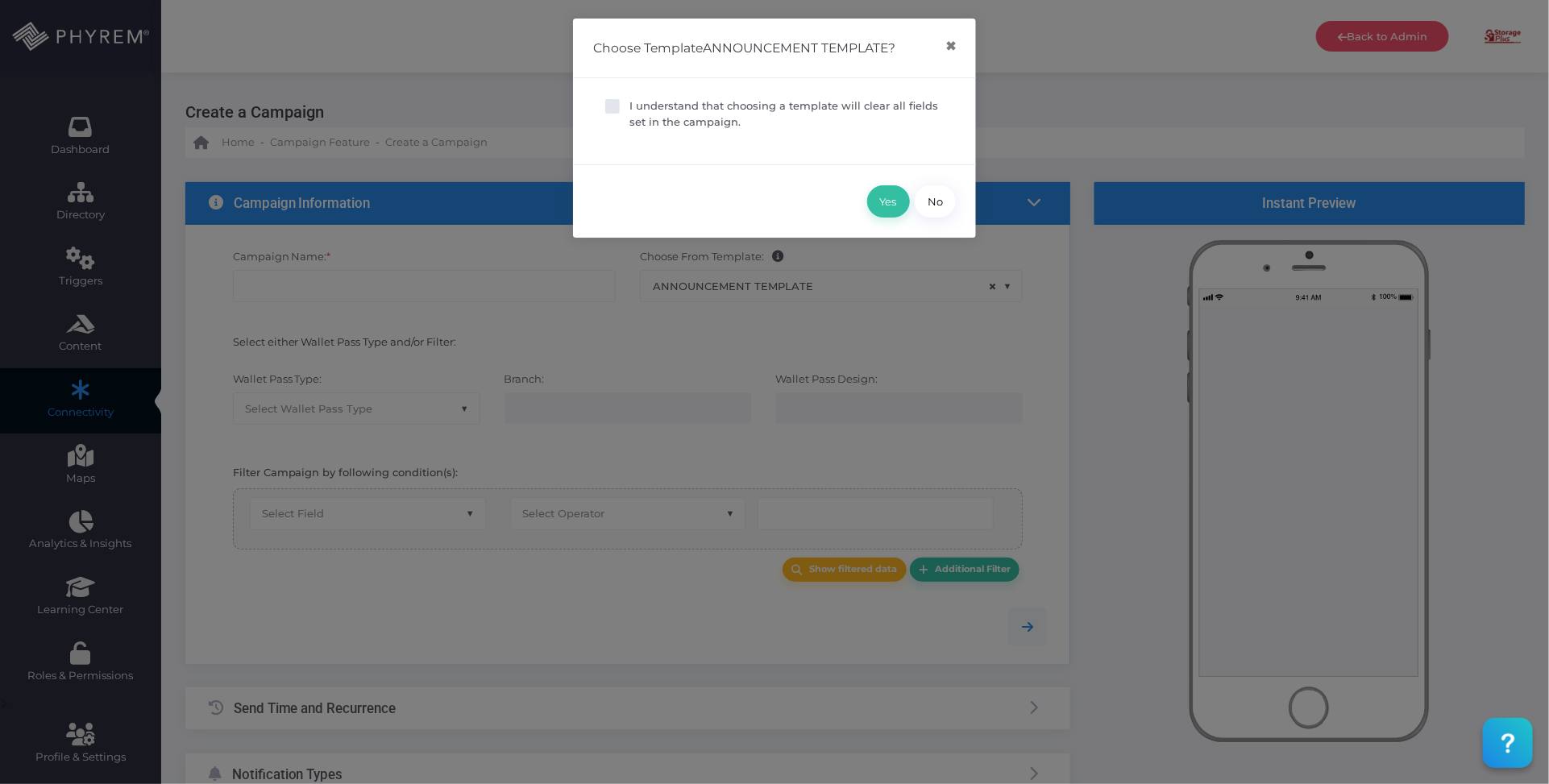
click at [702, 122] on p "I understand that choosing a template will clear all fields set in the campaign." at bounding box center [786, 115] width 315 height 32
click at [640, 108] on input "I understand that choosing a template will clear all fields set in the campaign." at bounding box center [634, 104] width 11 height 11
checkbox input "true"
click at [894, 215] on button "Yes" at bounding box center [888, 201] width 42 height 33
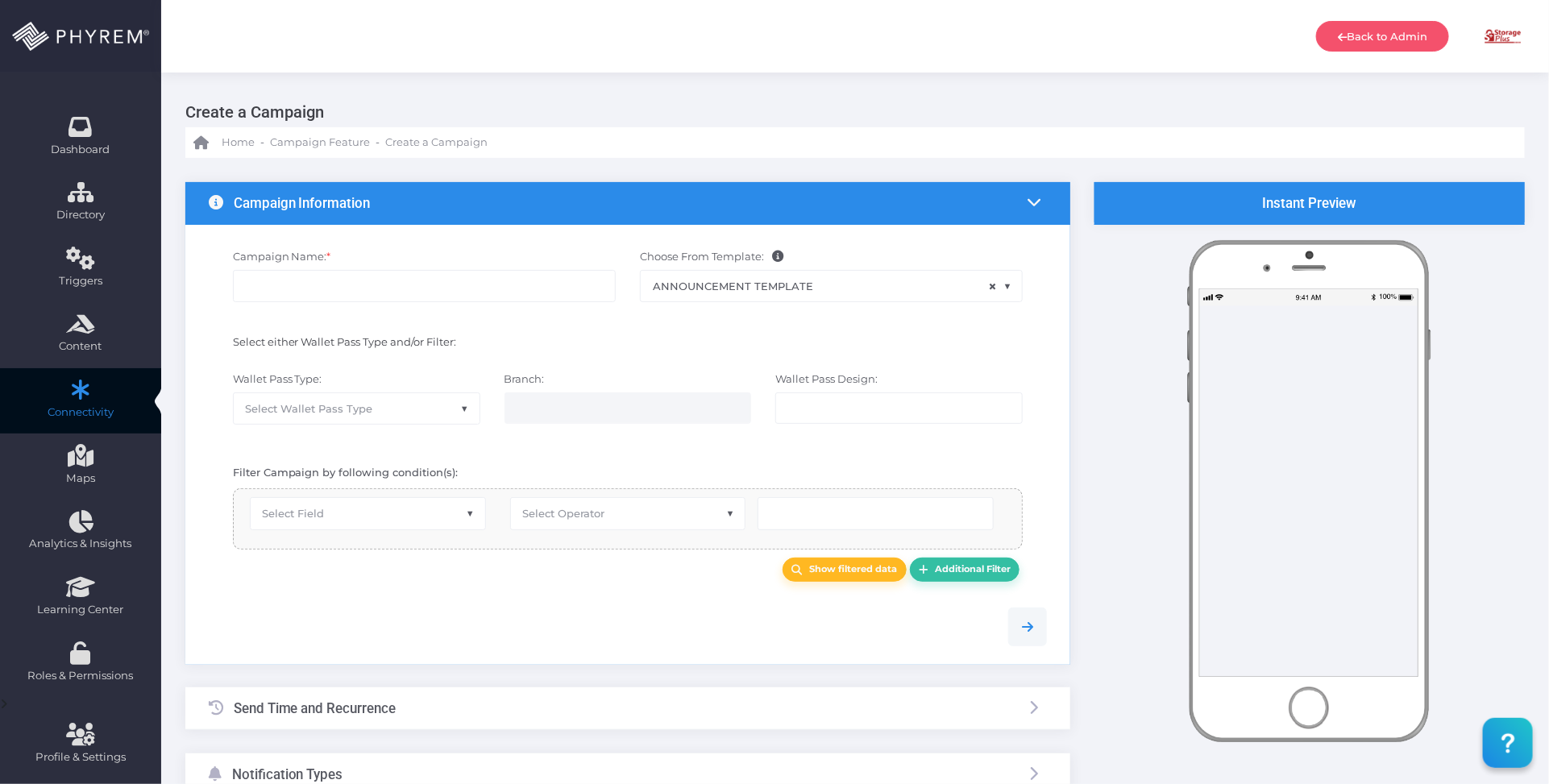
type input "Announcement Template"
select select "15"
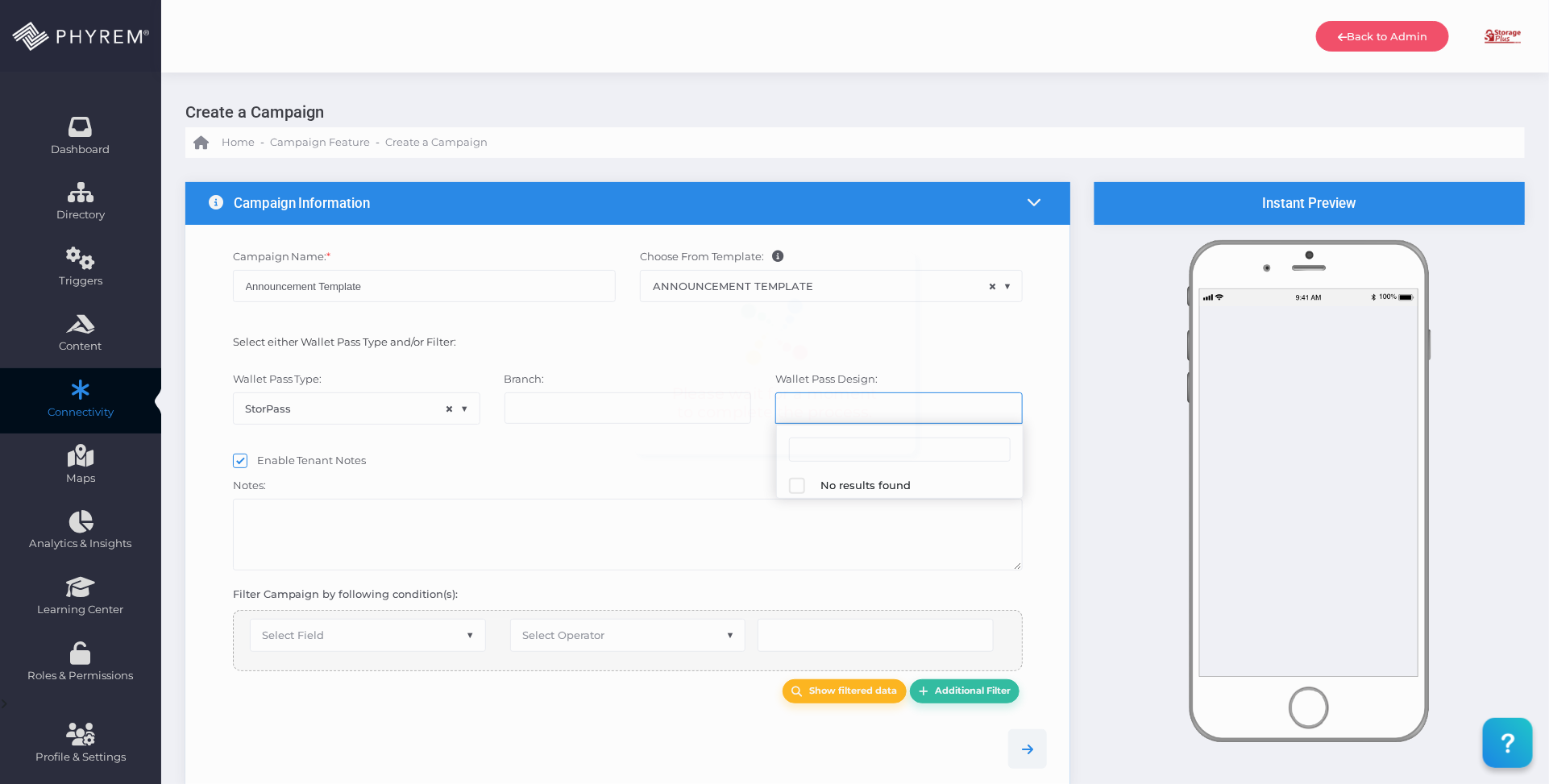
select select "624"
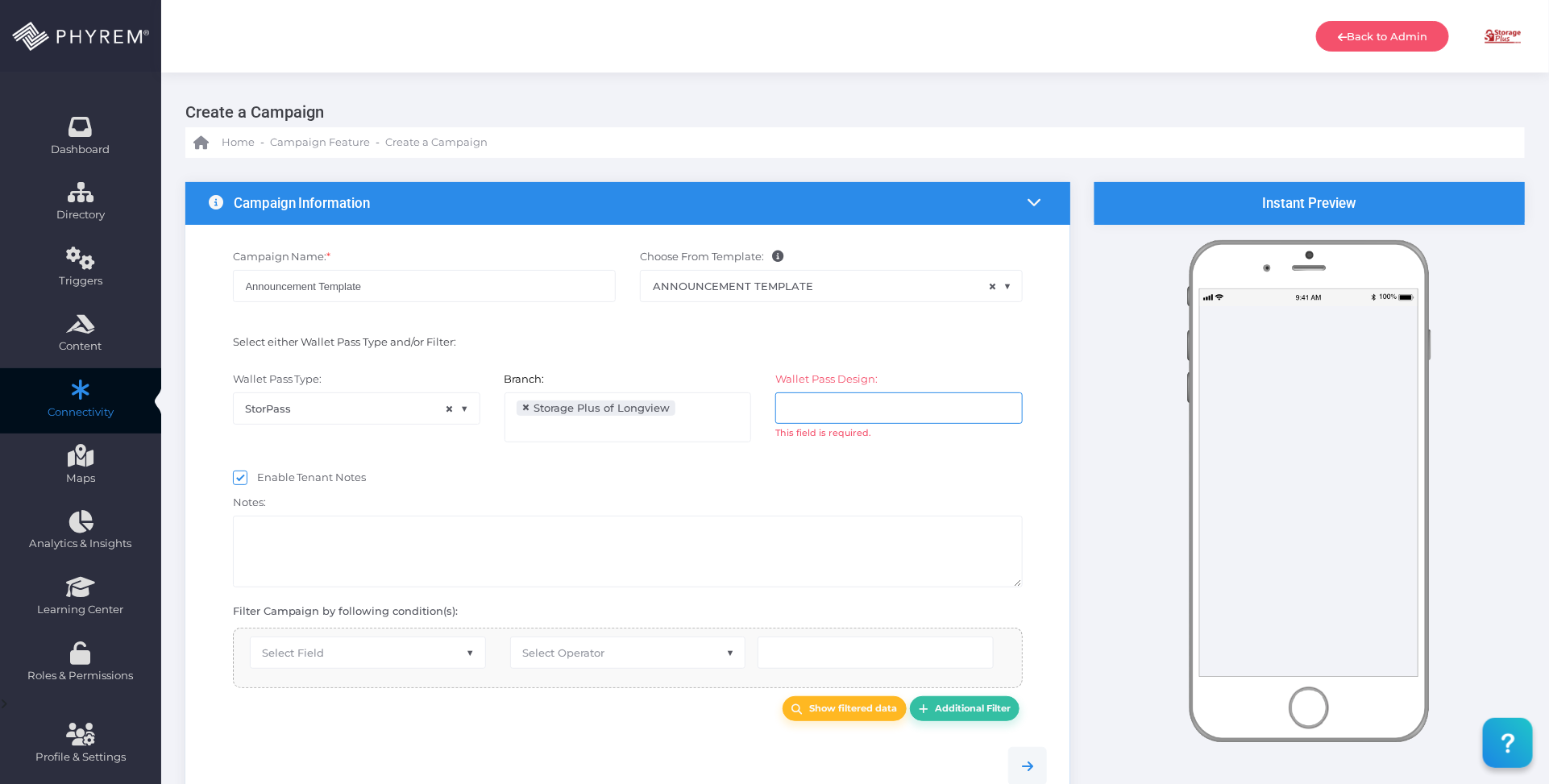
scroll to position [100, 0]
select select "equals"
select select "2112"
select select "pr_wallet_users.user_pass_status"
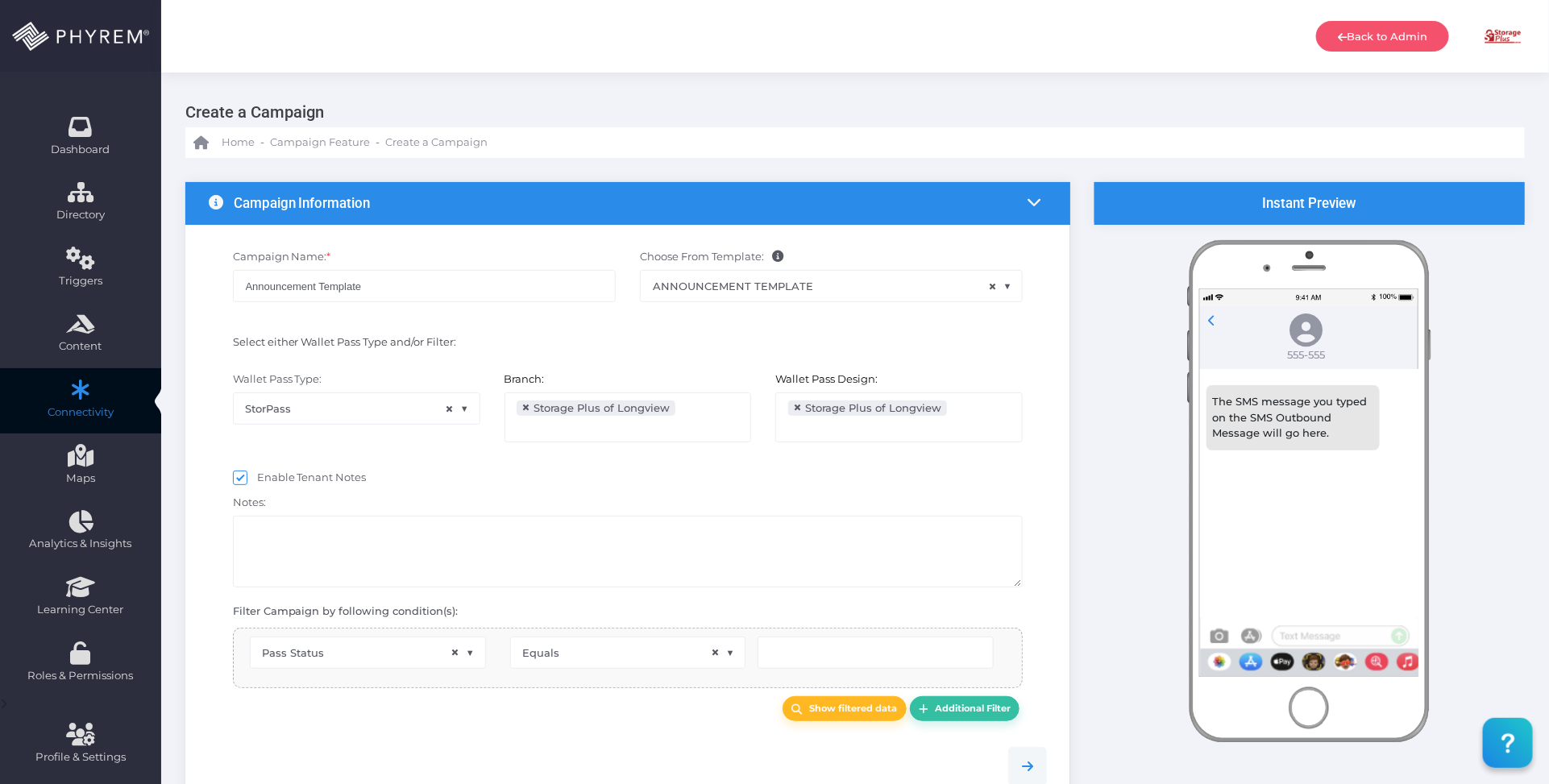
scroll to position [26, 0]
click at [429, 286] on input "Announcement Template" at bounding box center [424, 285] width 382 height 33
type input "Created"
drag, startPoint x: 418, startPoint y: 285, endPoint x: 185, endPoint y: 277, distance: 233.1
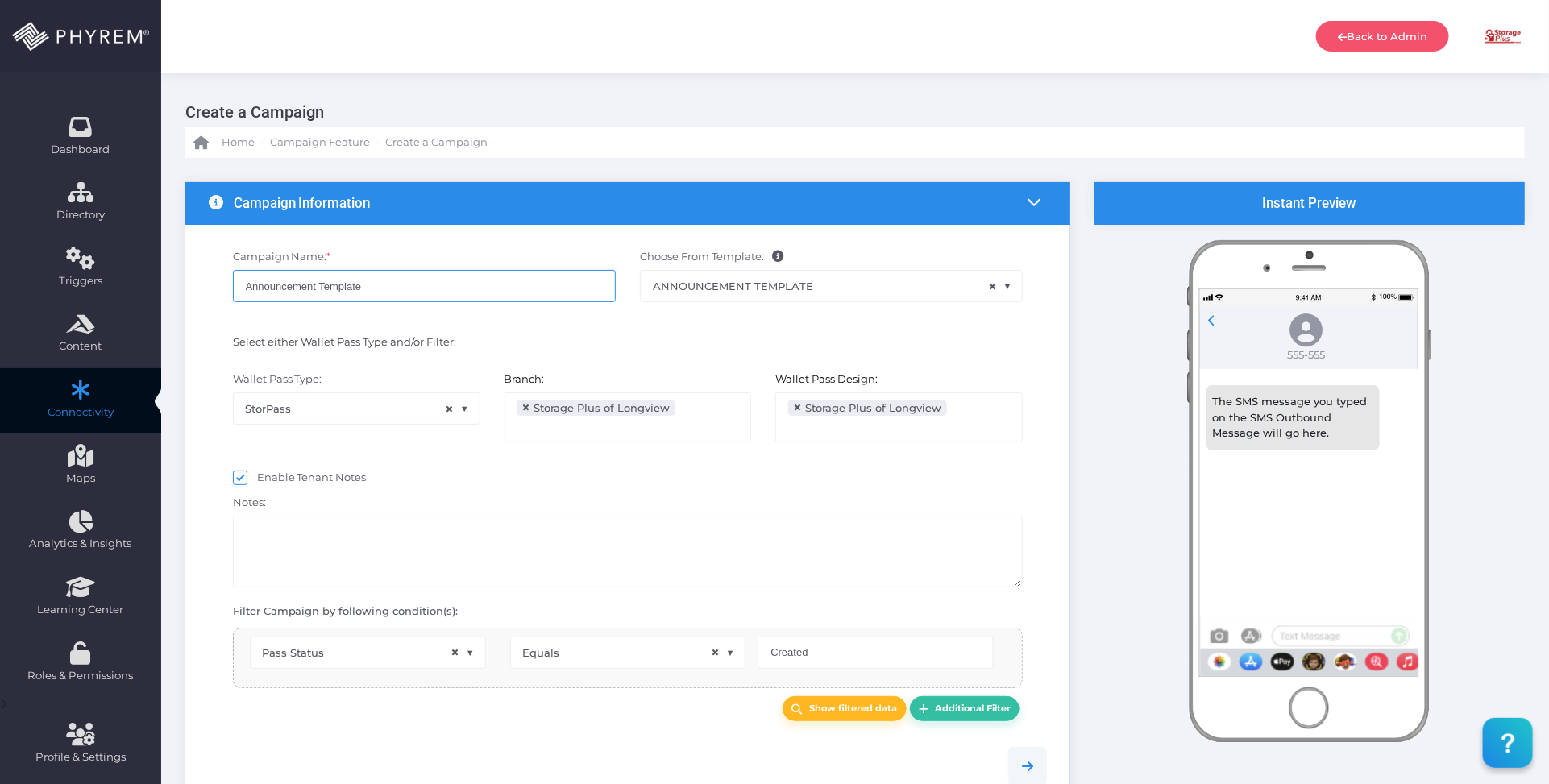
click at [185, 277] on div "Campaign Name: * Announcement Template Choose From Template: ANNOUNCEMENT TEMPL…" at bounding box center [627, 514] width 885 height 579
select select "pr_wallet_users.voided"
select select "equals"
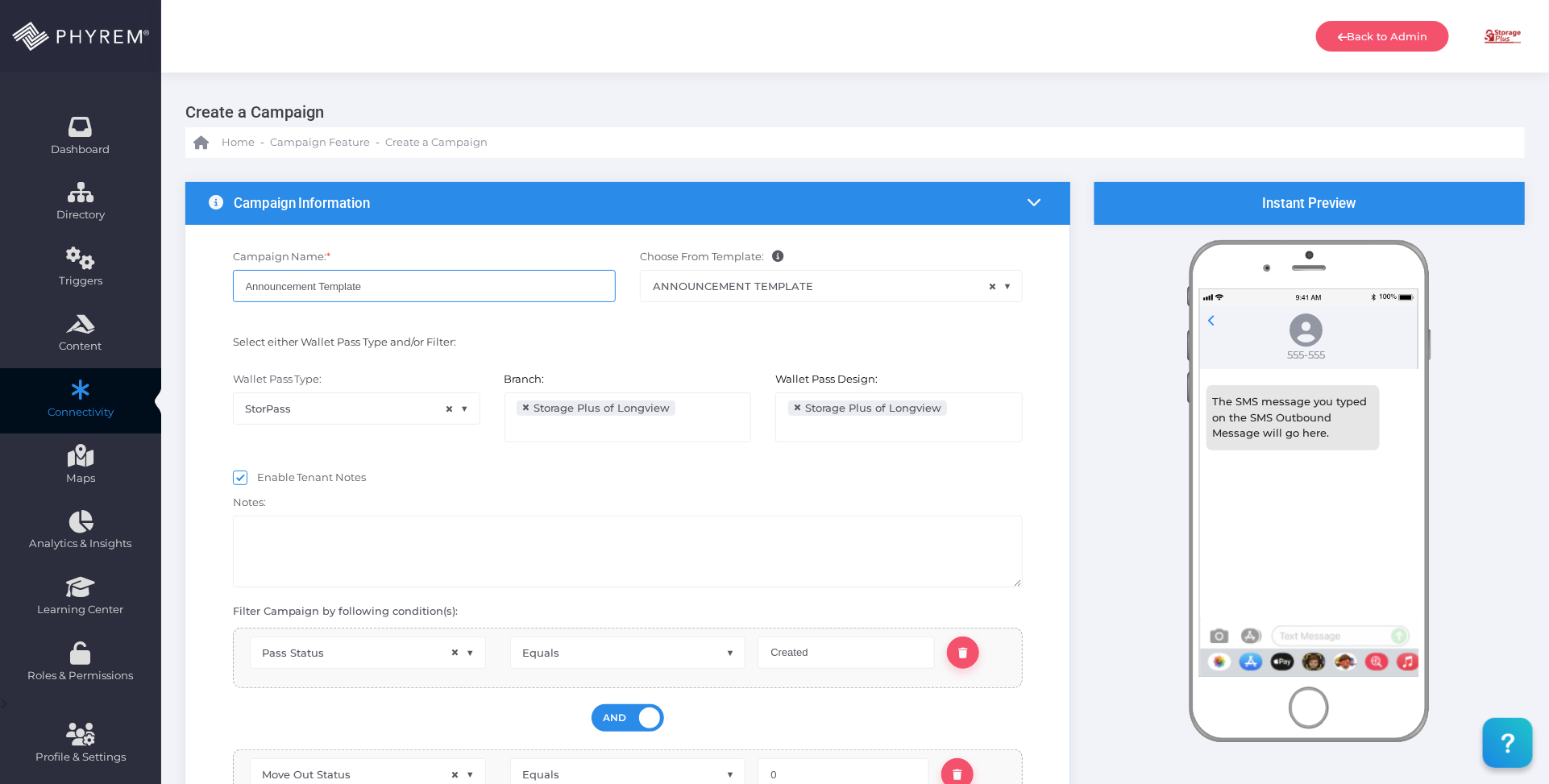
paste input "Top Lock Announcement - 09/17 1"
type input "Top Lock Announcement - 09/17 2"
click at [524, 408] on span "×" at bounding box center [527, 408] width 9 height 0
select select
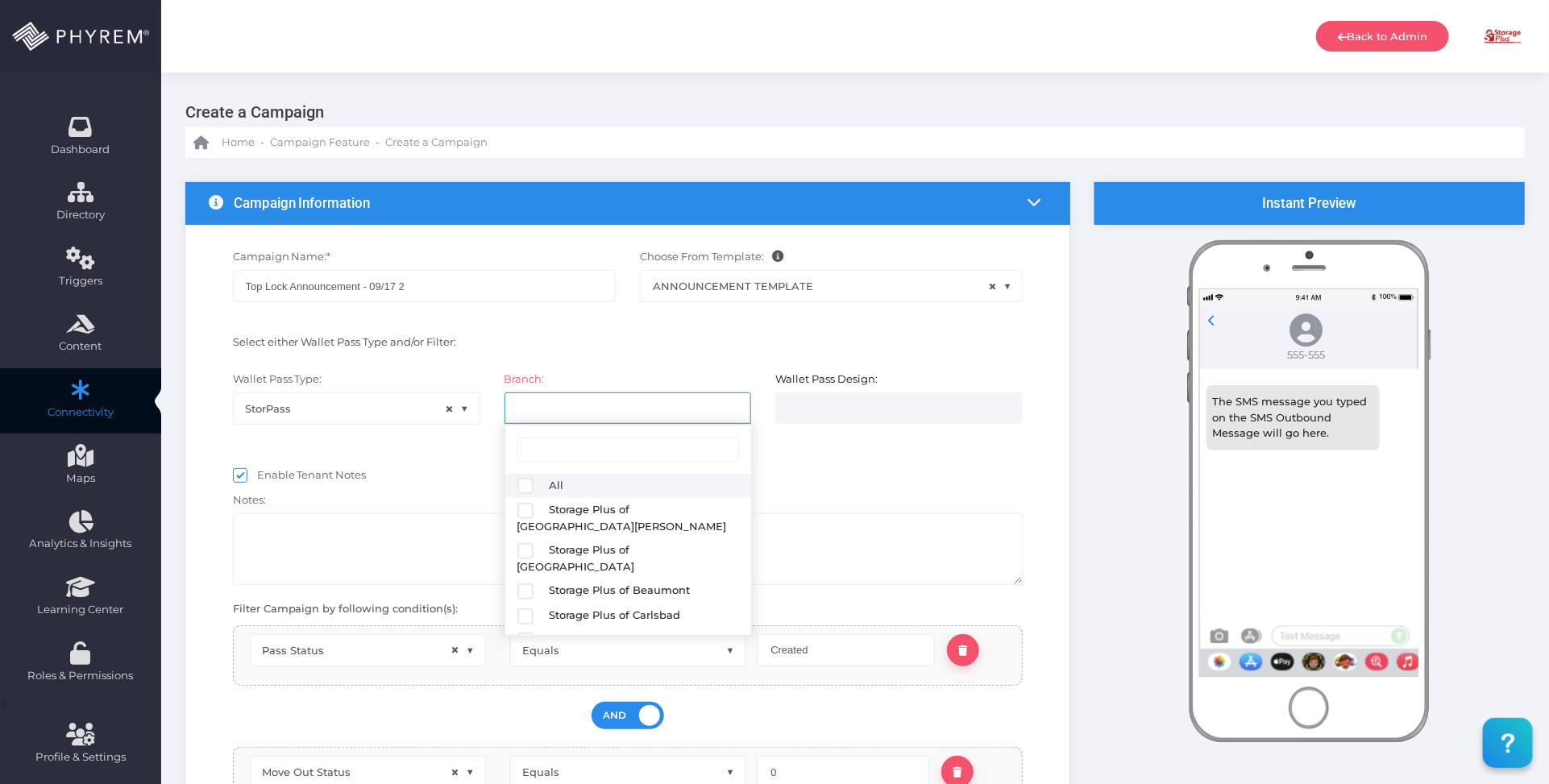
scroll to position [0, 0]
select select
select select "627"
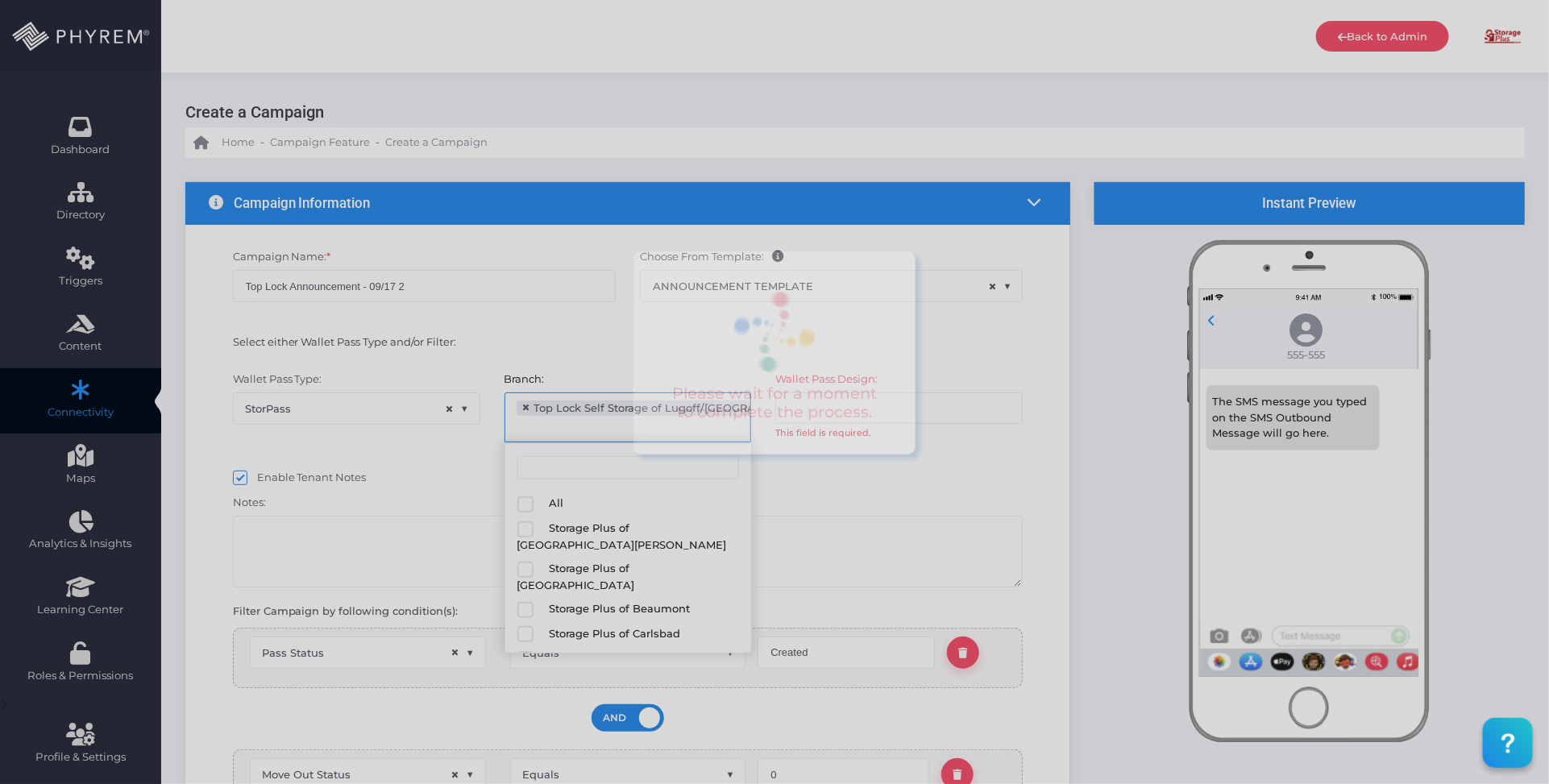
scroll to position [212, 0]
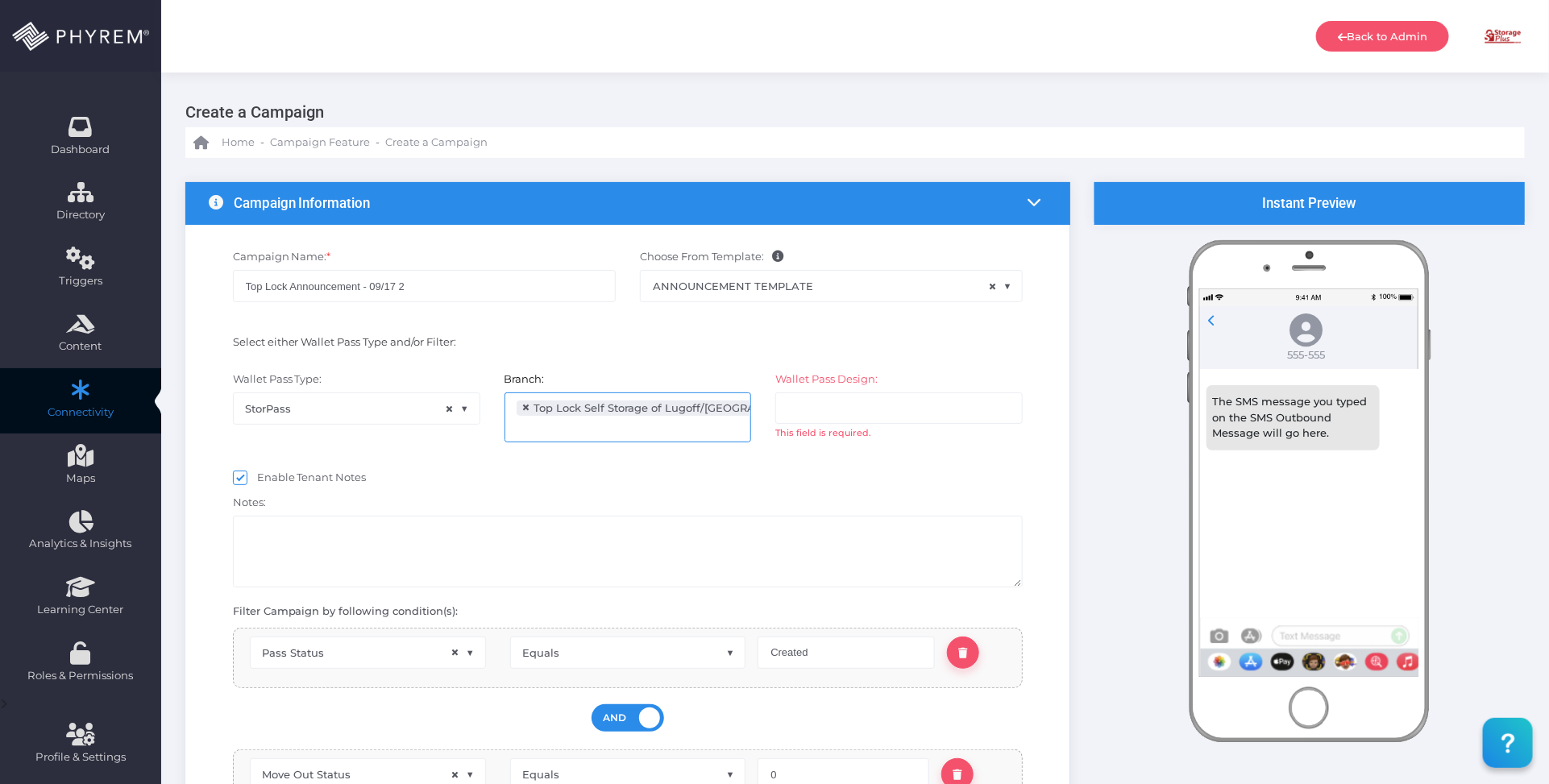
click at [874, 402] on input "search" at bounding box center [852, 408] width 127 height 13
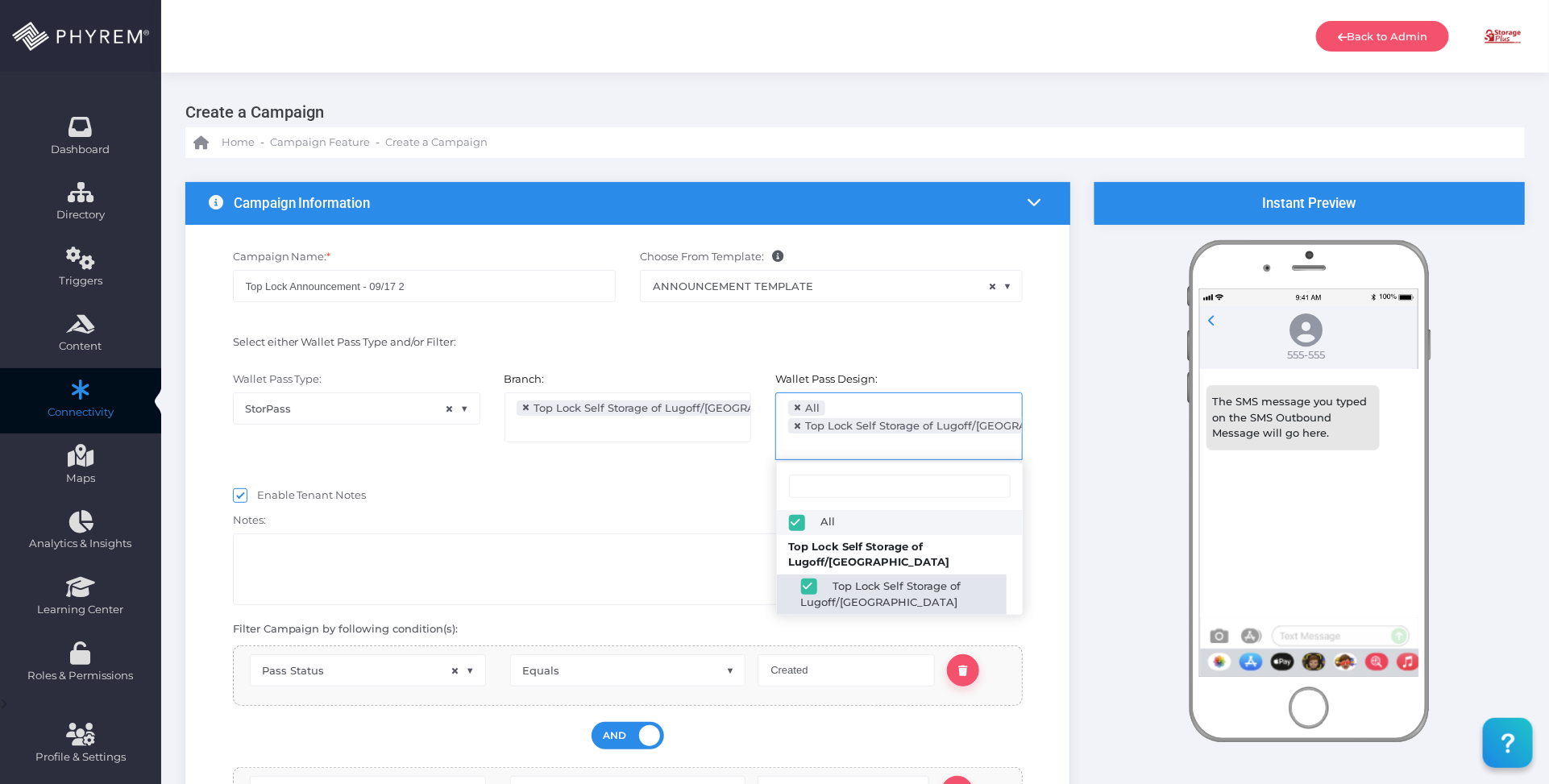
select select "2689"
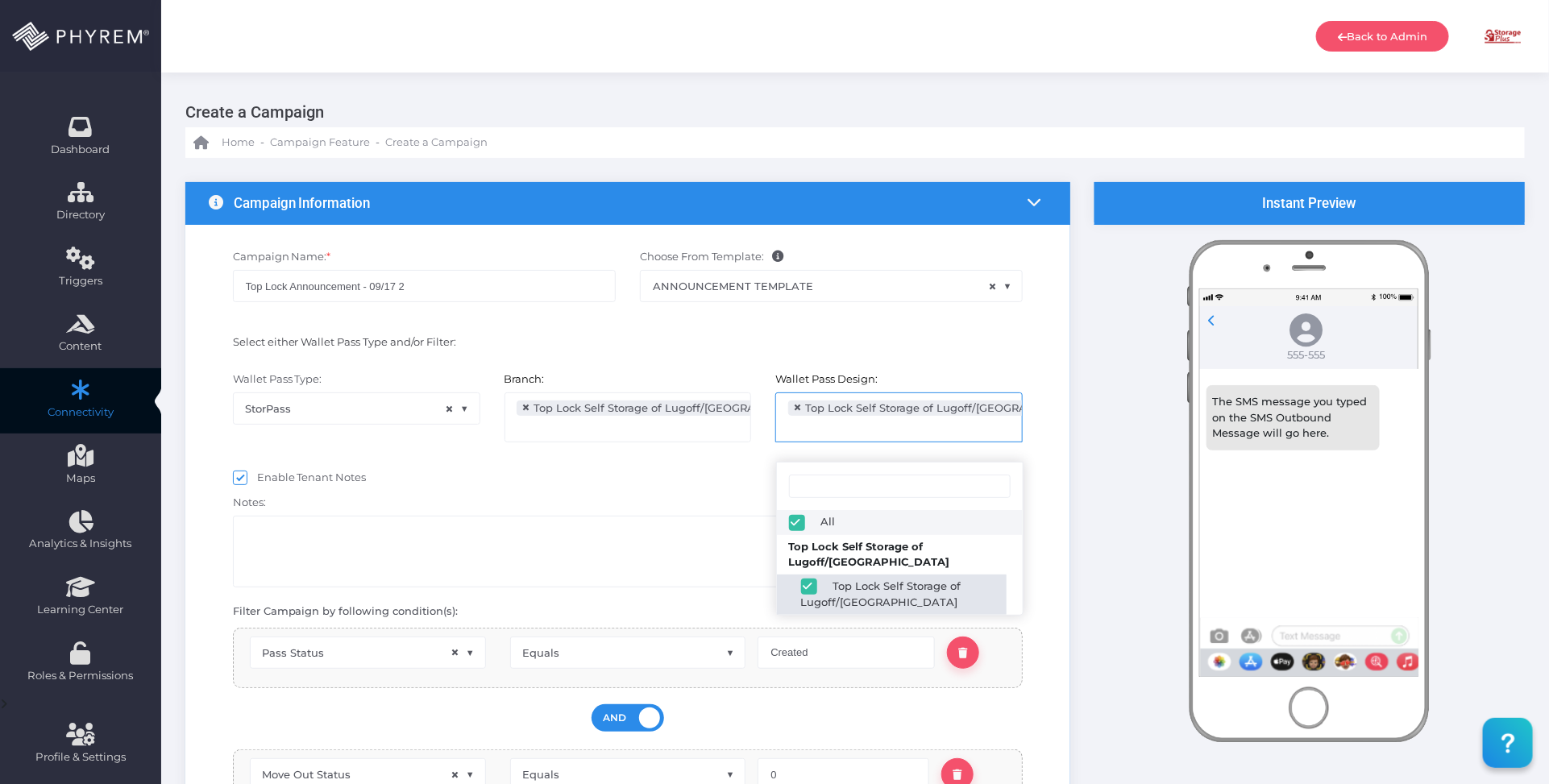
click at [649, 465] on div "Wallet Pass Type: StorPass × StorPass Branch: All Storage Plus of Lake [PERSON_…" at bounding box center [628, 415] width 863 height 102
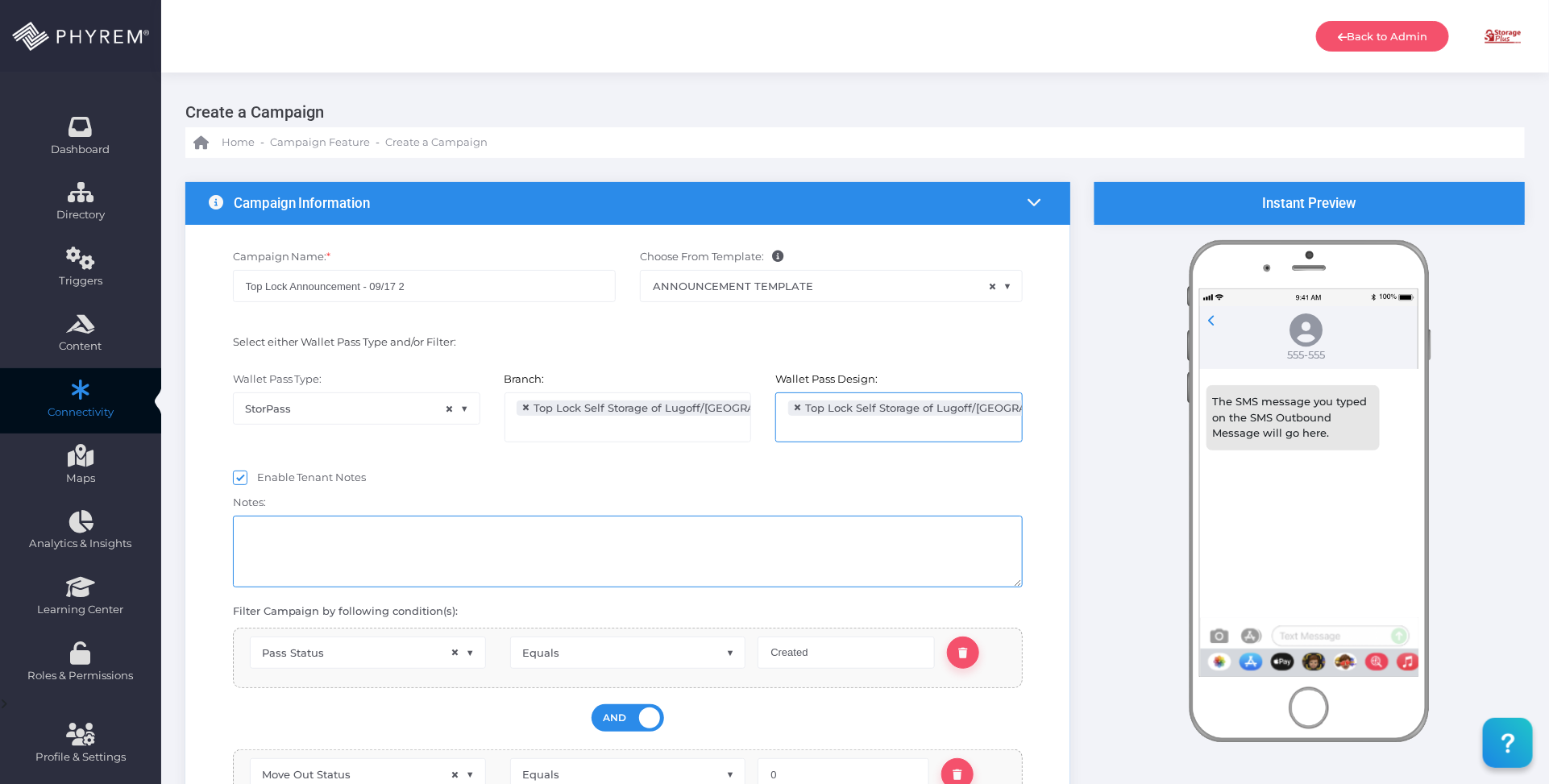
click at [469, 529] on textarea at bounding box center [627, 551] width 790 height 71
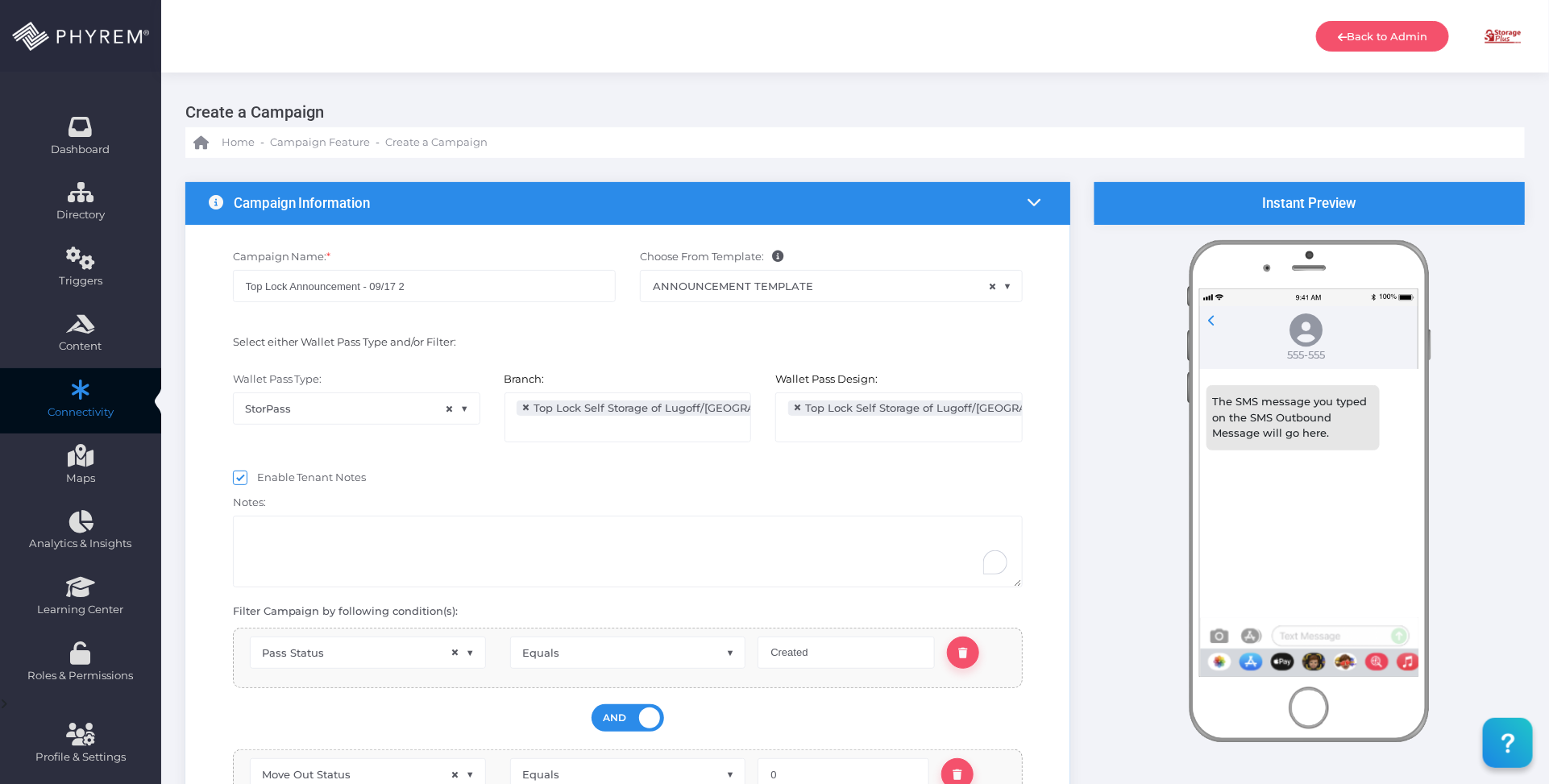
click at [710, 463] on div "Wallet Pass Type: StorPass × StorPass Branch: All Storage Plus of Lake [PERSON_…" at bounding box center [628, 415] width 863 height 102
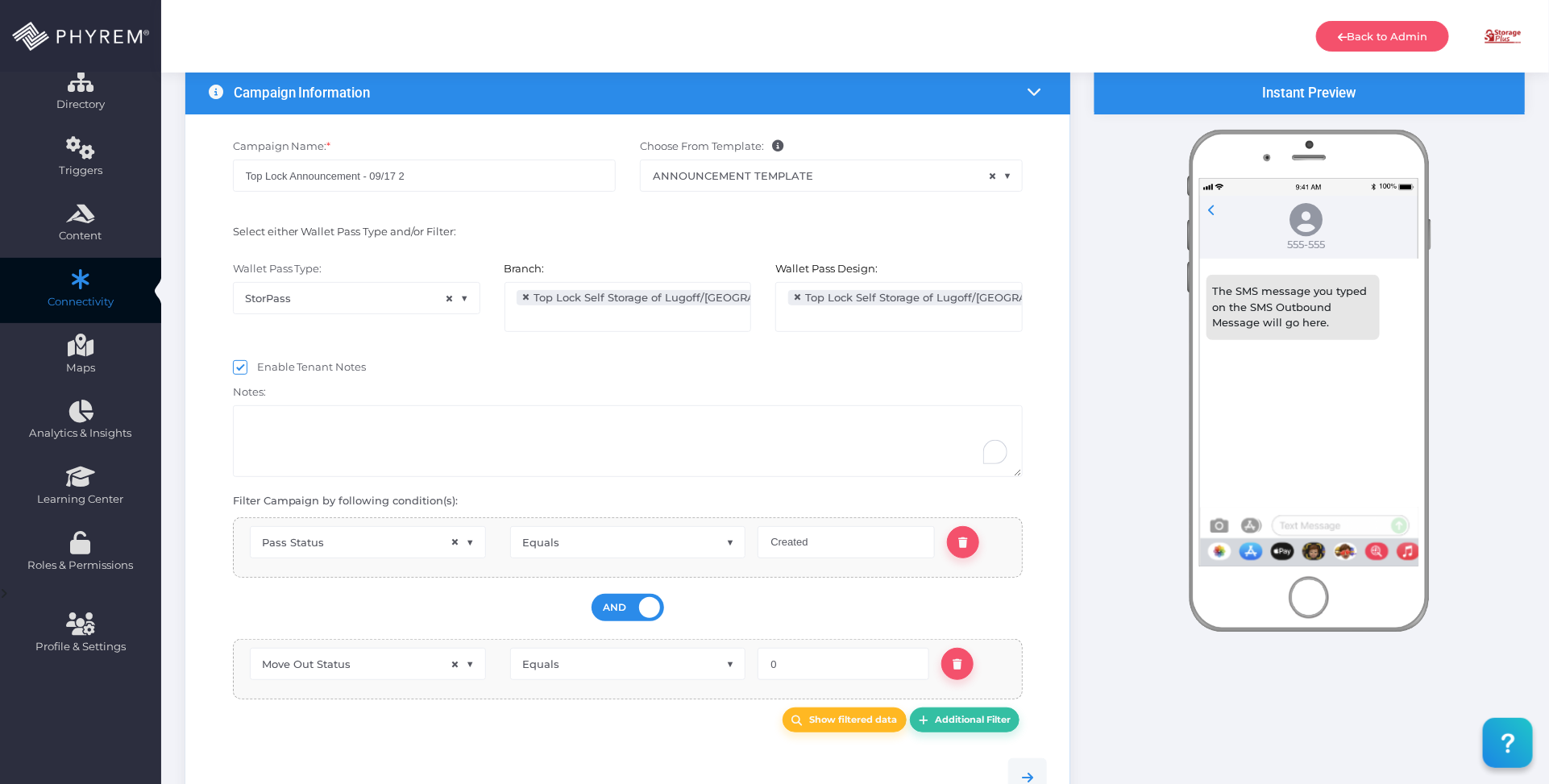
scroll to position [403, 0]
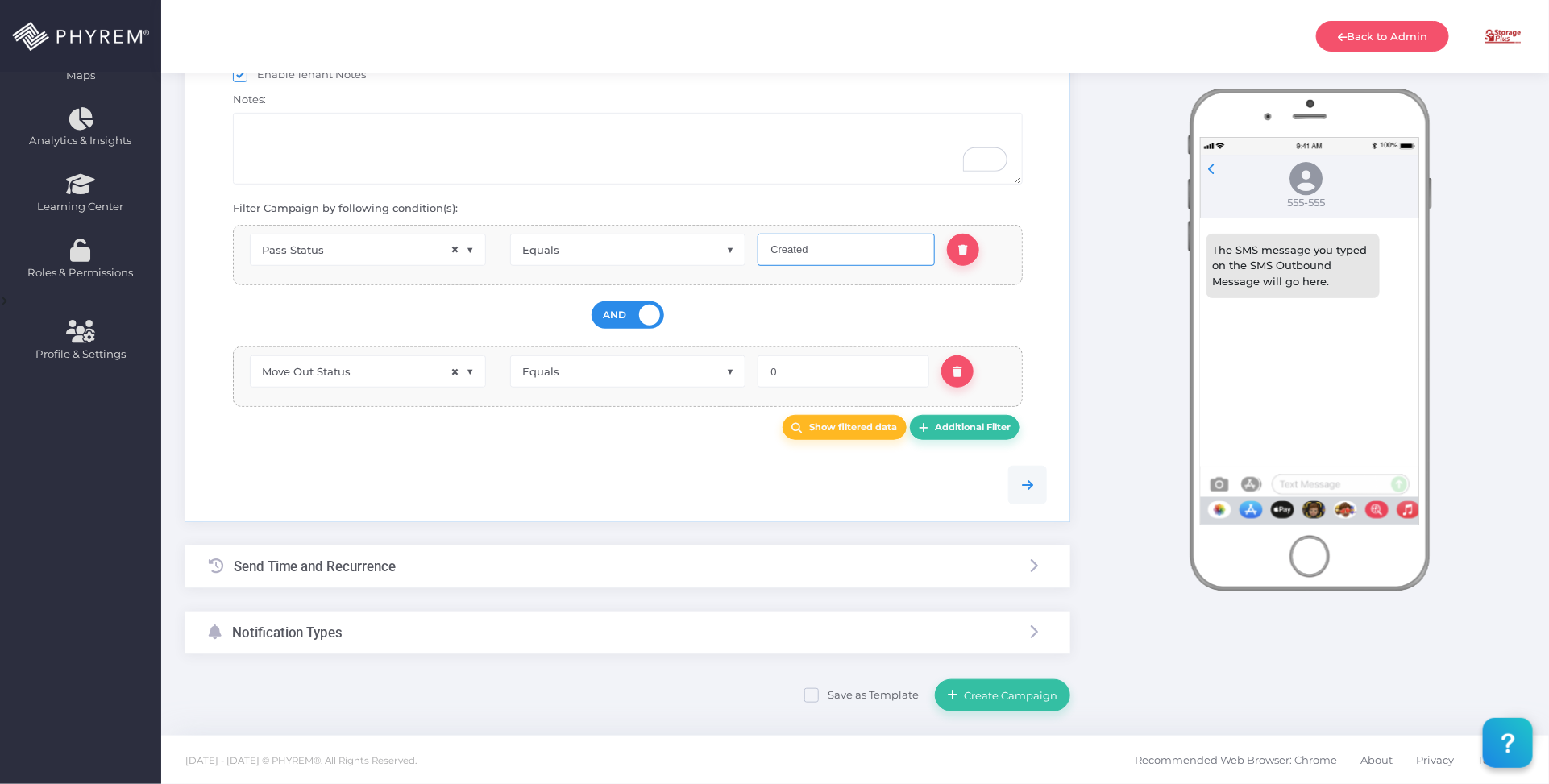
click at [786, 255] on input "Created" at bounding box center [846, 249] width 177 height 33
type input "Installed"
click at [847, 425] on b "Show filtered data" at bounding box center [853, 426] width 88 height 11
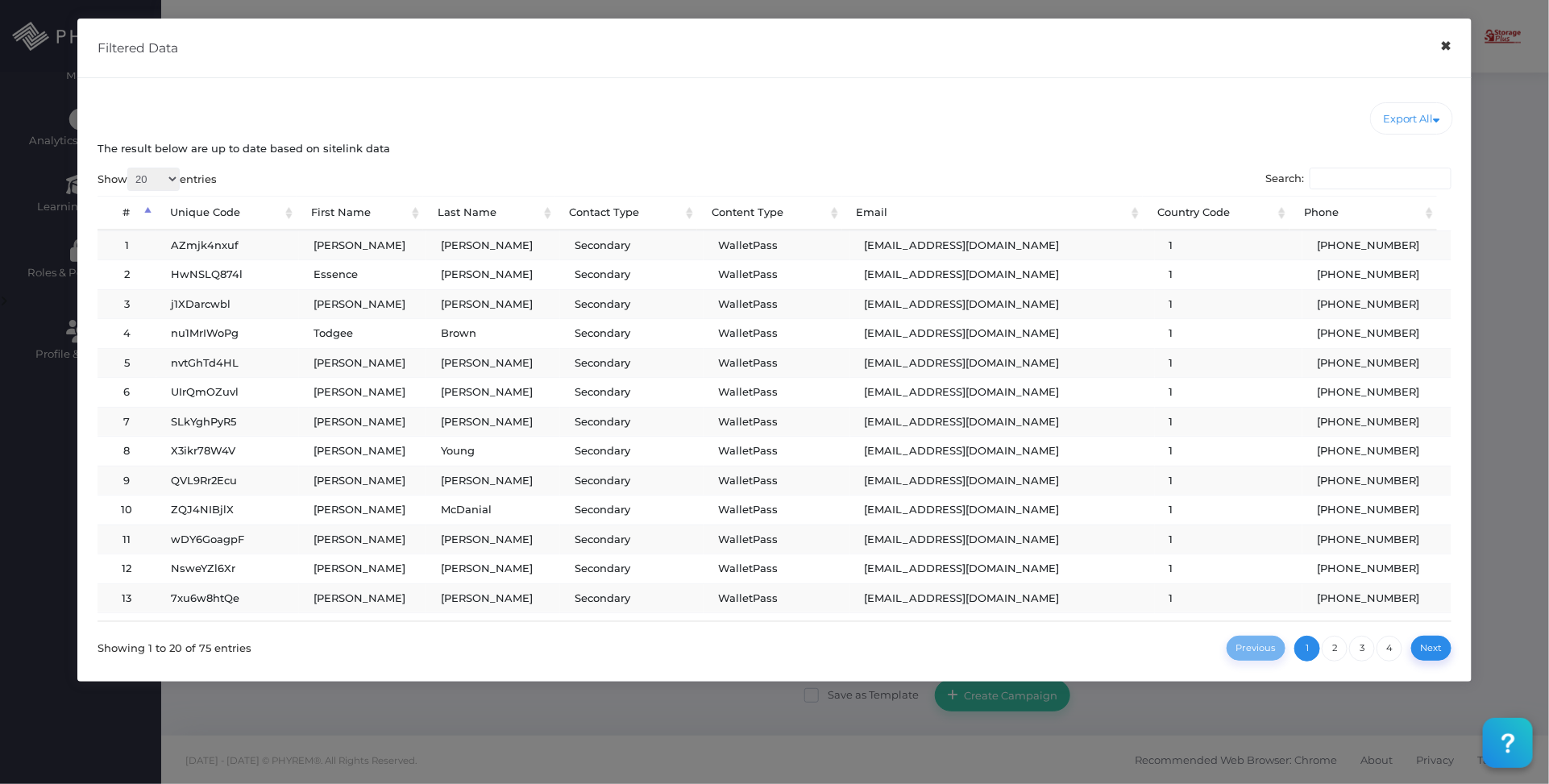
click at [1453, 46] on button "×" at bounding box center [1447, 46] width 32 height 36
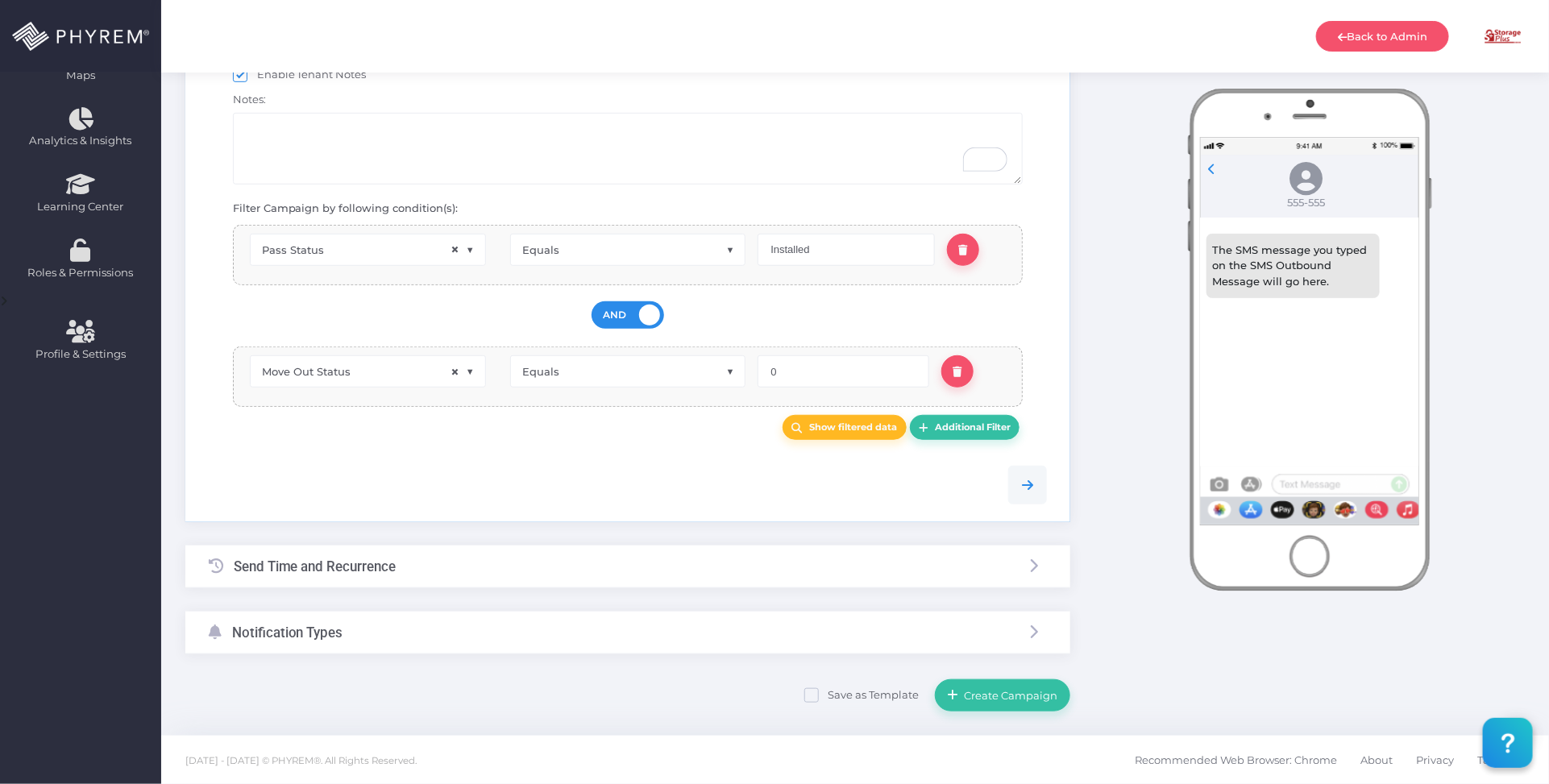
click at [462, 569] on div "Send Time and Recurrence" at bounding box center [627, 566] width 885 height 42
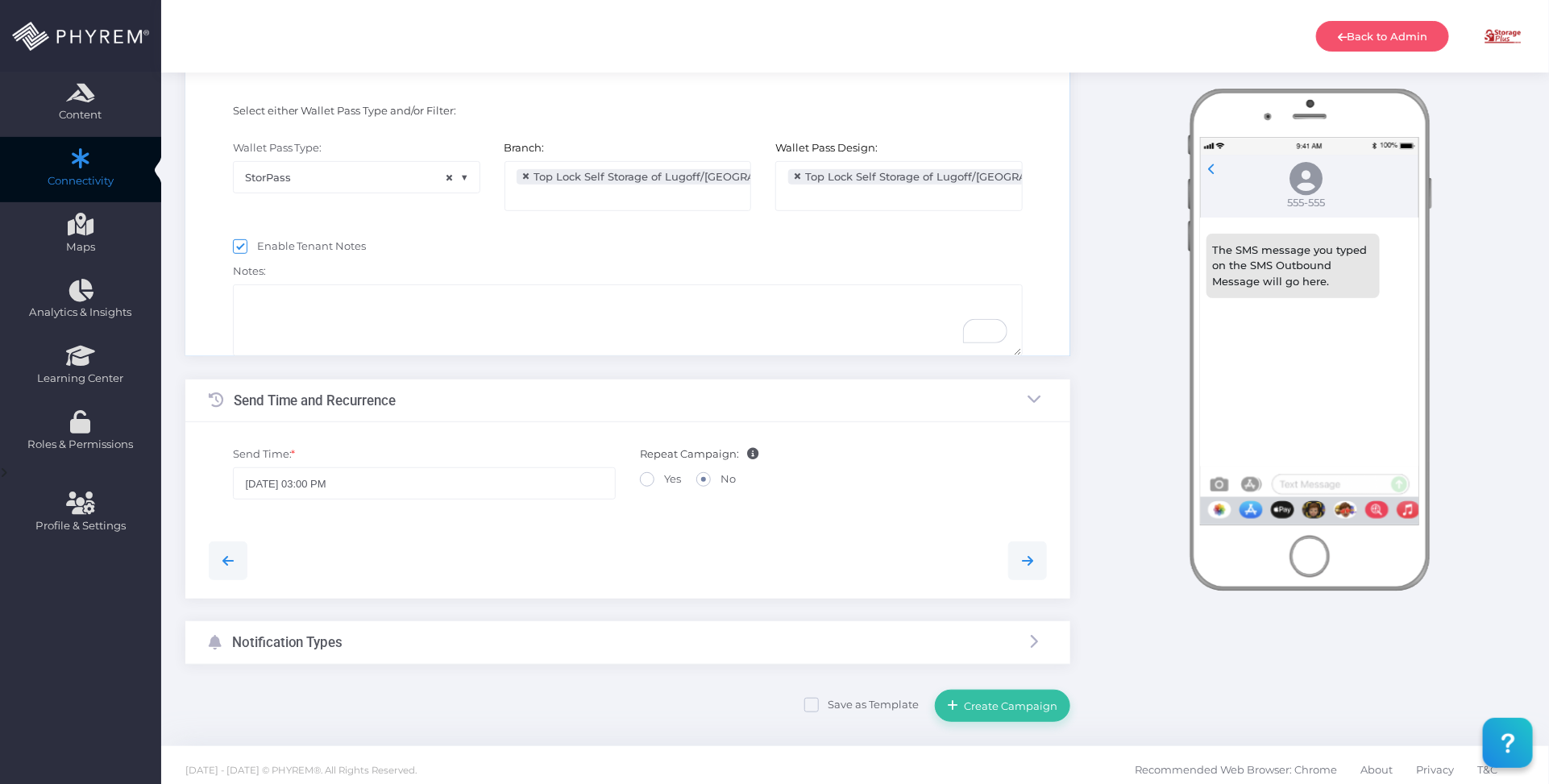
scroll to position [42, 0]
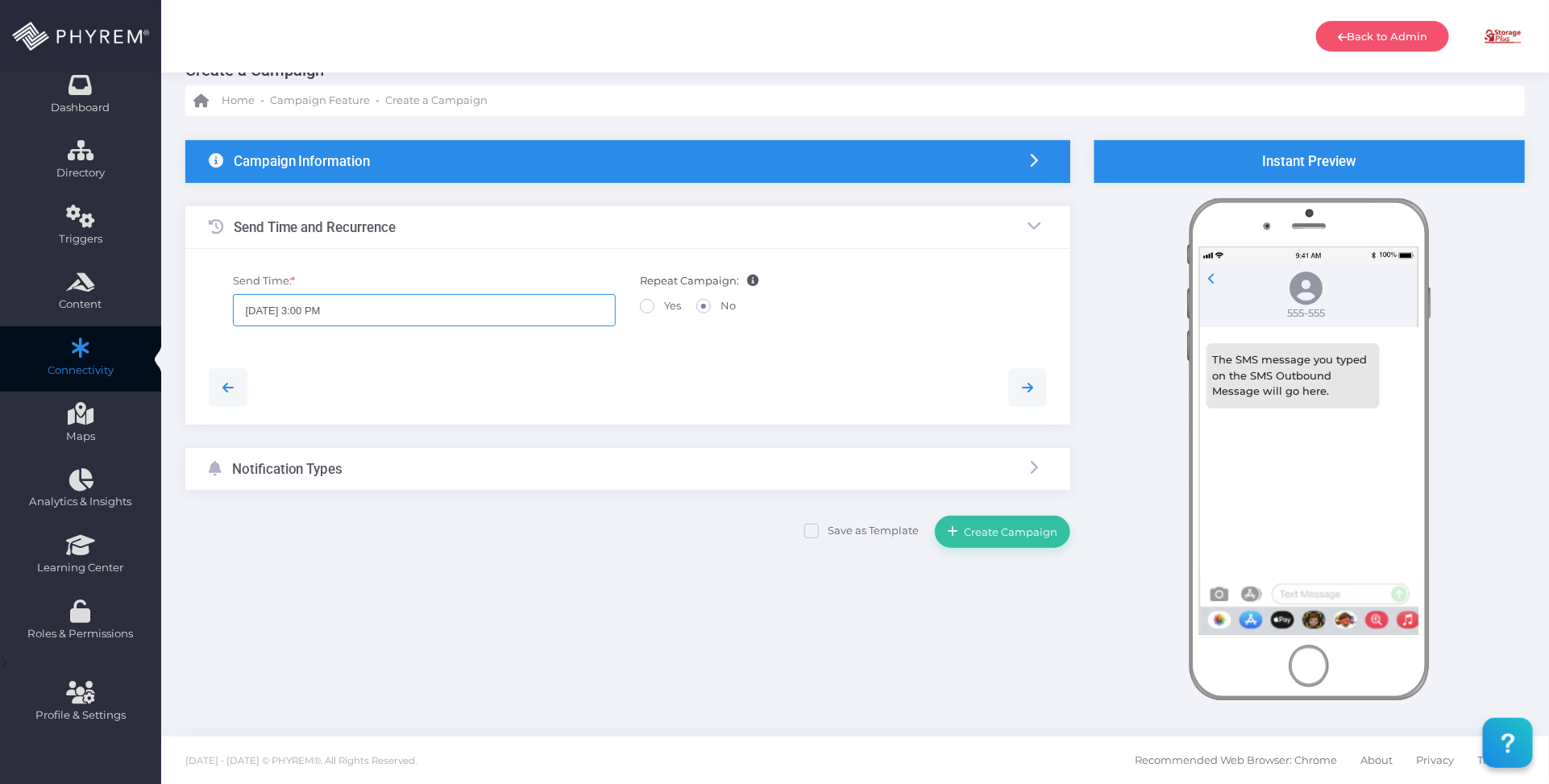
click at [429, 308] on input "[DATE] 3:00 PM" at bounding box center [424, 310] width 382 height 33
click at [400, 412] on icon at bounding box center [403, 415] width 11 height 11
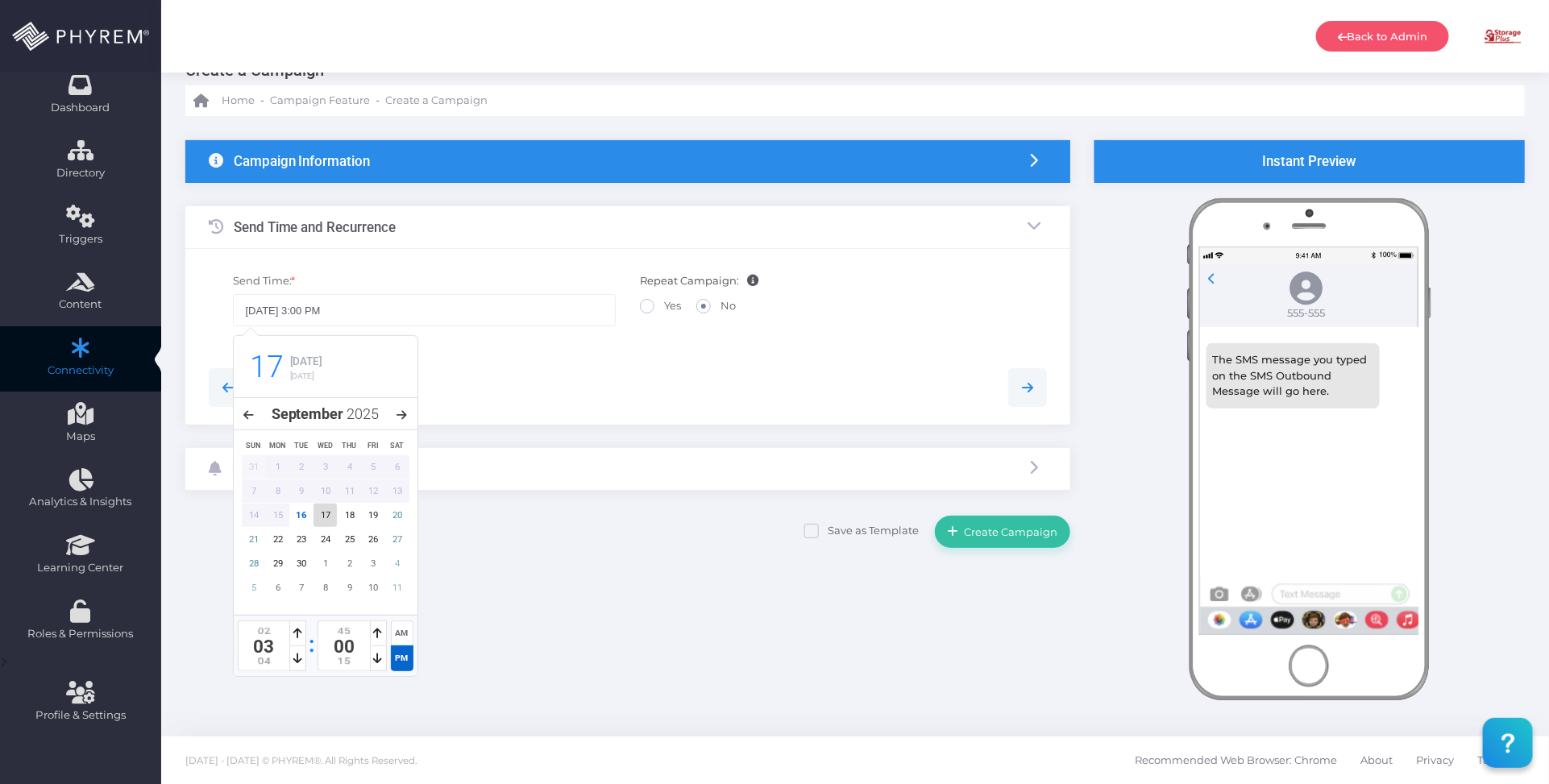
click at [320, 520] on div "17" at bounding box center [325, 515] width 24 height 24
type input "[DATE] 3:00 PM"
click at [589, 368] on div at bounding box center [628, 388] width 863 height 39
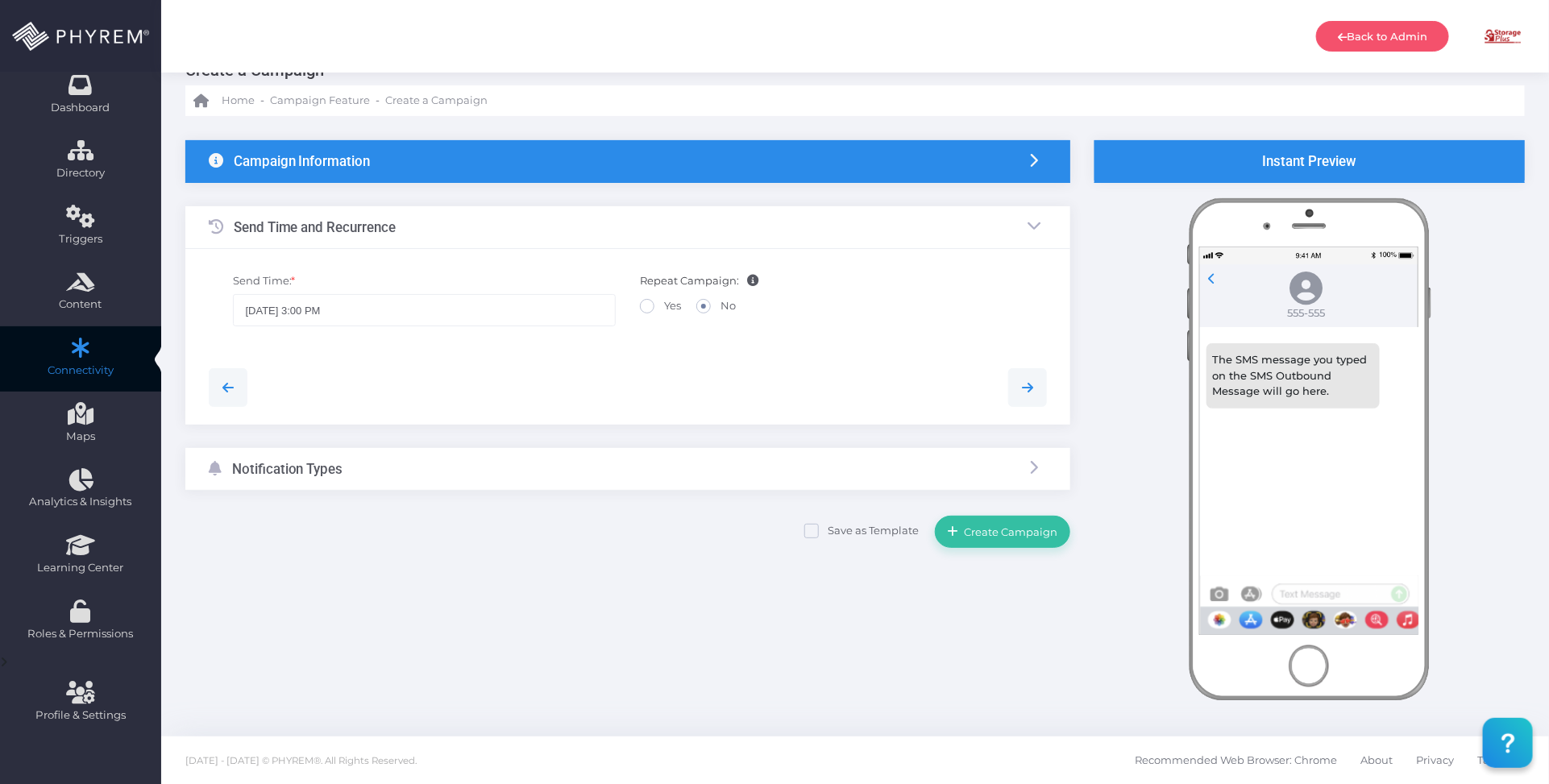
click at [488, 458] on div "Notification Types" at bounding box center [627, 470] width 885 height 42
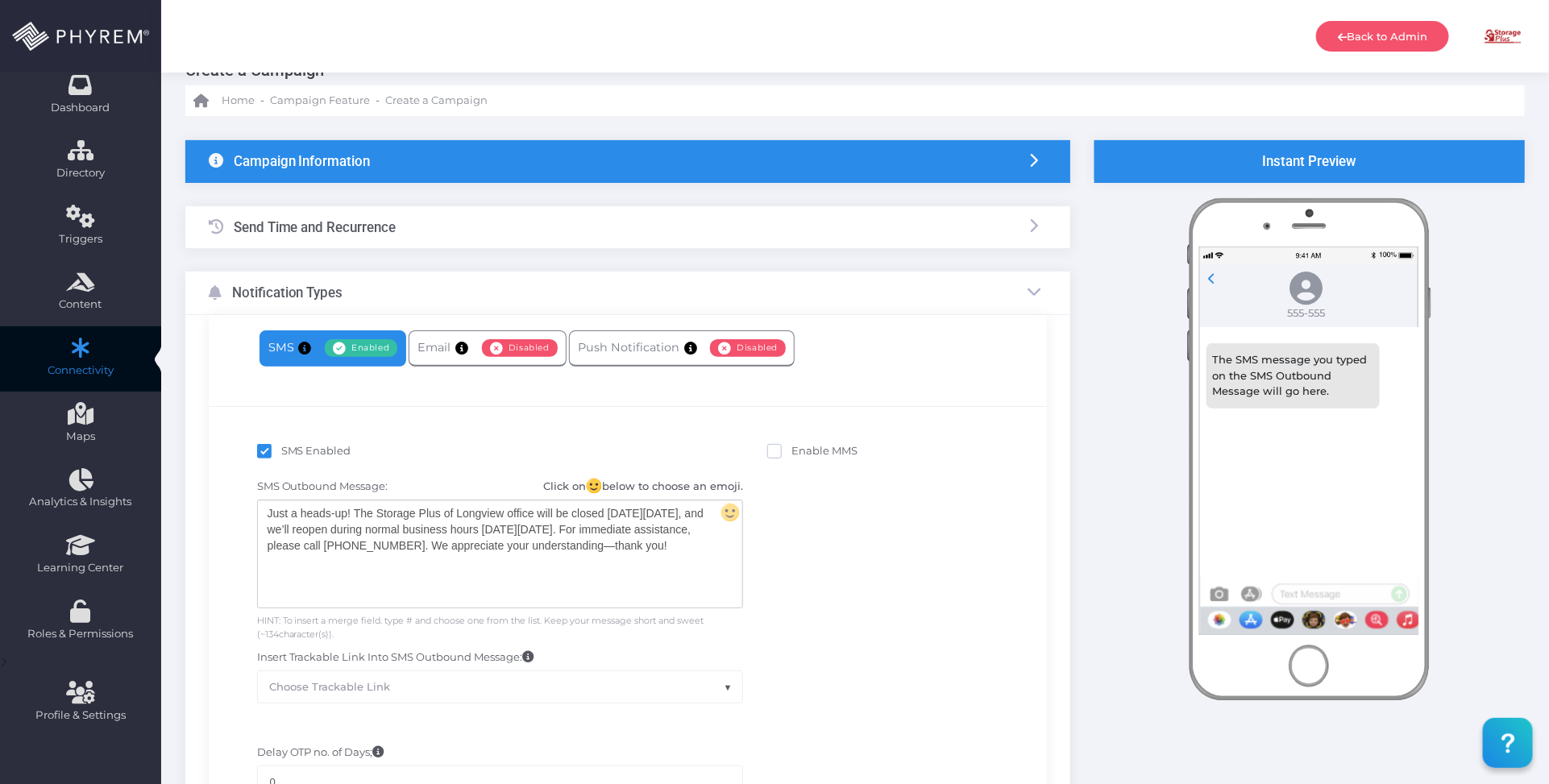
click at [373, 569] on div "Just a heads-up! The Storage Plus of Longview office will be closed [DATE][DATE…" at bounding box center [500, 554] width 485 height 107
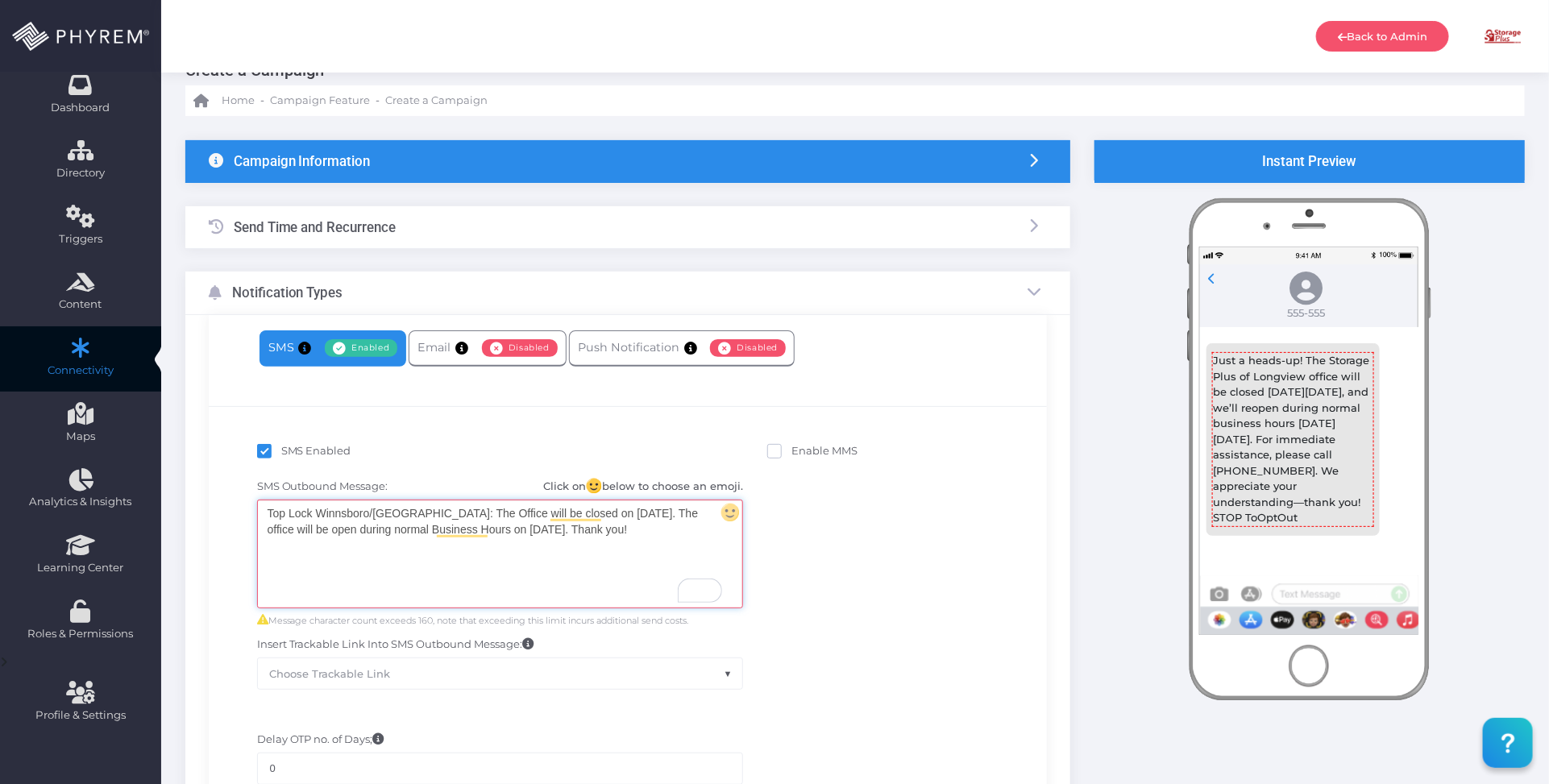
click at [844, 538] on div "SMS Outbound Message: Click on below to choose an emoji. Just a heads-up! The S…" at bounding box center [628, 584] width 815 height 227
click at [607, 537] on div "Top Lock Winnsboro/[GEOGRAPHIC_DATA]: The Office will be closed on [DATE]. The …" at bounding box center [500, 554] width 485 height 107
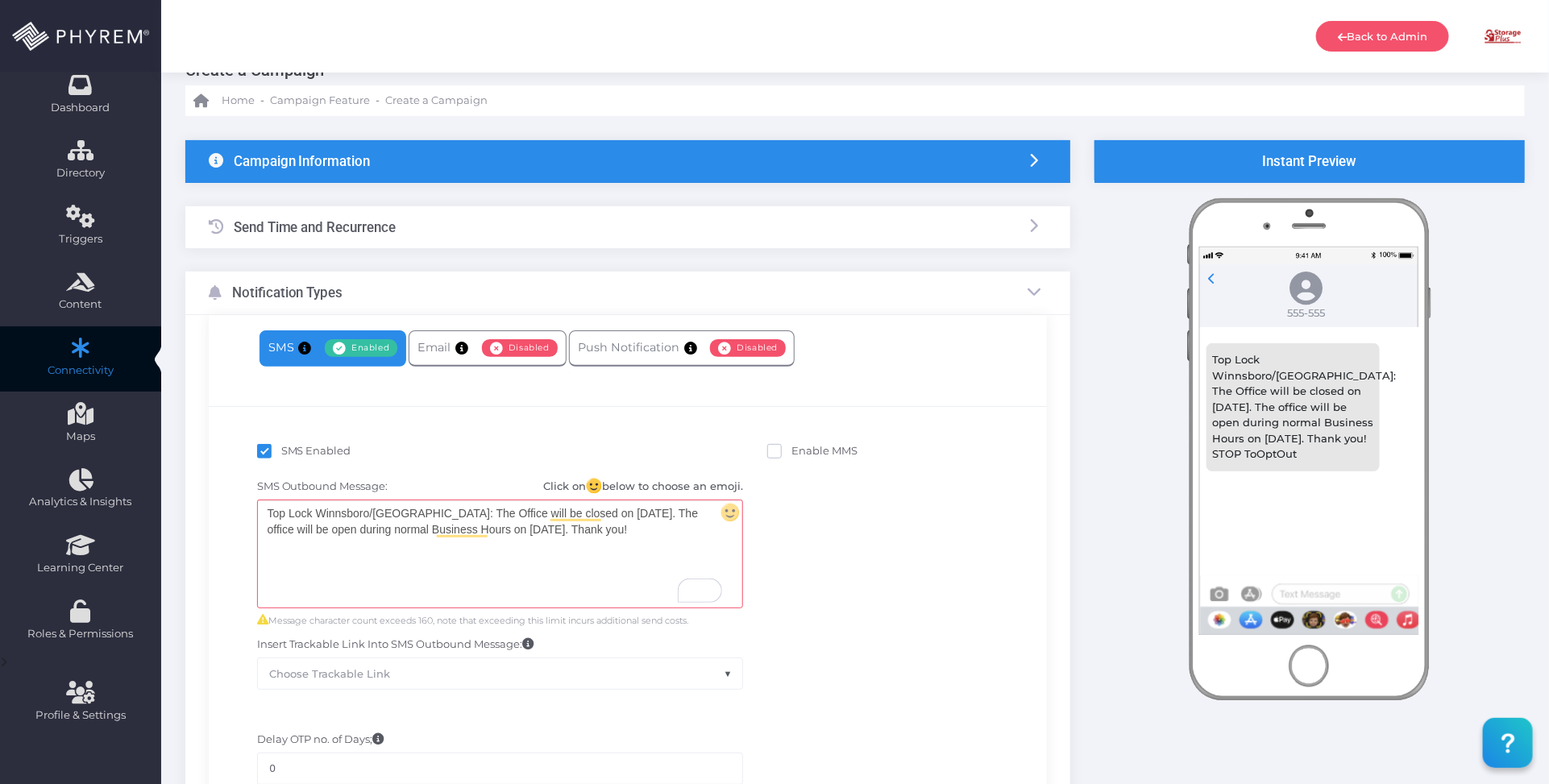
click at [883, 564] on div "SMS Outbound Message: Click on below to choose an emoji. Top Lock Winnsboro/Lug…" at bounding box center [628, 584] width 815 height 227
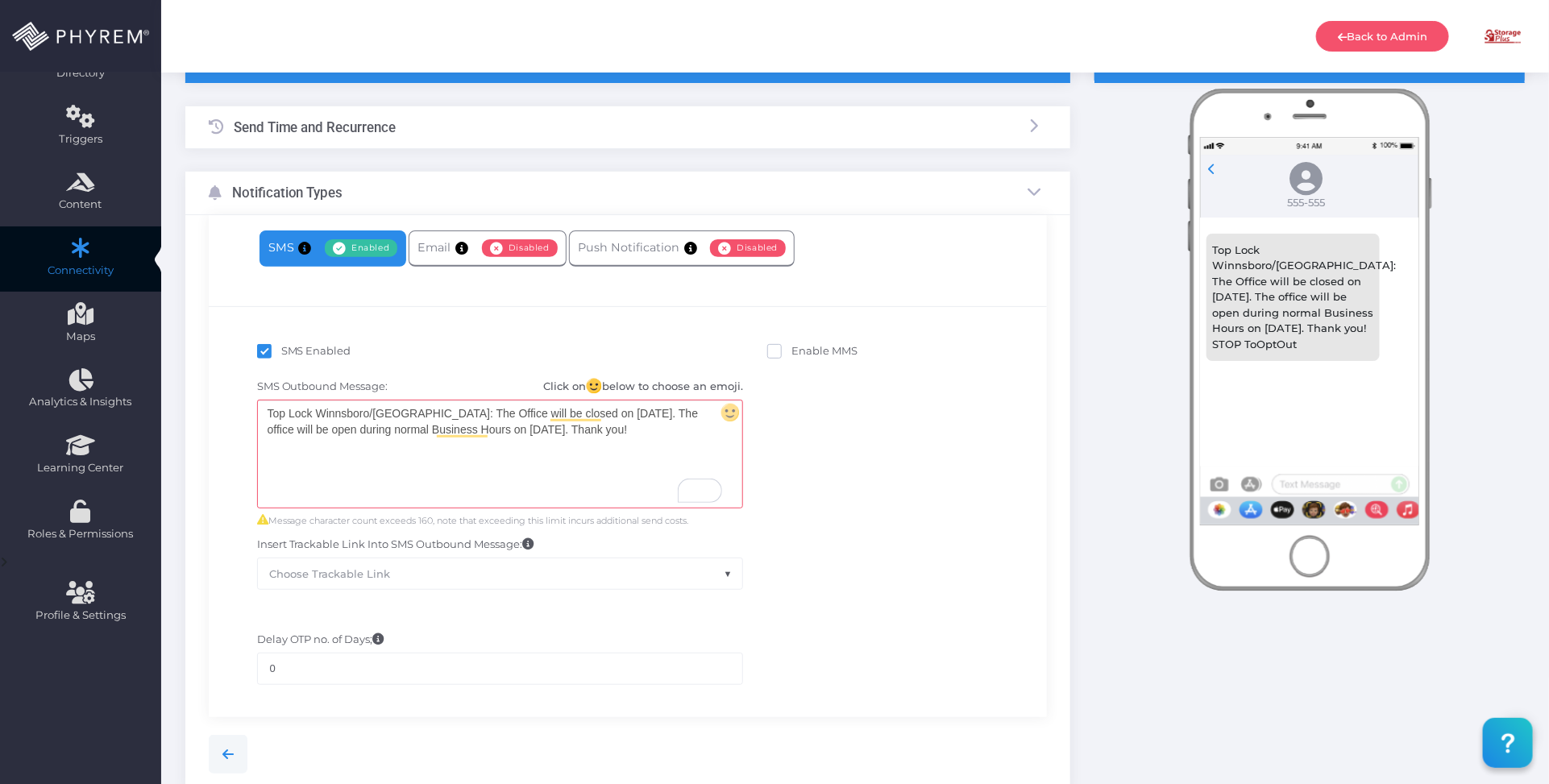
scroll to position [280, 0]
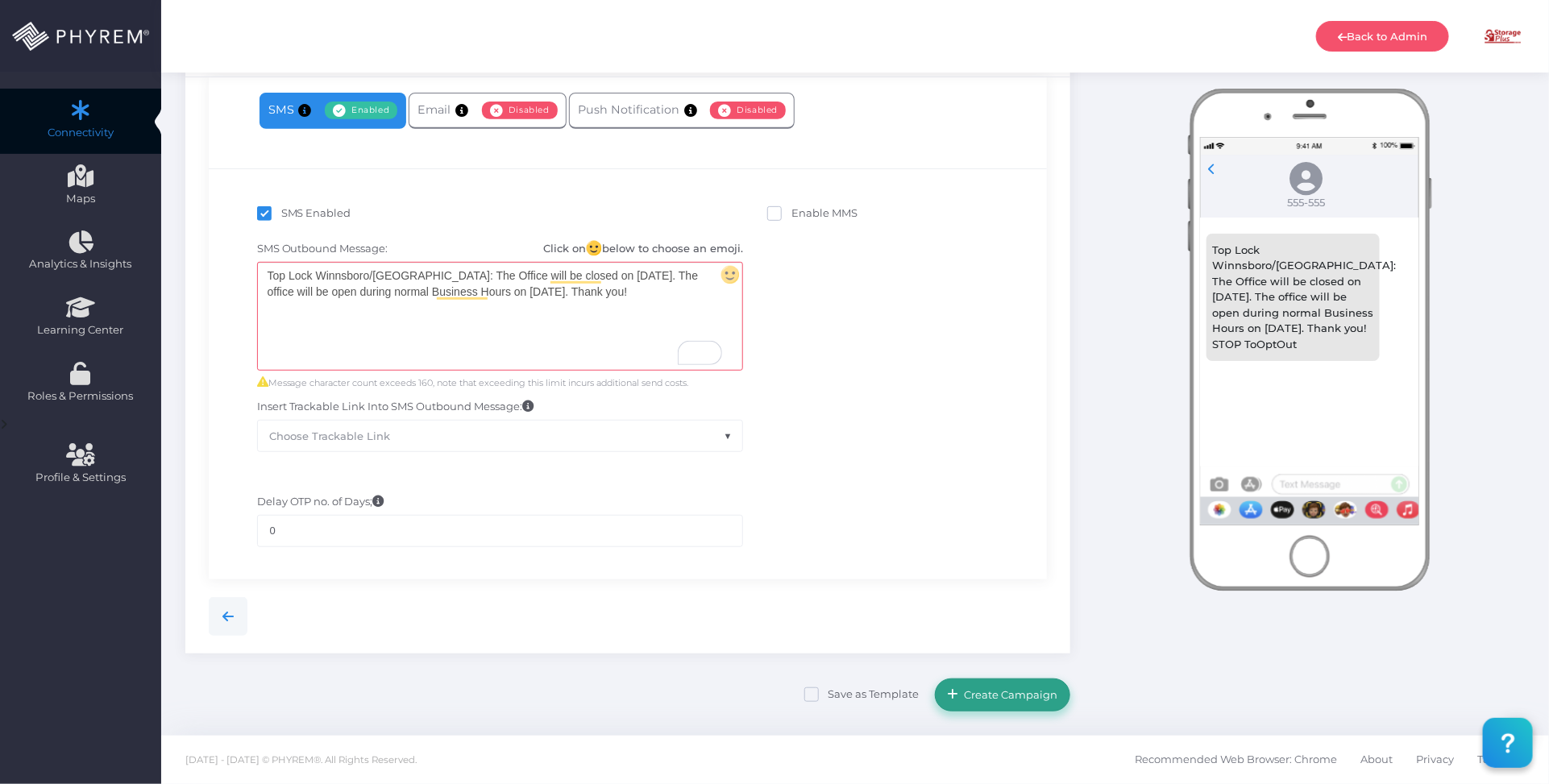
click at [985, 686] on button "Create Campaign" at bounding box center [1003, 694] width 136 height 33
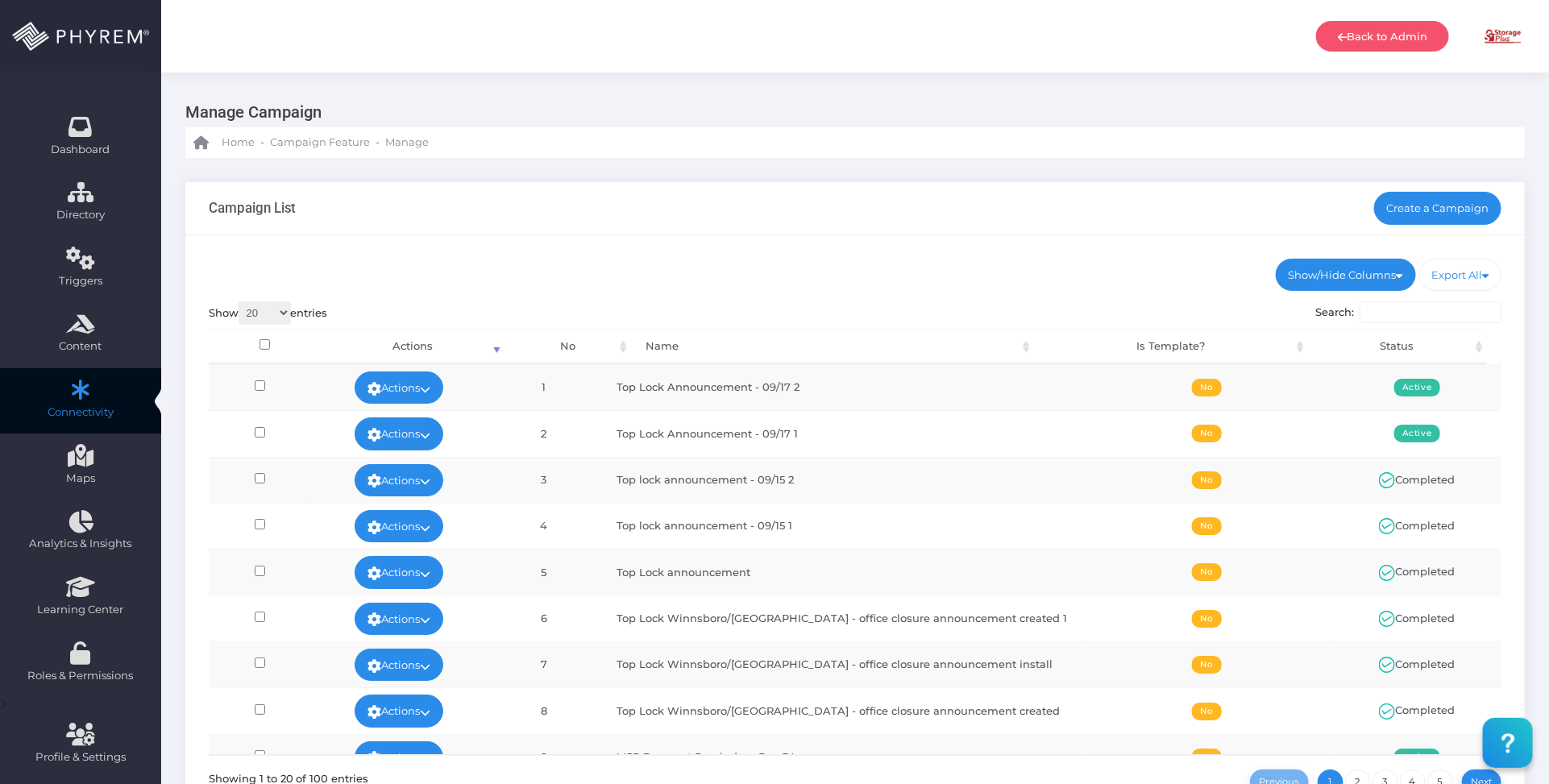
click at [949, 239] on div "Show/Hide Columns No Name Is Template? Status DONE" at bounding box center [855, 546] width 1339 height 623
